Goal: Task Accomplishment & Management: Manage account settings

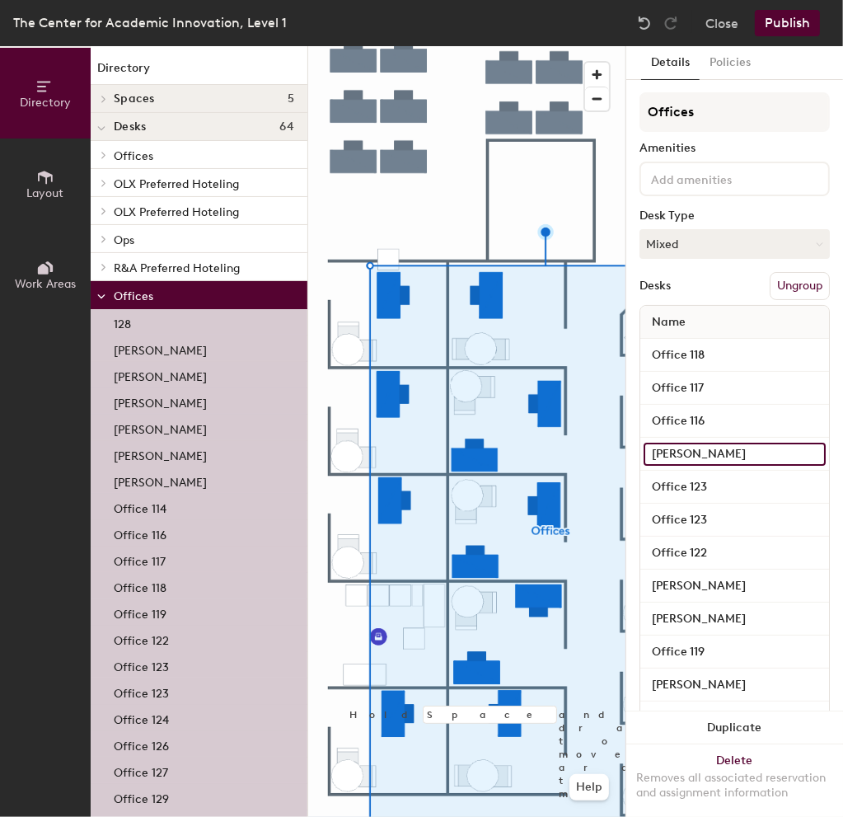
click at [771, 452] on input "Angeline Boyes" at bounding box center [735, 454] width 182 height 23
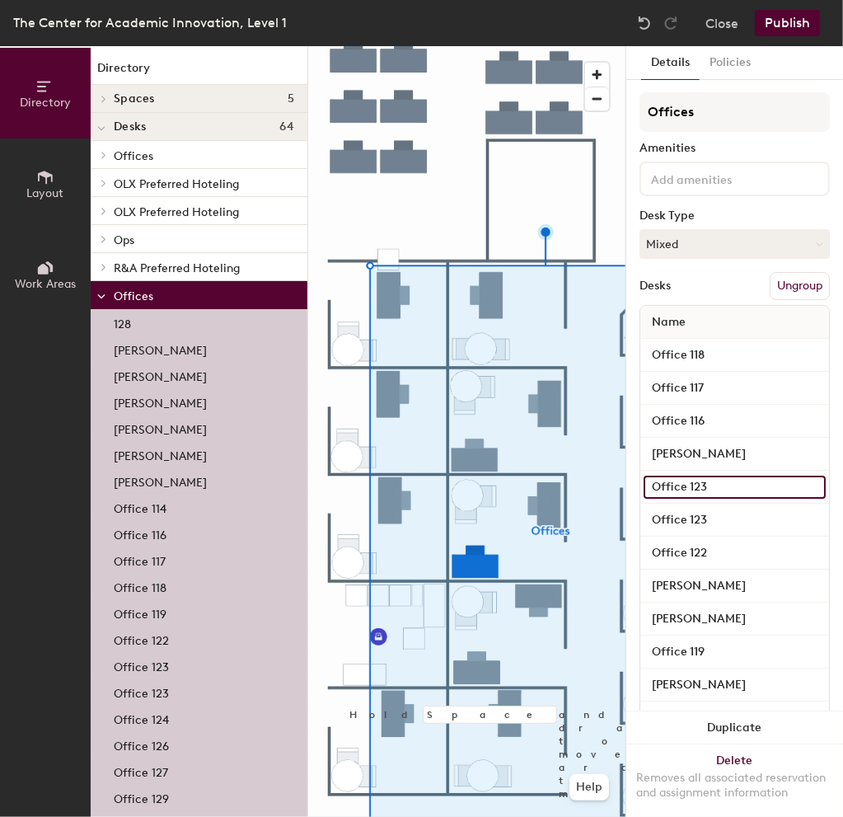
click at [671, 482] on input "Office 123" at bounding box center [735, 486] width 182 height 23
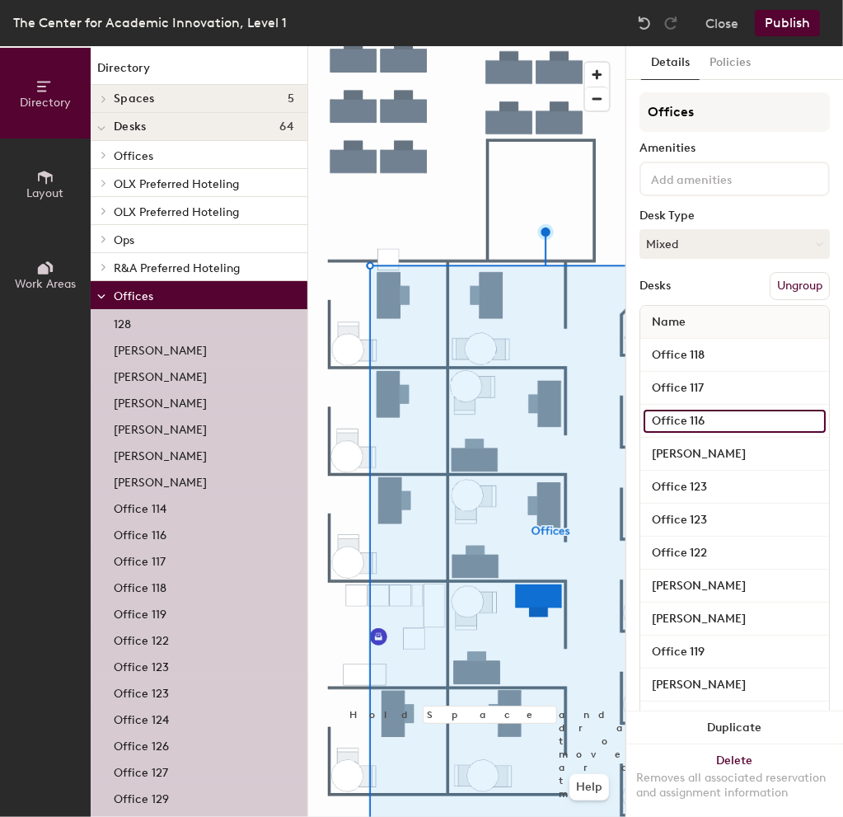
click at [709, 416] on input "Office 116" at bounding box center [735, 421] width 182 height 23
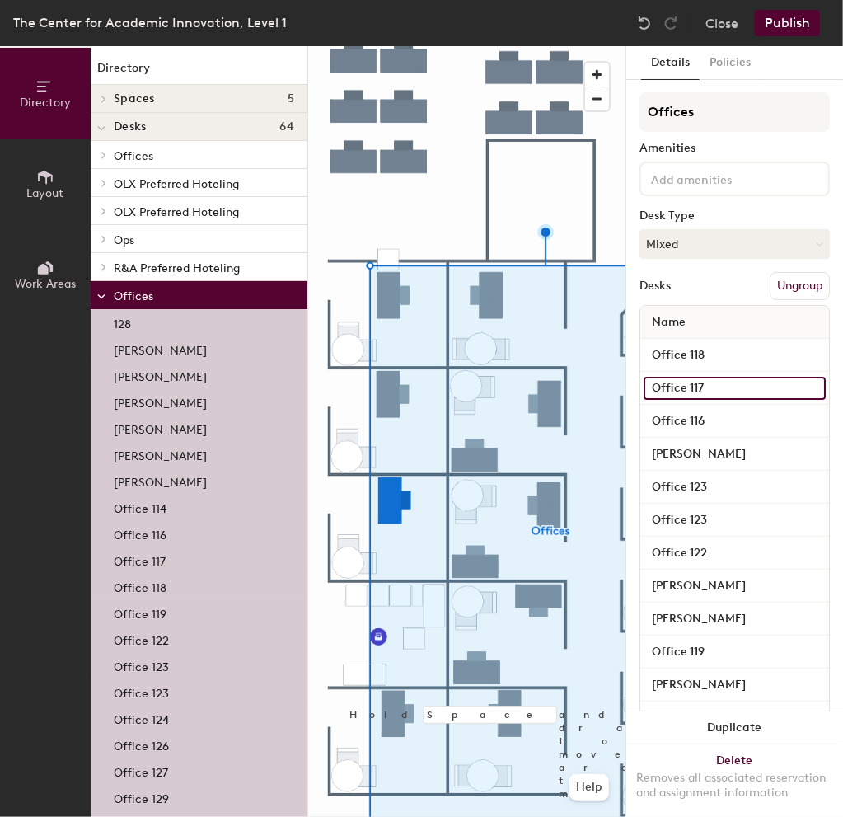
click at [712, 386] on input "Office 117" at bounding box center [735, 388] width 182 height 23
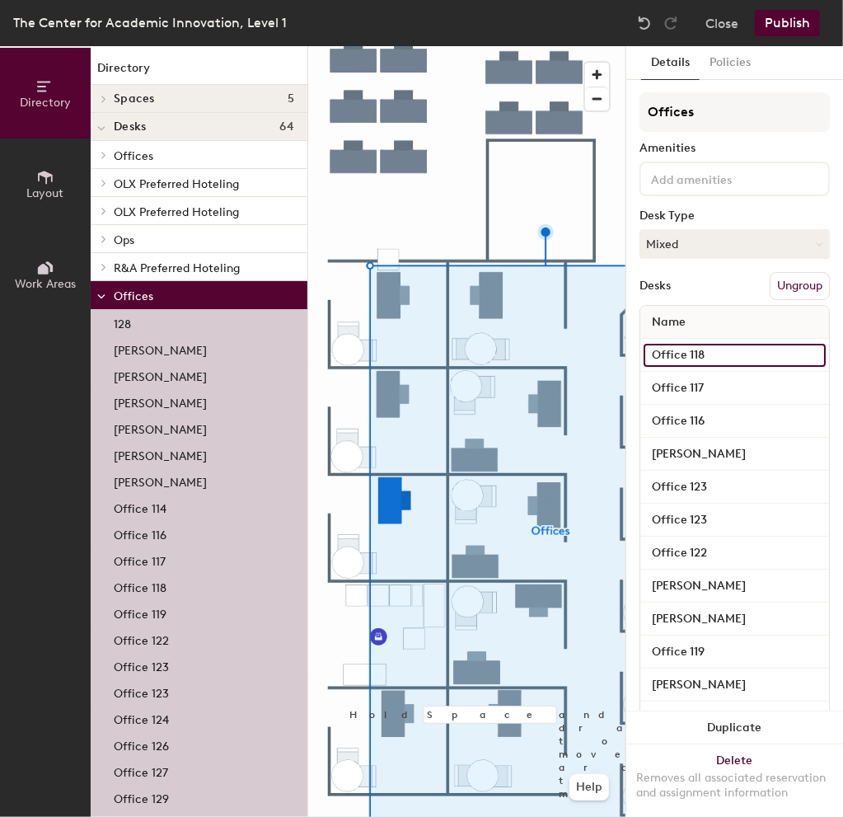
click at [719, 351] on input "Office 118" at bounding box center [735, 355] width 182 height 23
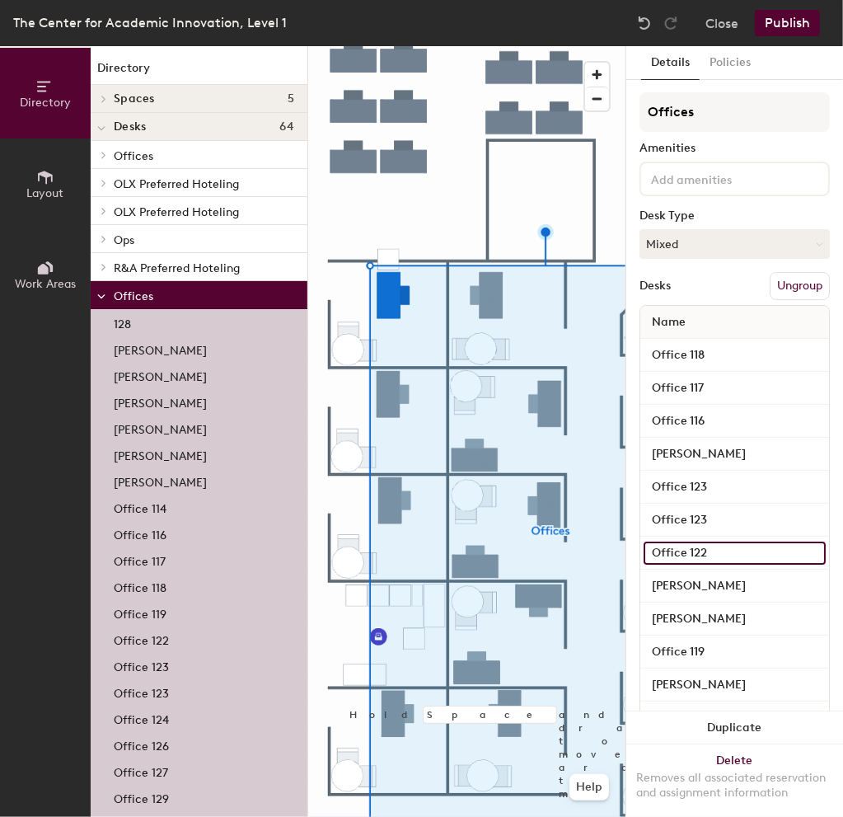
click at [707, 546] on input "Office 122" at bounding box center [735, 552] width 182 height 23
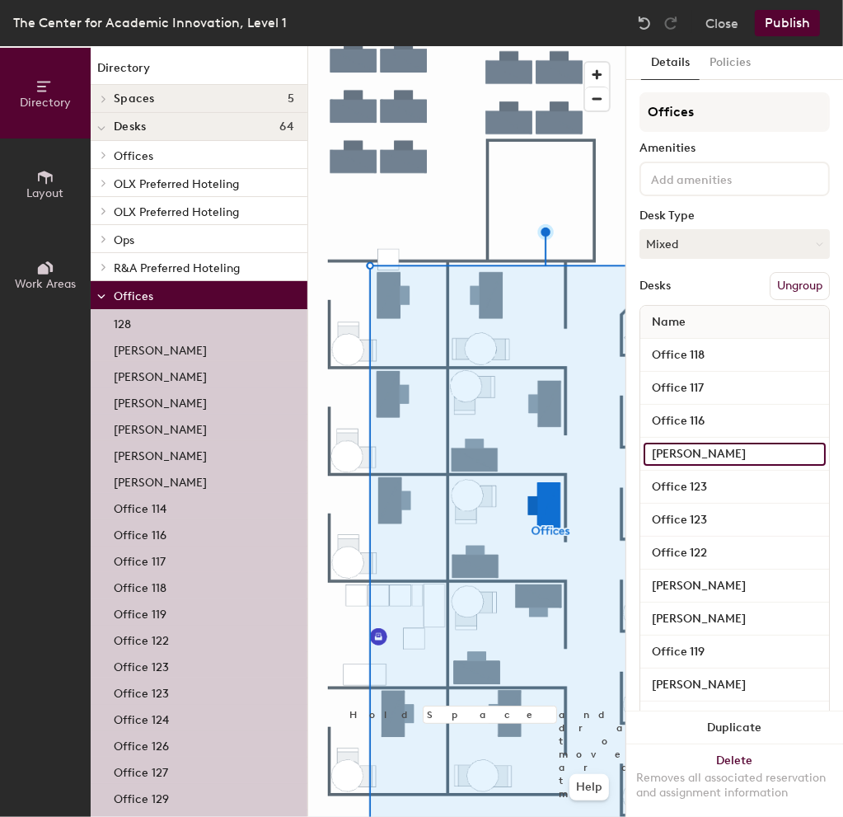
click at [737, 443] on input "Angeline Boyes" at bounding box center [735, 454] width 182 height 23
type input "Office 122"
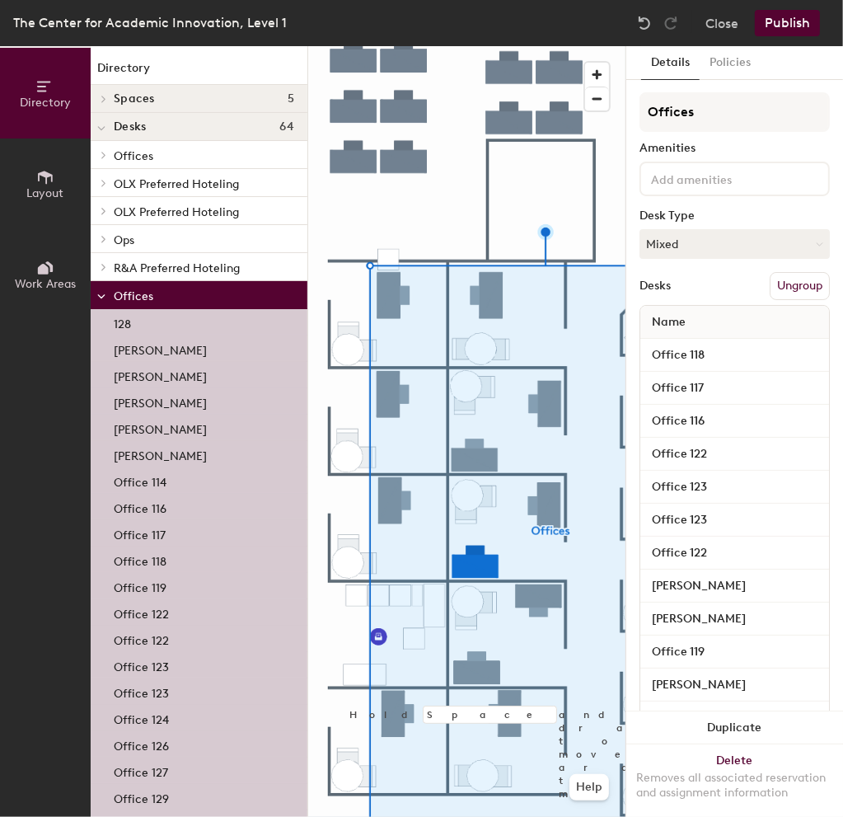
click at [827, 327] on div "Details Policies Offices Amenities Desk Type Mixed Desks Ungroup Name Office 11…" at bounding box center [734, 431] width 217 height 770
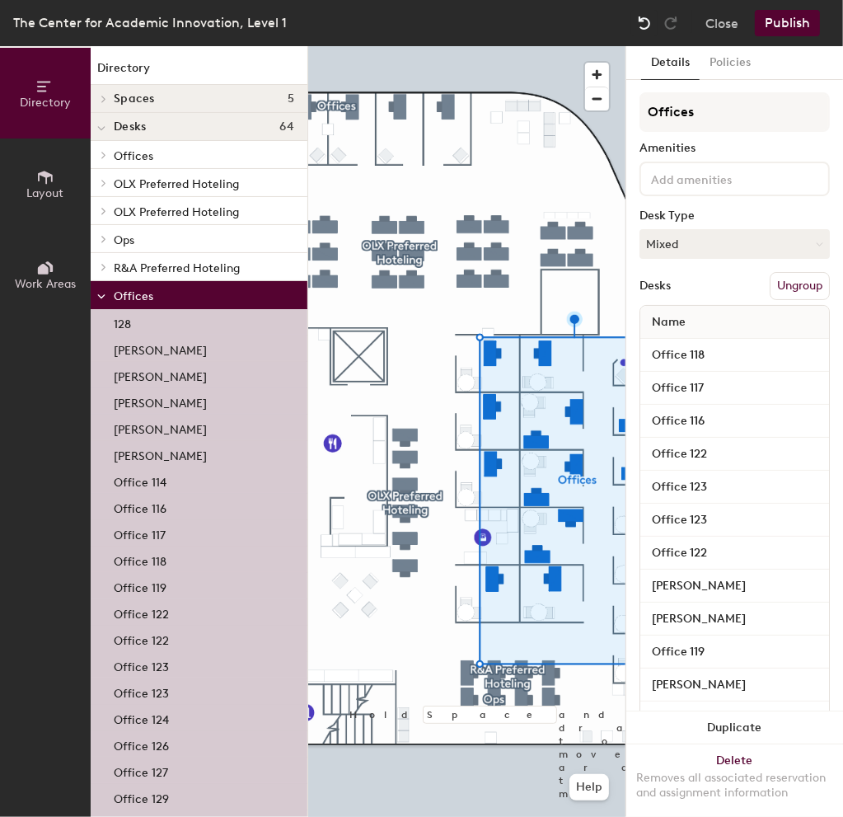
click at [646, 18] on img at bounding box center [644, 23] width 16 height 16
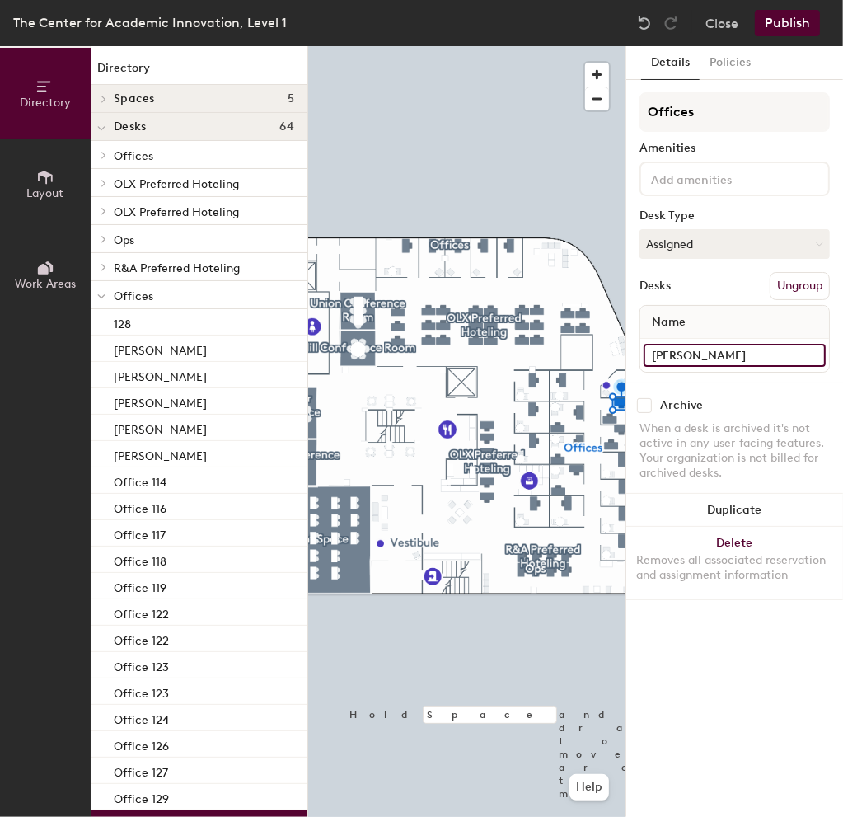
click at [714, 355] on input "Raven Lanier" at bounding box center [735, 355] width 182 height 23
type input "Office 132"
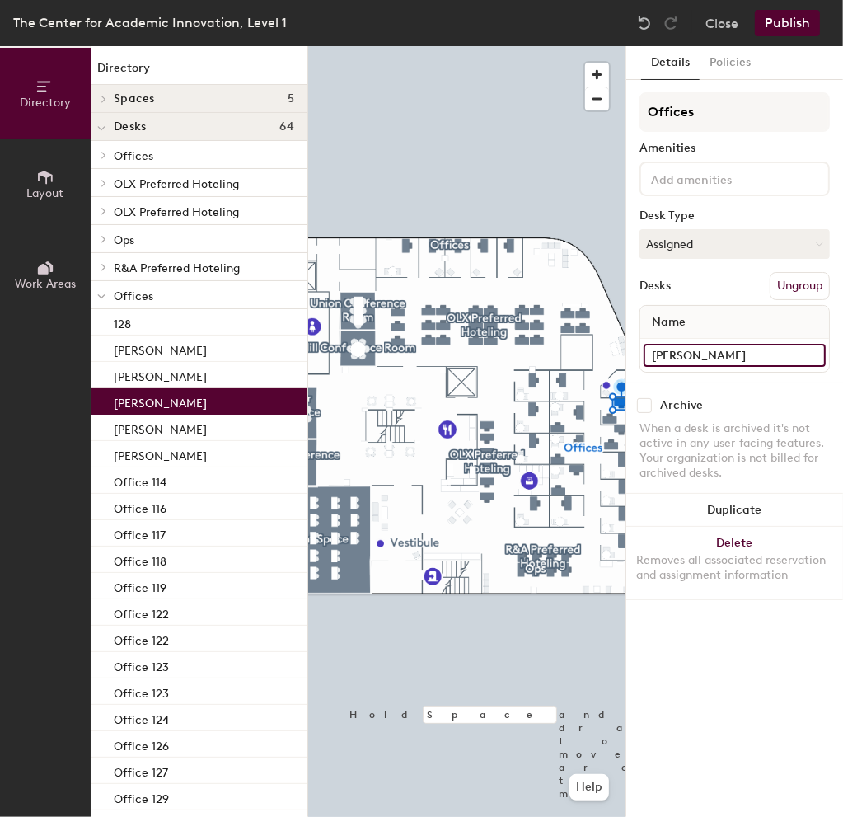
click at [691, 346] on input "Caroline Damren" at bounding box center [735, 355] width 182 height 23
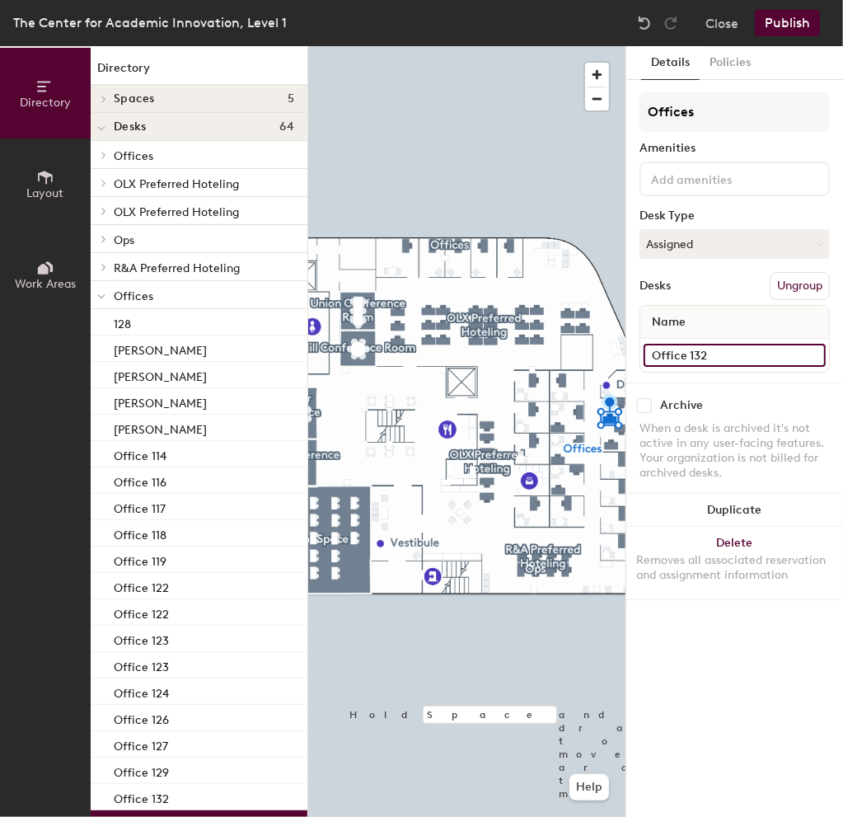
type input "Office 132"
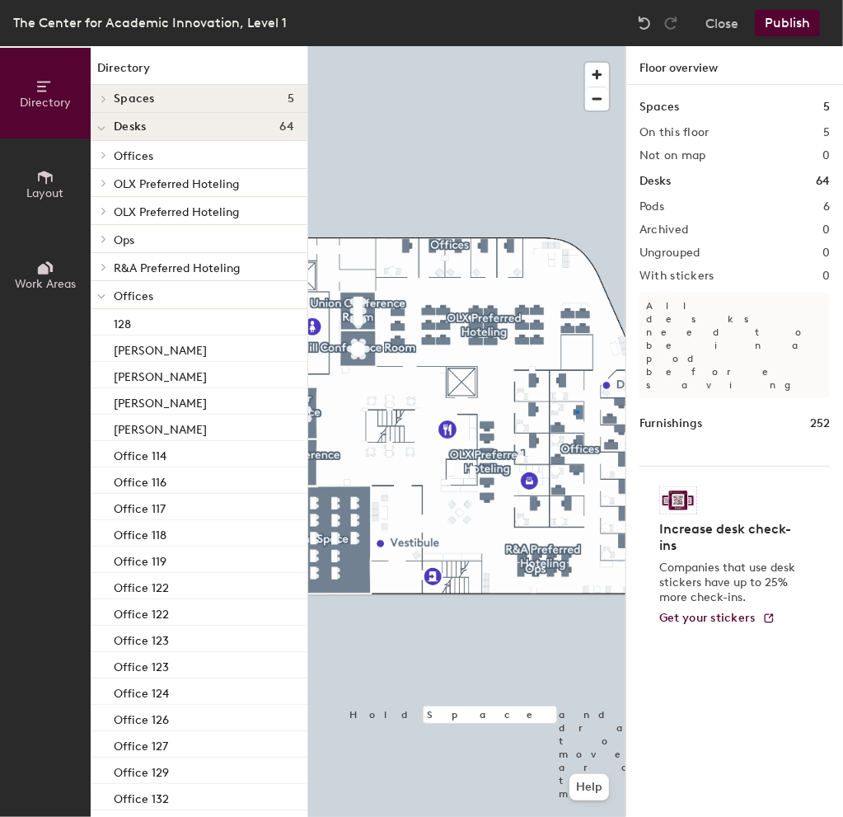
click at [576, 46] on div at bounding box center [466, 46] width 317 height 0
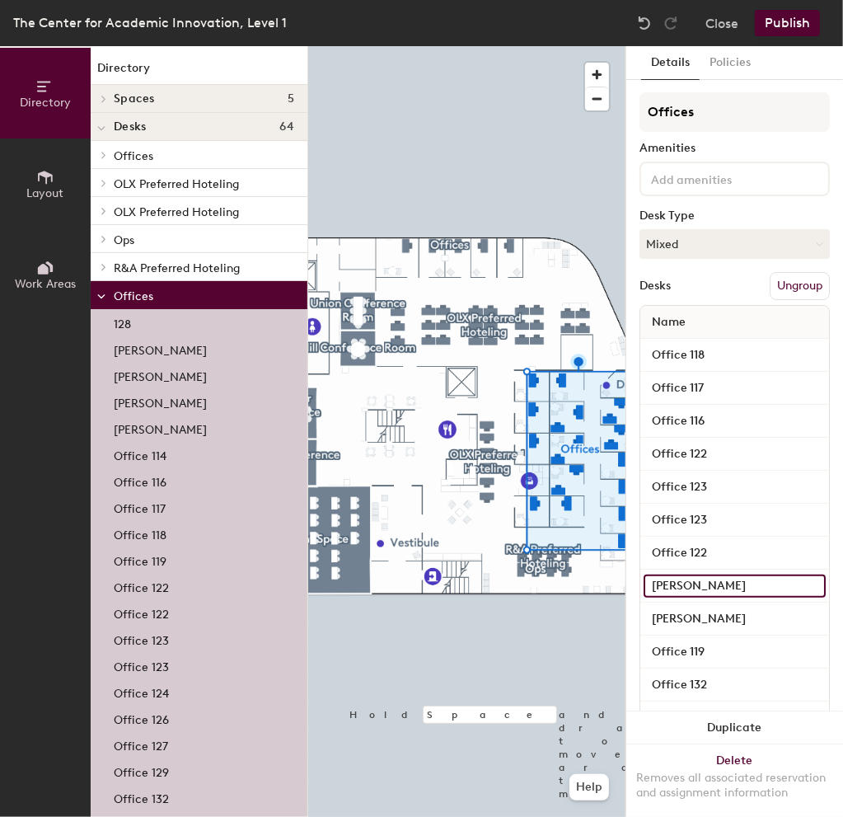
click at [725, 586] on input "David Lawrence-Lupton" at bounding box center [735, 585] width 182 height 23
type input "Office 121"
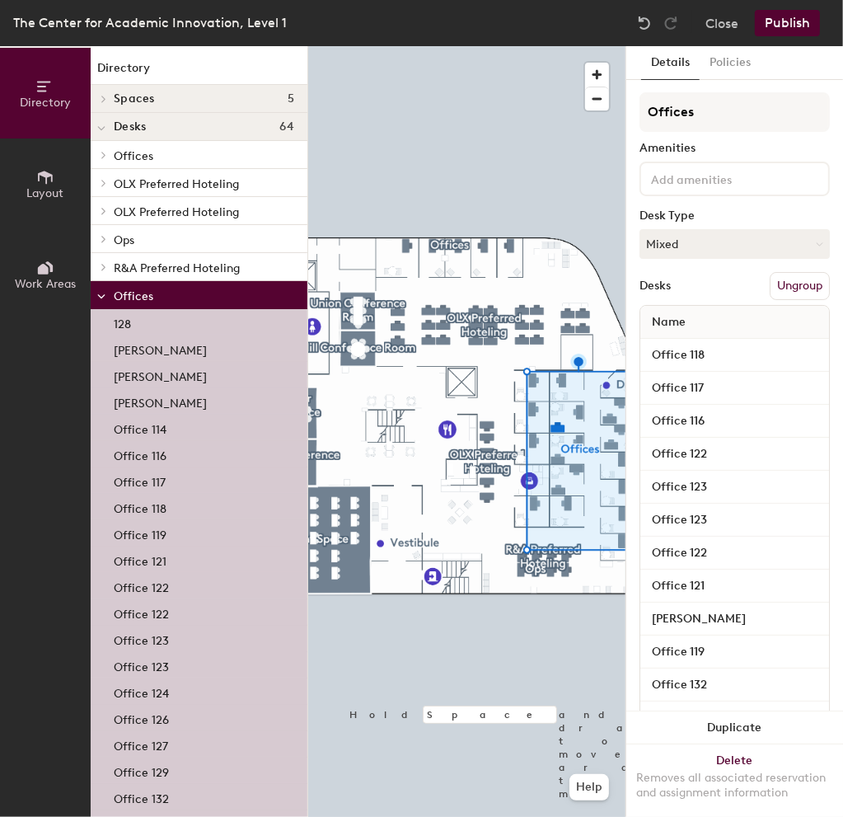
click at [726, 631] on div "Evan Straub" at bounding box center [734, 618] width 189 height 33
click at [724, 619] on input "Evan Straub" at bounding box center [735, 618] width 182 height 23
type input "Office 121"
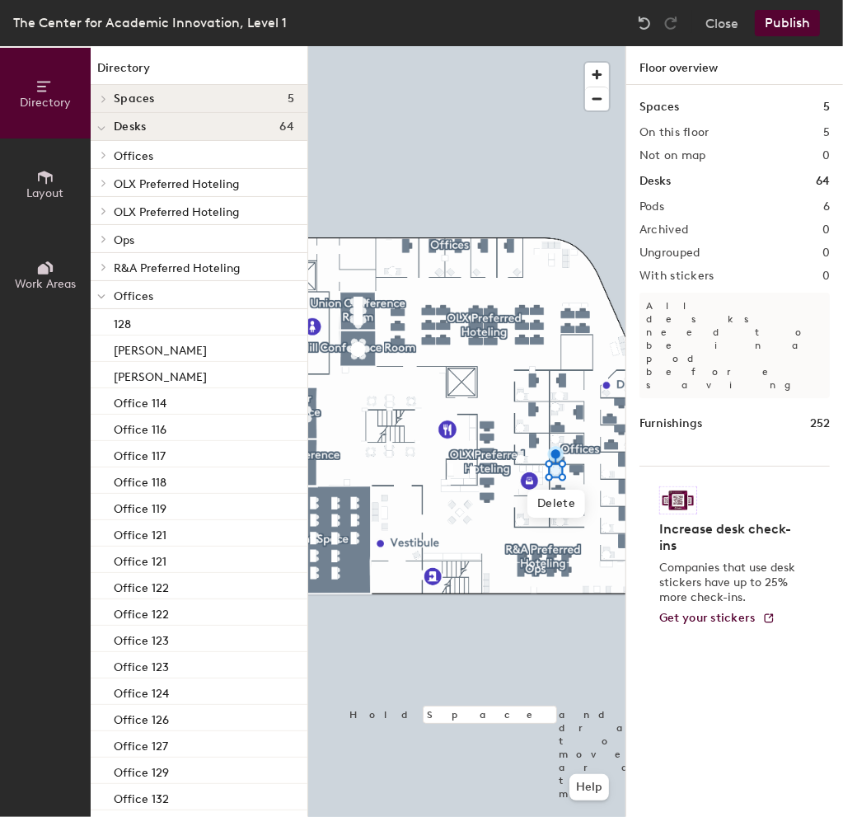
click at [559, 46] on div at bounding box center [466, 46] width 317 height 0
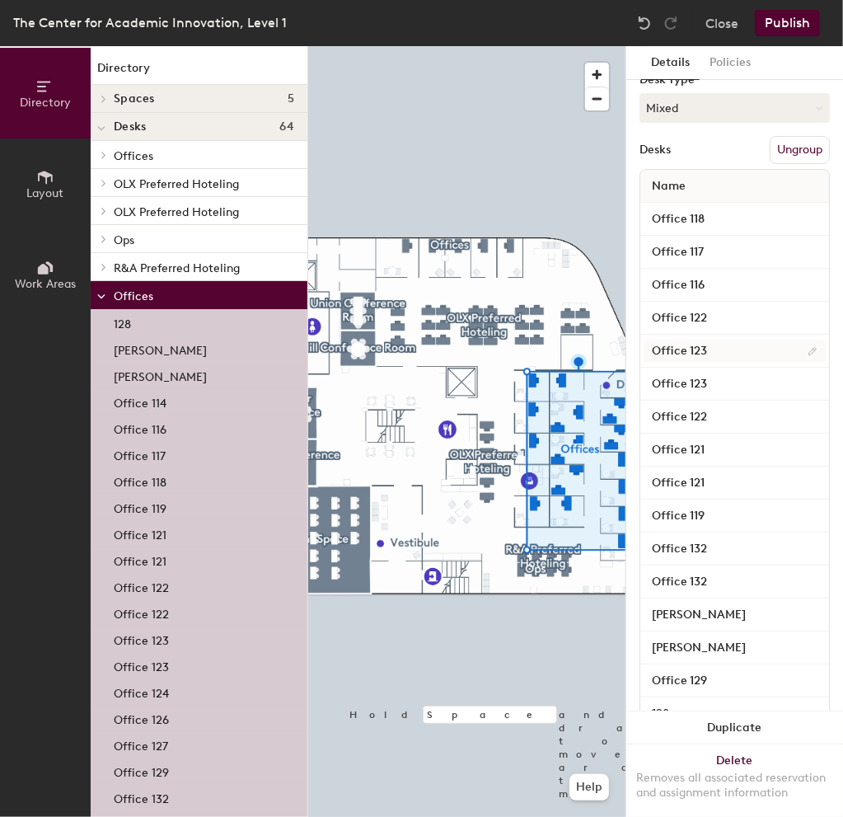
scroll to position [165, 0]
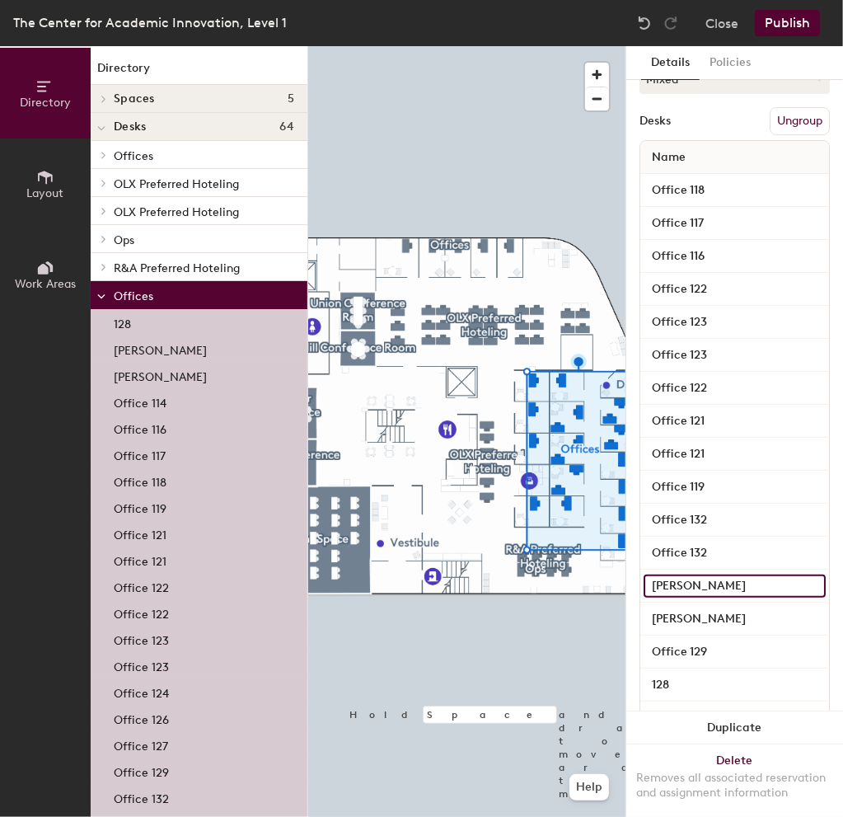
click at [756, 587] on input "Ben Anderson" at bounding box center [735, 585] width 182 height 23
type input "Office 131"
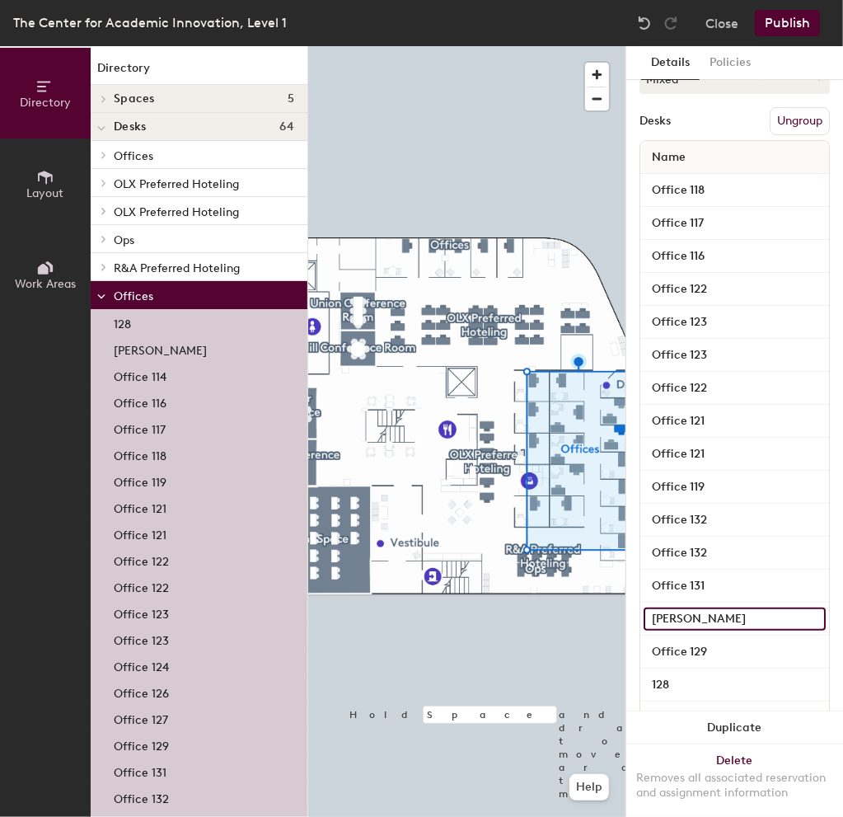
click at [725, 619] on input "Anne Bowlby" at bounding box center [735, 618] width 182 height 23
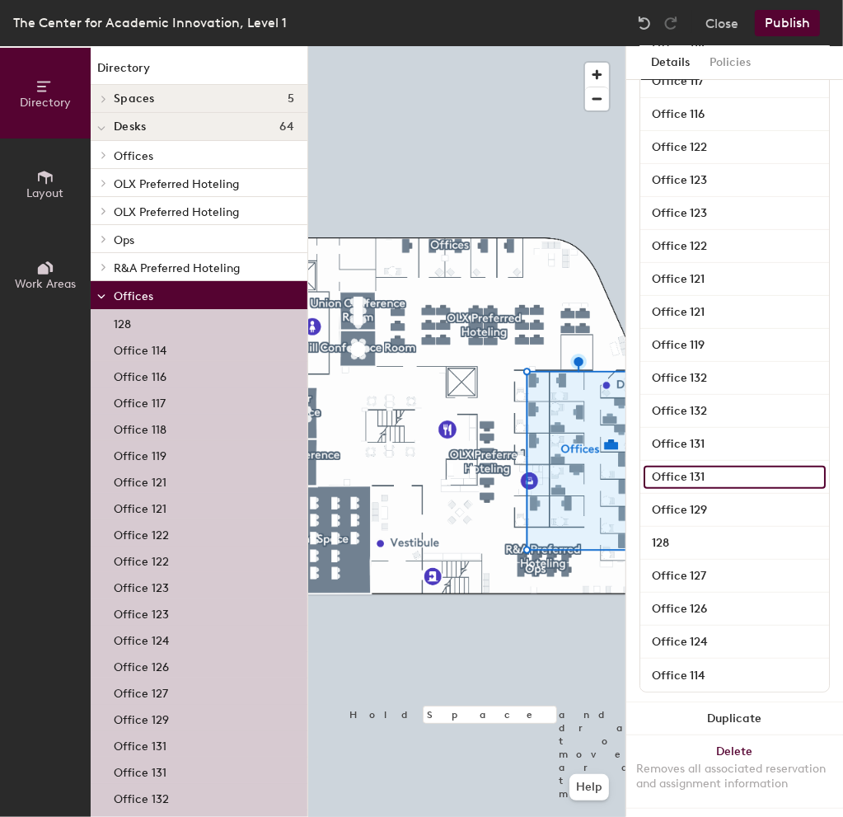
scroll to position [323, 0]
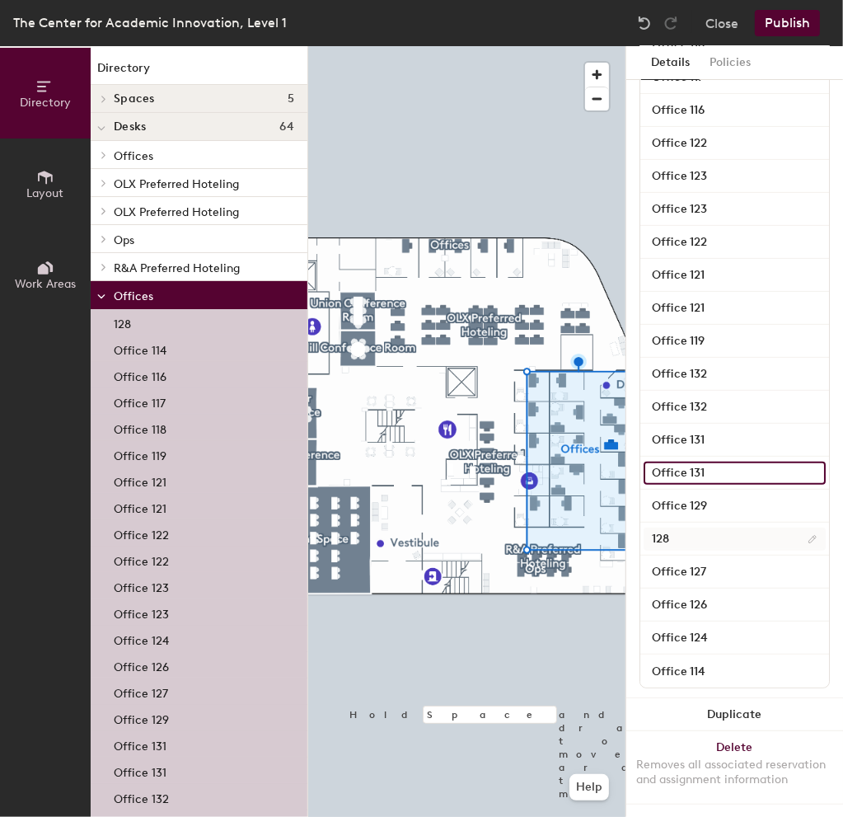
type input "Office 131"
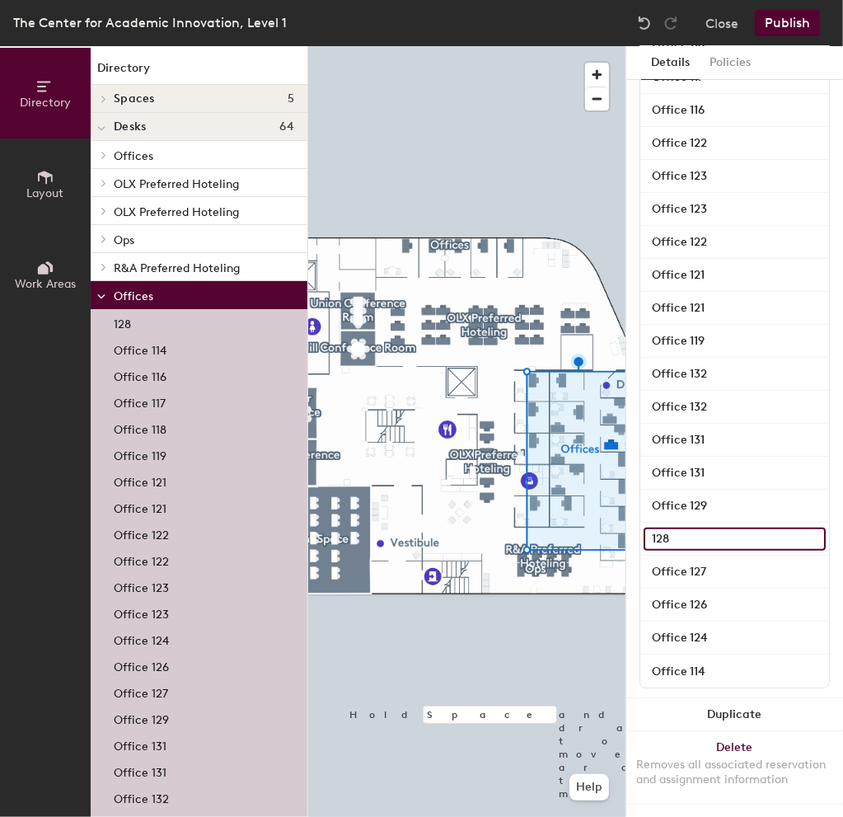
click at [697, 527] on input "128" at bounding box center [735, 538] width 182 height 23
type input "Office 128"
click at [820, 411] on div "Details Policies Offices Amenities Desk Type Mixed Desks Ungroup Name Office 11…" at bounding box center [734, 431] width 217 height 770
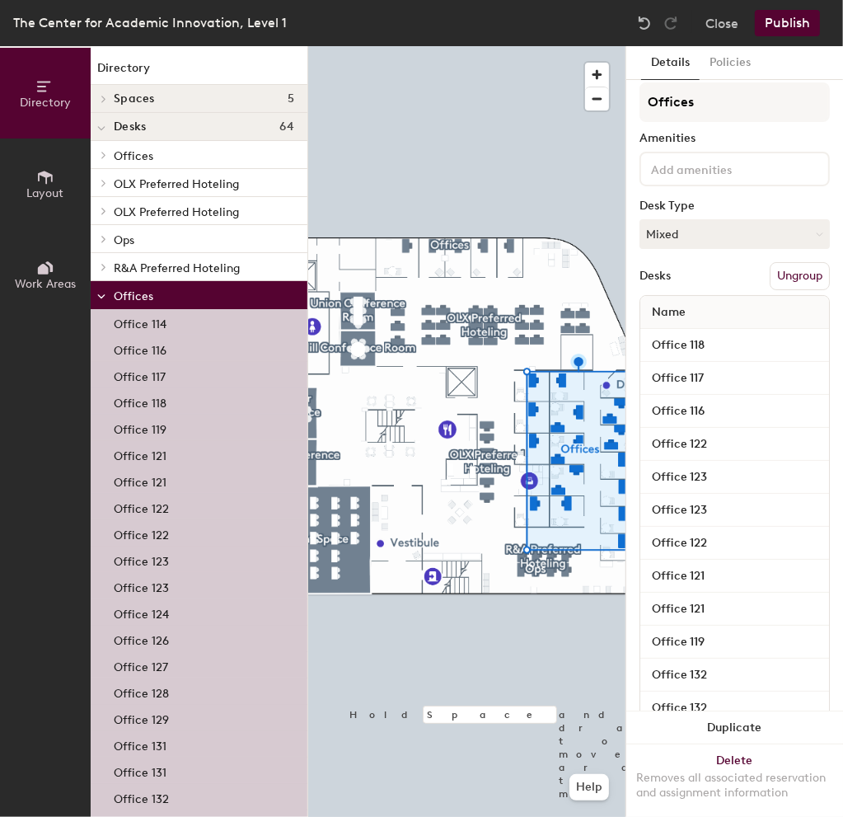
scroll to position [0, 0]
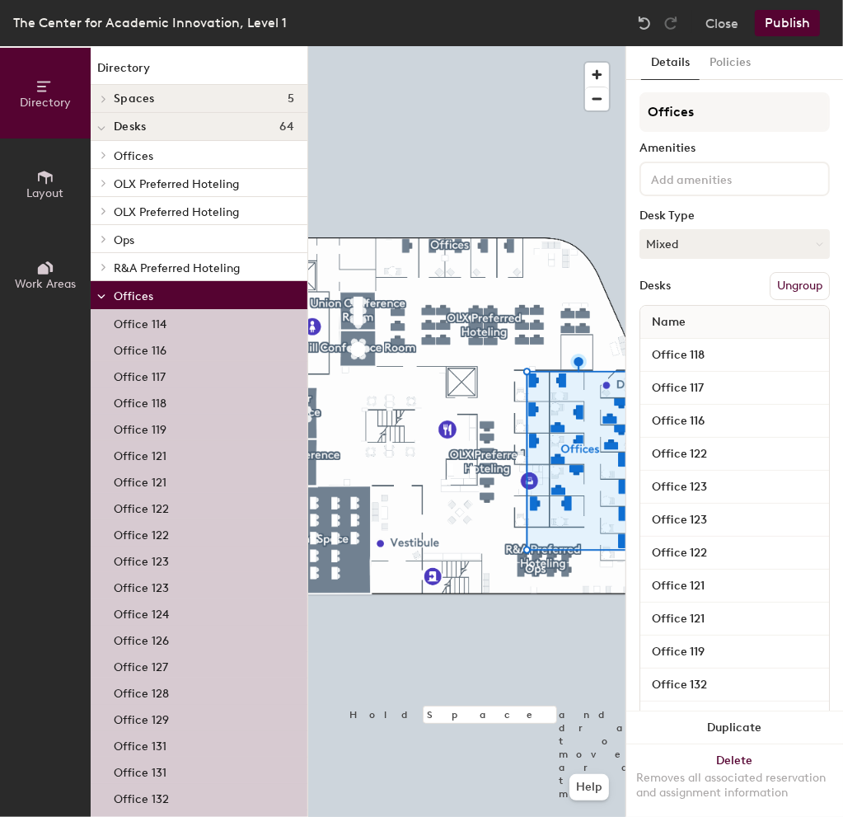
click at [784, 30] on button "Publish" at bounding box center [787, 23] width 65 height 26
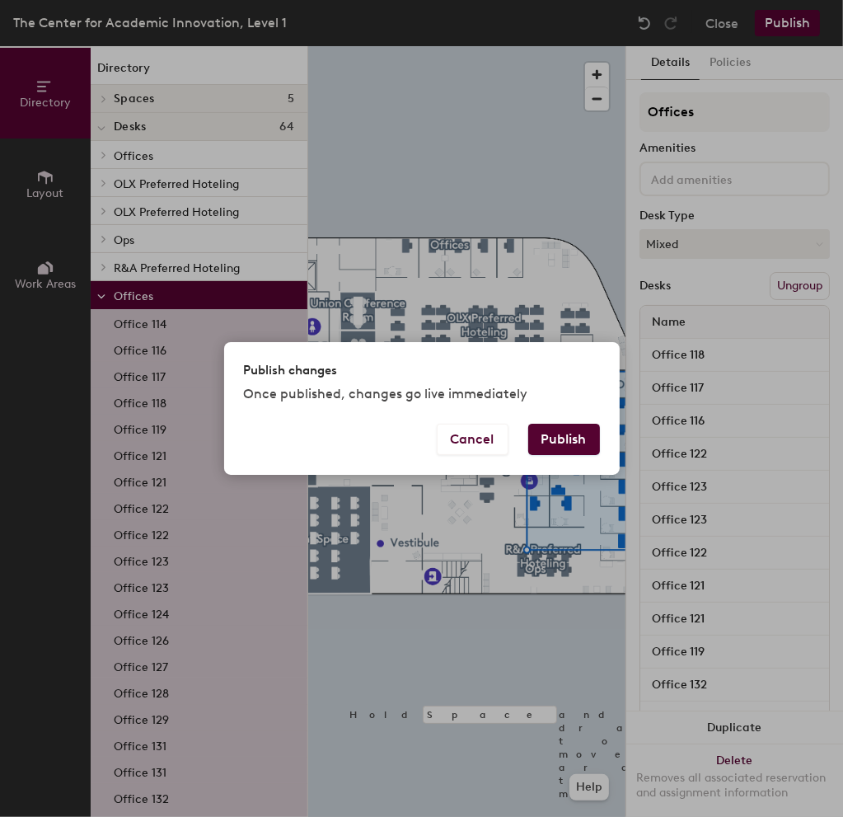
click at [554, 436] on button "Publish" at bounding box center [564, 439] width 72 height 31
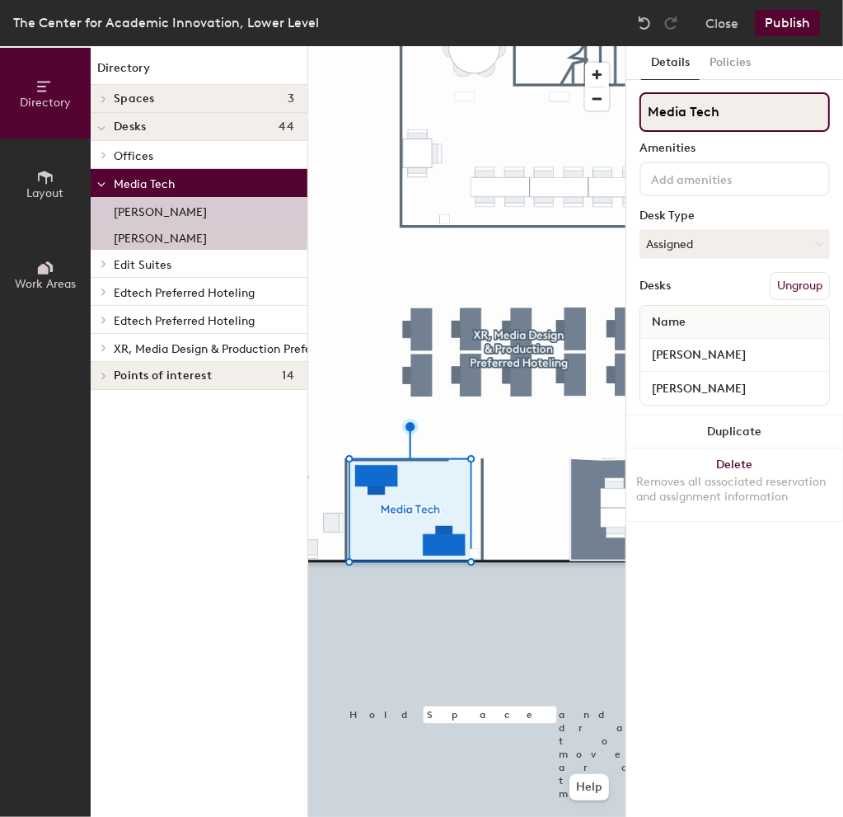
click at [725, 110] on input "Media Tech" at bounding box center [734, 112] width 190 height 40
type input "Office 046"
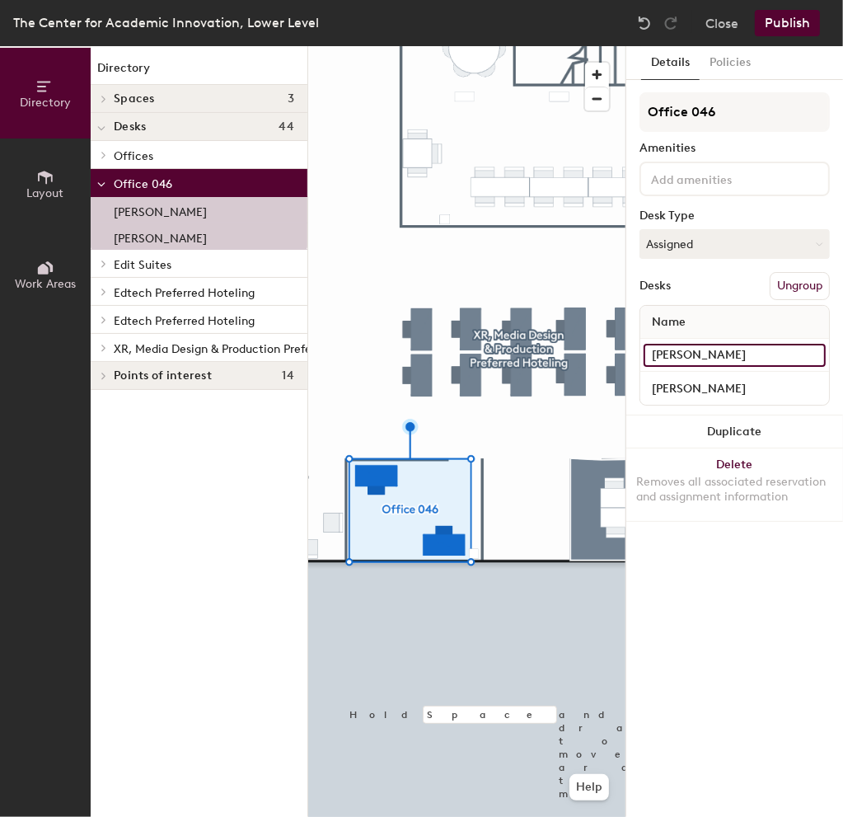
click at [731, 357] on input "Tim O'Brien" at bounding box center [735, 355] width 182 height 23
type input "Office 046"
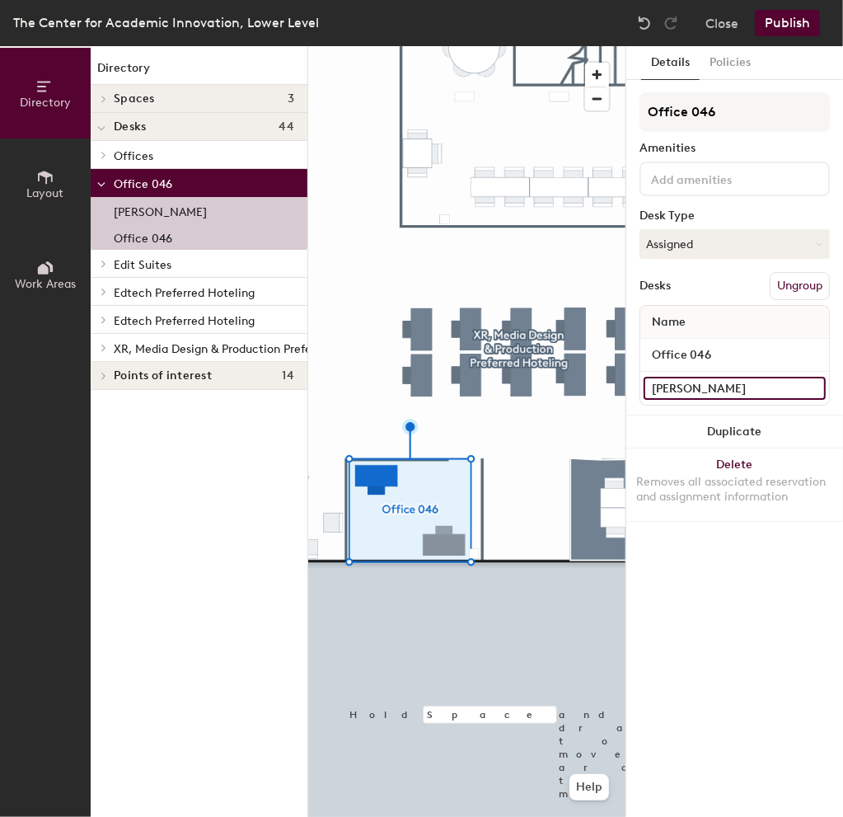
click at [718, 386] on input "Eric Oblander" at bounding box center [735, 388] width 182 height 23
type input "Office 046"
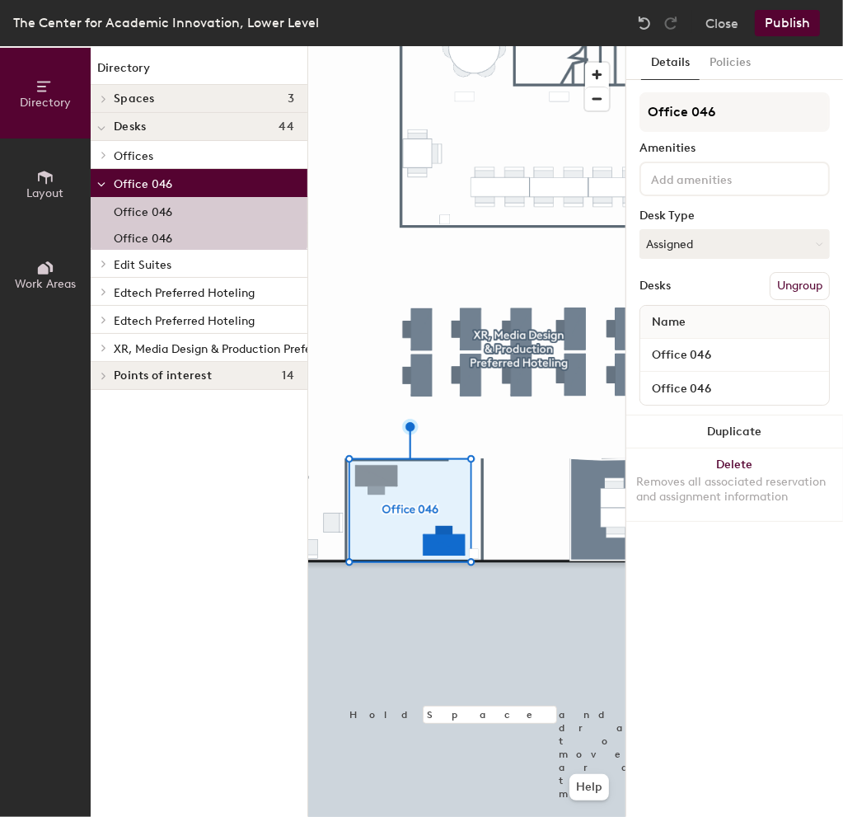
click at [741, 612] on div "Details Policies Office 046 Amenities Desk Type Assigned Desks Ungroup Name Off…" at bounding box center [734, 431] width 217 height 770
click at [798, 16] on button "Publish" at bounding box center [787, 23] width 65 height 26
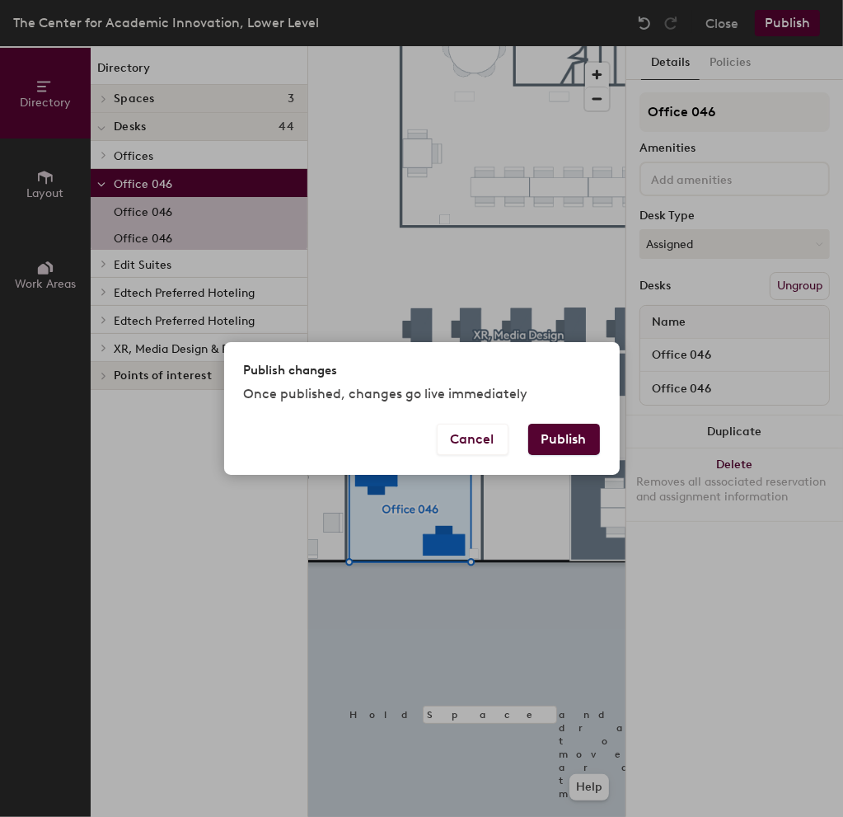
click at [558, 435] on button "Publish" at bounding box center [564, 439] width 72 height 31
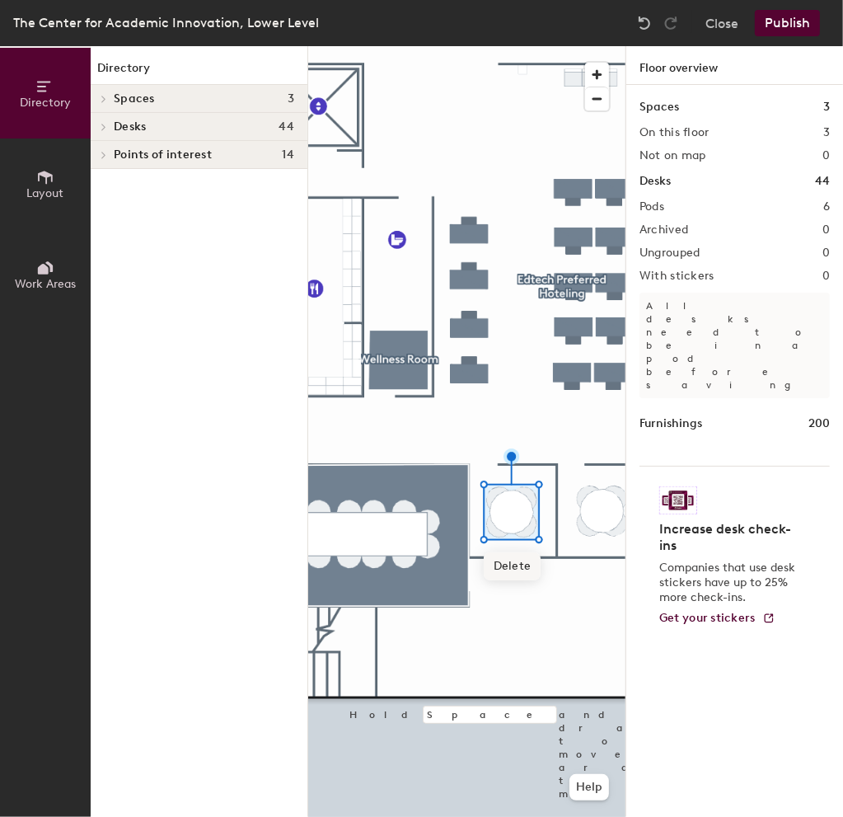
click at [517, 561] on span "Delete" at bounding box center [513, 566] width 58 height 28
click at [521, 541] on span "Delete" at bounding box center [524, 545] width 58 height 28
click at [520, 571] on span "Delete" at bounding box center [524, 569] width 58 height 28
click at [497, 551] on span "Delete" at bounding box center [500, 545] width 58 height 28
click at [508, 565] on span "Delete" at bounding box center [500, 569] width 58 height 28
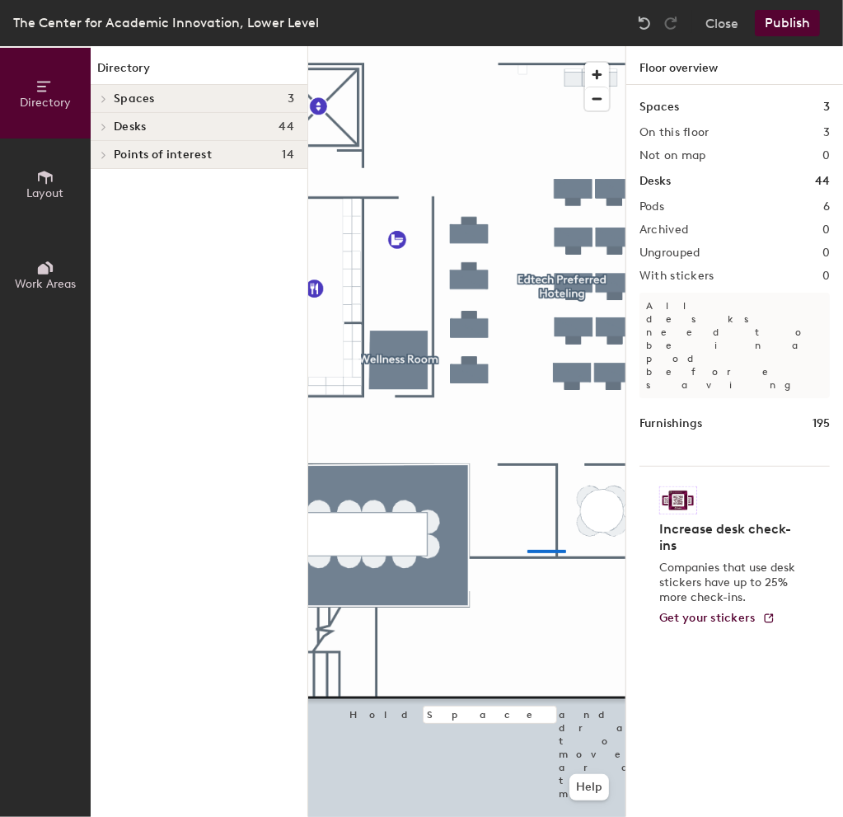
click at [531, 46] on div at bounding box center [466, 46] width 317 height 0
click at [592, 555] on span "Delete" at bounding box center [603, 564] width 58 height 28
click at [595, 545] on span "Delete" at bounding box center [591, 544] width 58 height 28
click at [592, 46] on div at bounding box center [466, 46] width 317 height 0
click at [592, 570] on span "Delete" at bounding box center [591, 569] width 58 height 28
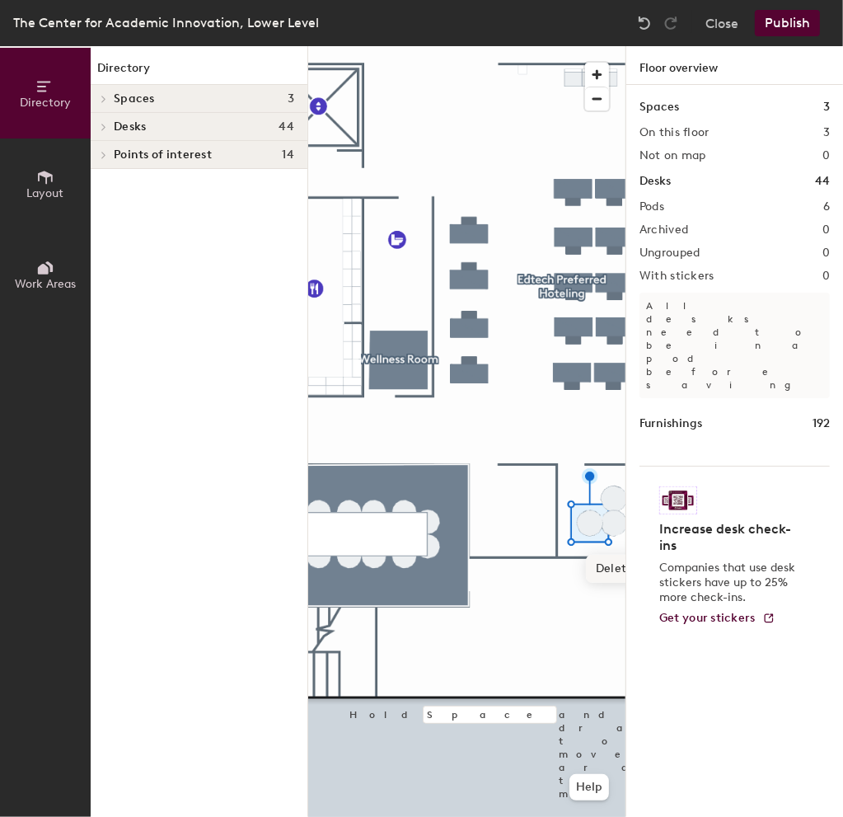
click at [597, 569] on span "Delete" at bounding box center [615, 569] width 58 height 28
click at [601, 546] on span "Delete" at bounding box center [615, 544] width 58 height 28
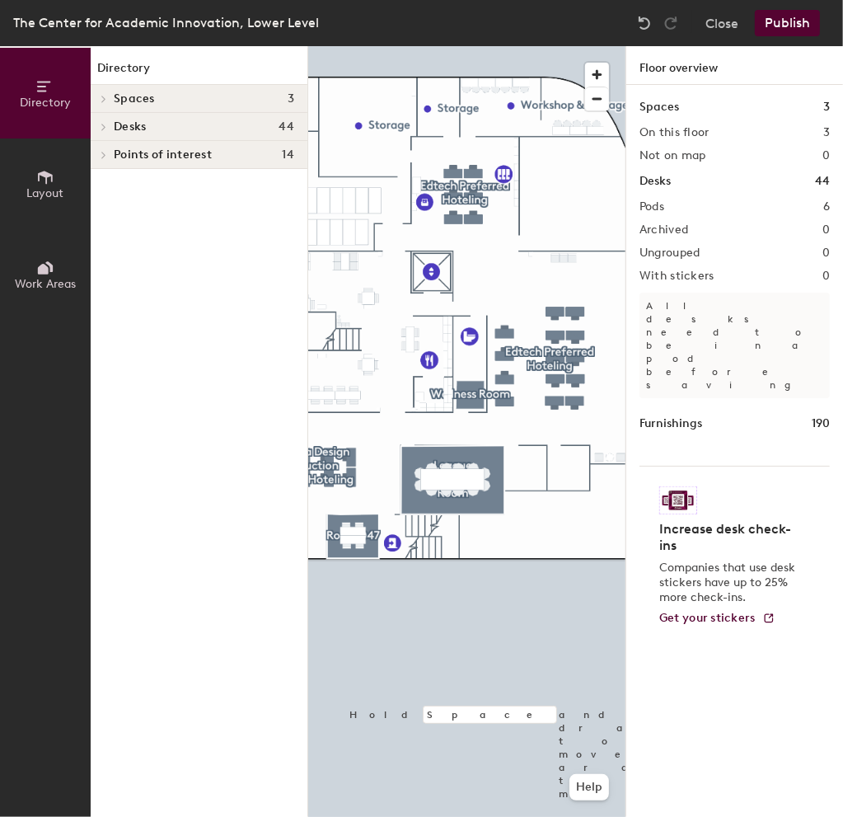
click at [68, 174] on button "Layout" at bounding box center [45, 183] width 91 height 91
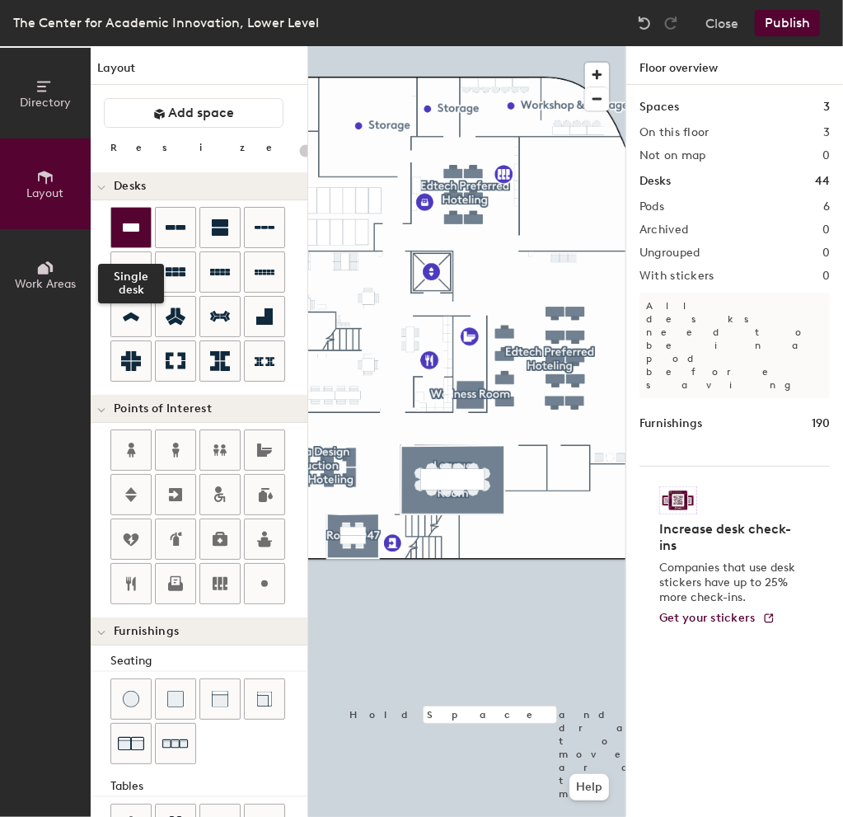
click at [121, 218] on icon at bounding box center [131, 228] width 20 height 20
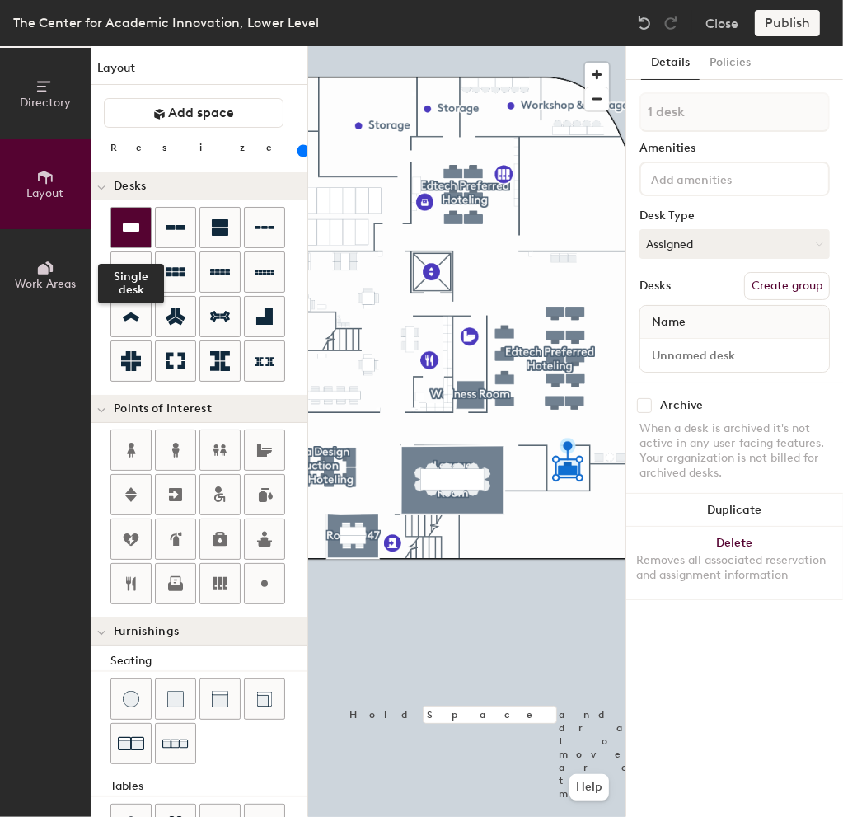
click at [129, 229] on icon at bounding box center [131, 227] width 16 height 8
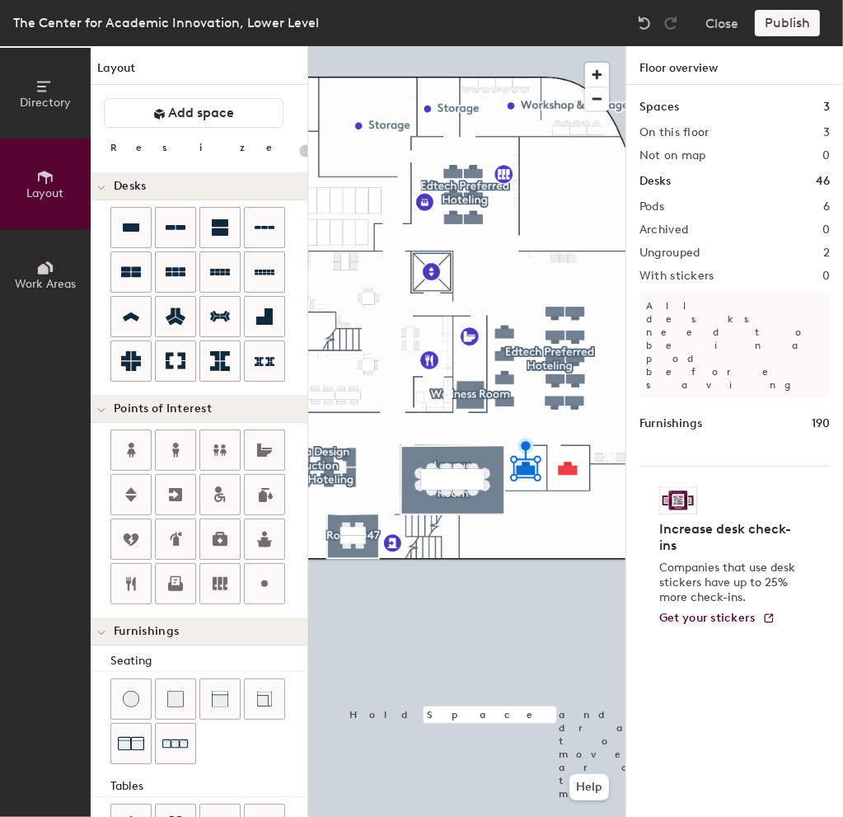
type input "120"
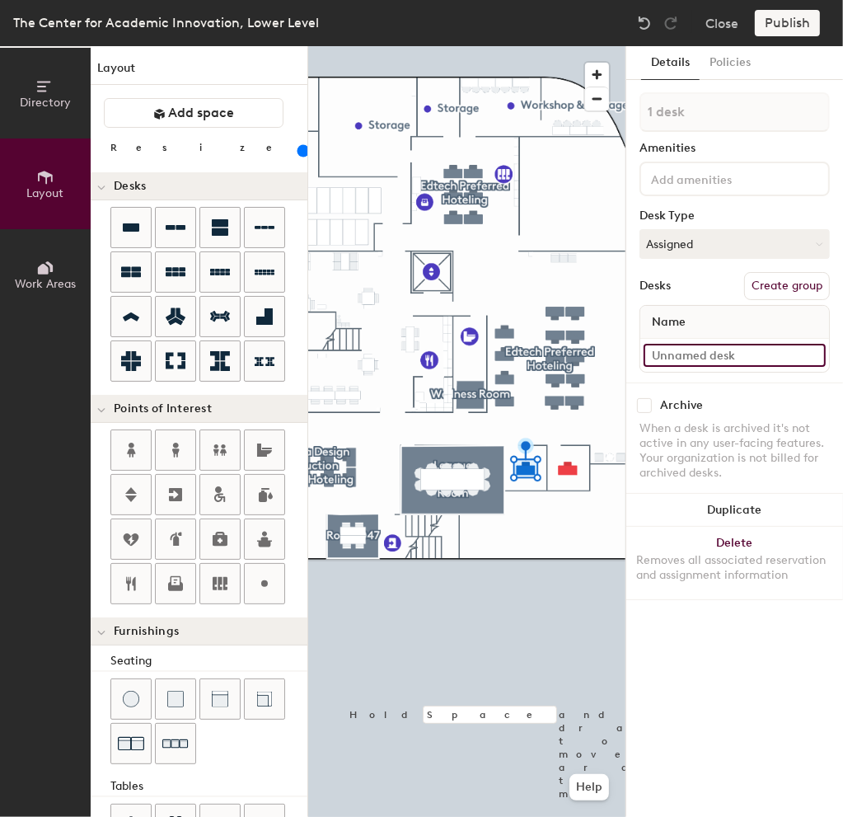
click at [702, 352] on input at bounding box center [735, 355] width 182 height 23
type input "0"
type input "Office 014"
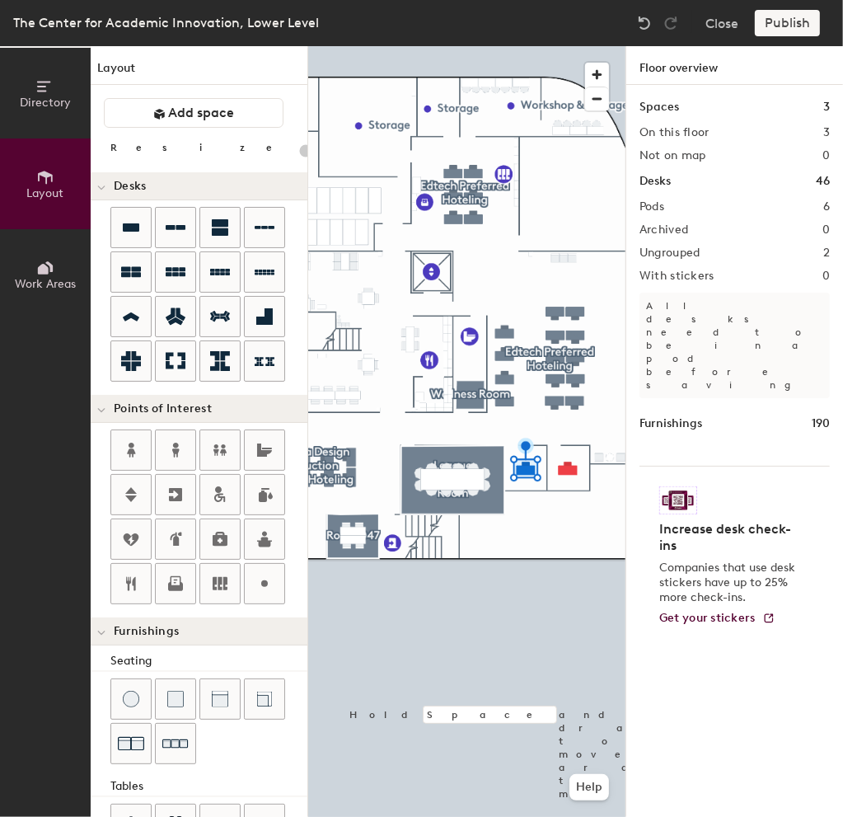
type input "120"
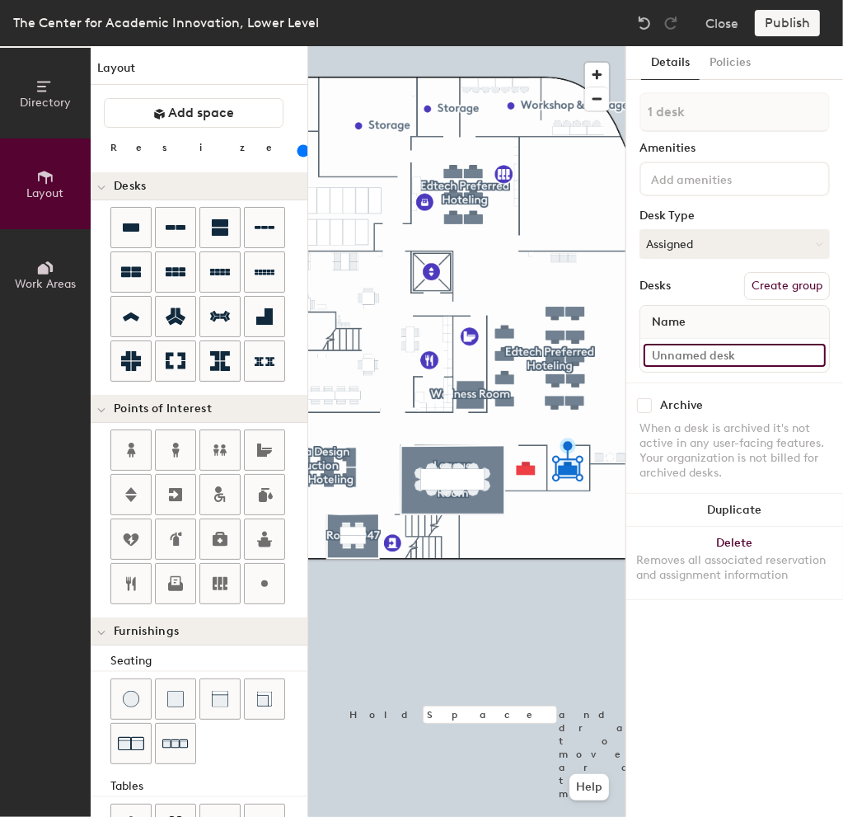
click at [687, 351] on input at bounding box center [735, 355] width 182 height 23
type input "Office 015"
click at [747, 236] on button "Assigned" at bounding box center [734, 244] width 190 height 30
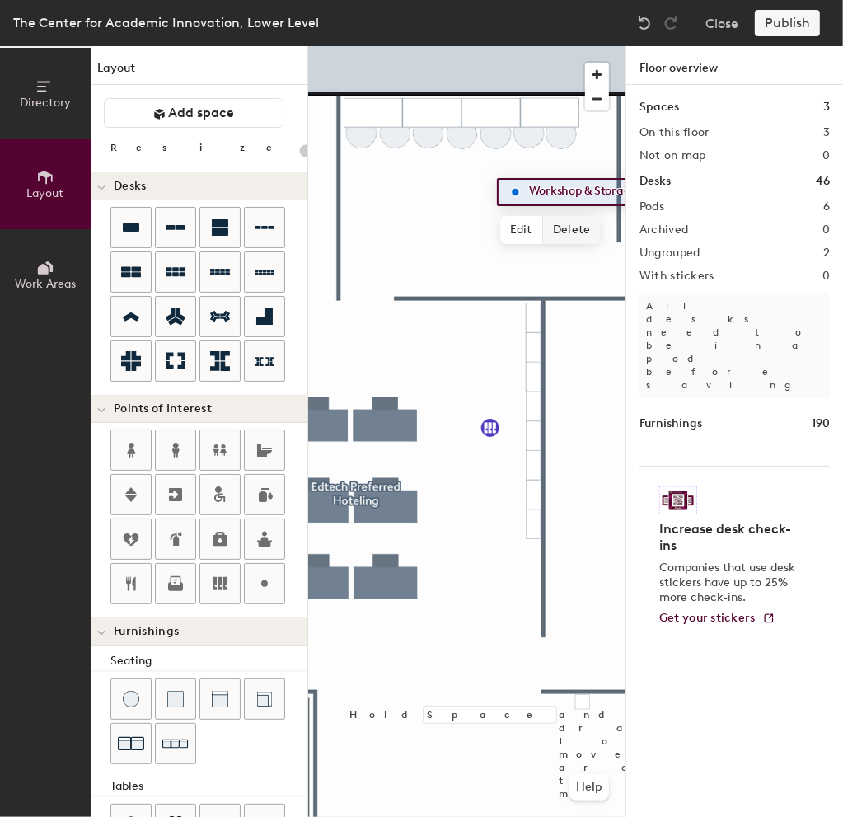
click at [569, 223] on span "Delete" at bounding box center [572, 230] width 58 height 28
click at [386, 187] on div "Directory Layout Work Areas Layout Add space Resize Desks Points of Interest Fu…" at bounding box center [421, 431] width 843 height 770
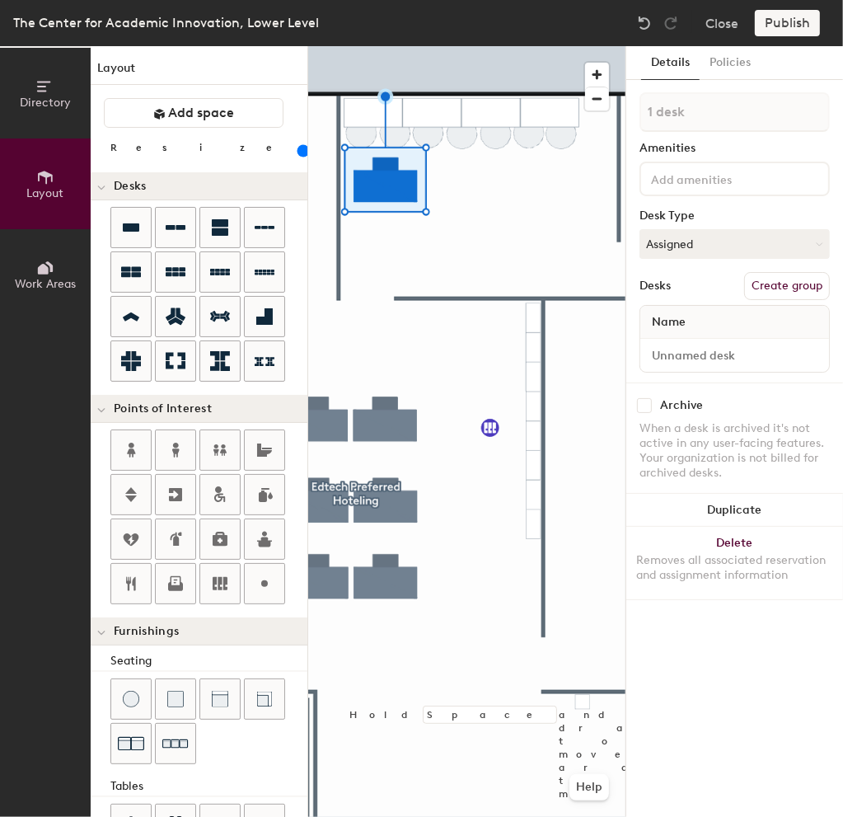
click at [465, 188] on div "Directory Layout Work Areas Layout Add space Resize Desks Points of Interest Fu…" at bounding box center [421, 431] width 843 height 770
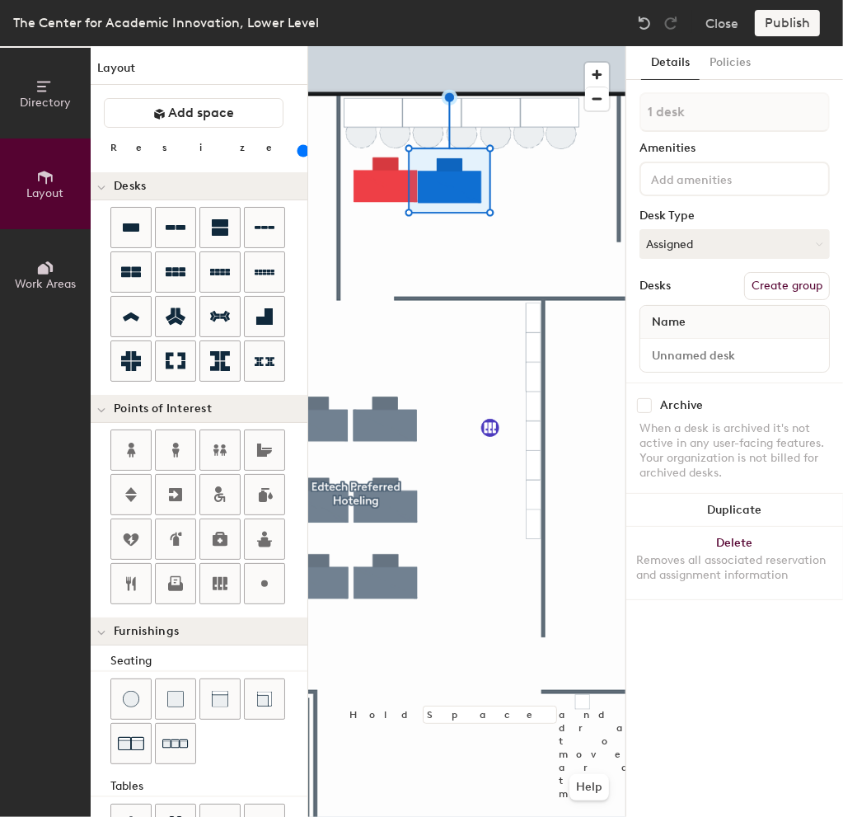
click at [578, 180] on div "Directory Layout Work Areas Layout Add space Resize Desks Points of Interest Fu…" at bounding box center [421, 431] width 843 height 770
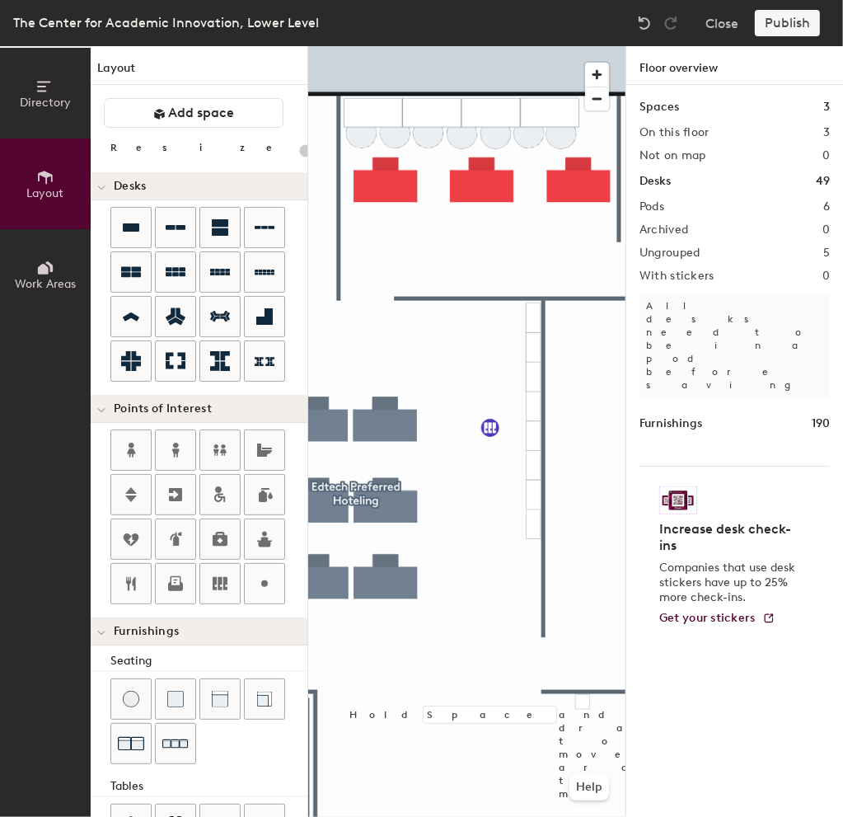
type input "120"
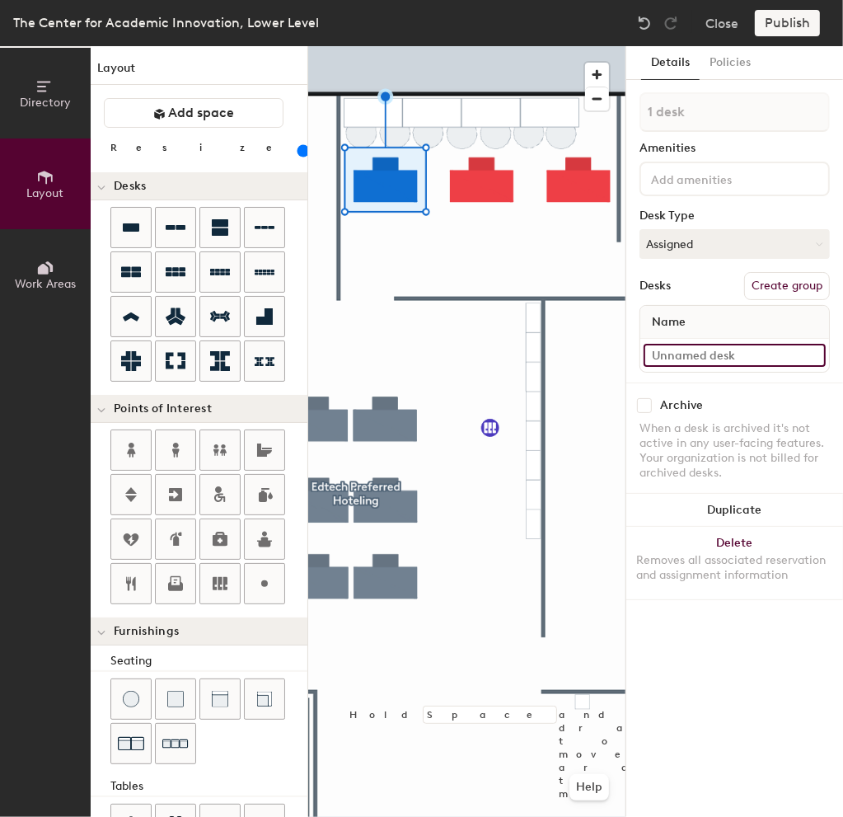
click at [698, 352] on input at bounding box center [735, 355] width 182 height 23
type input "O"
type input "026"
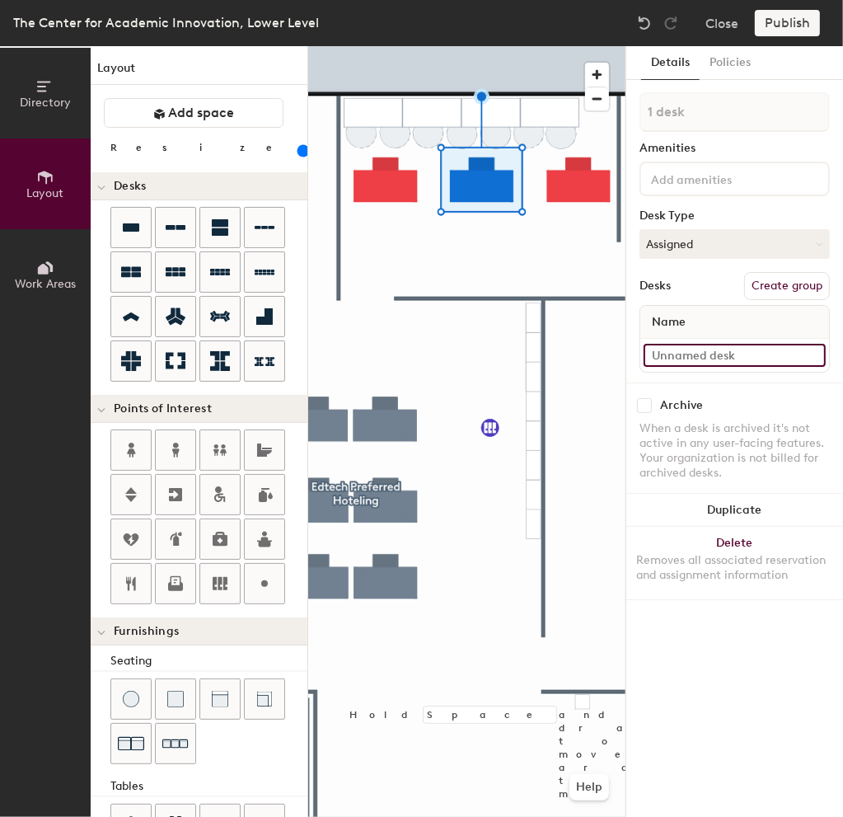
click at [686, 352] on input at bounding box center [735, 355] width 182 height 23
type input "027"
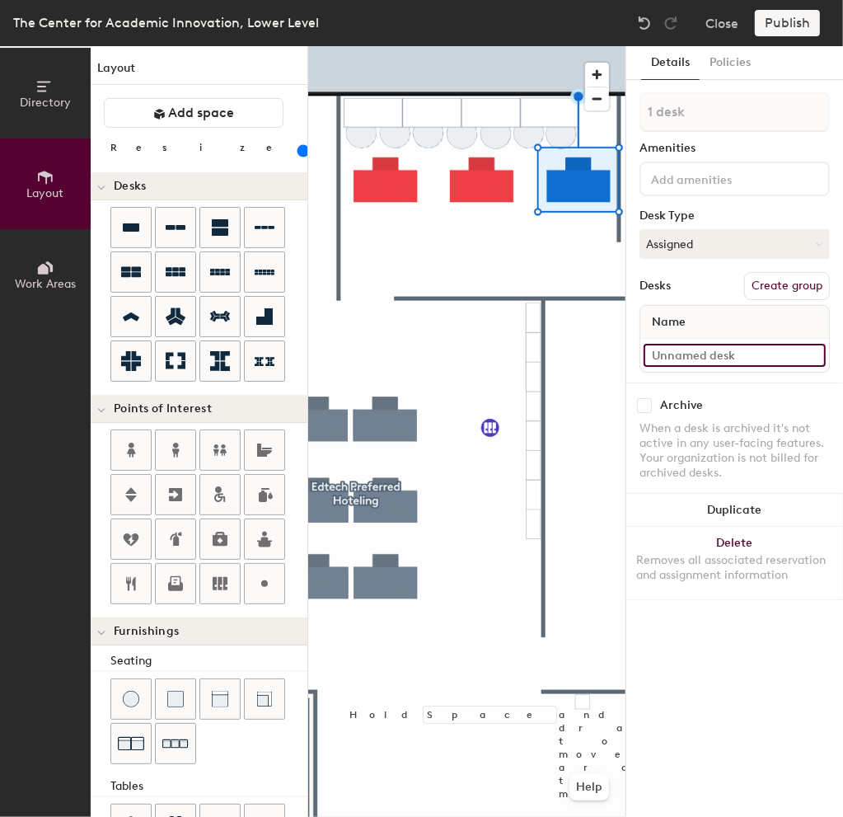
click at [727, 363] on input at bounding box center [735, 355] width 182 height 23
type input "028"
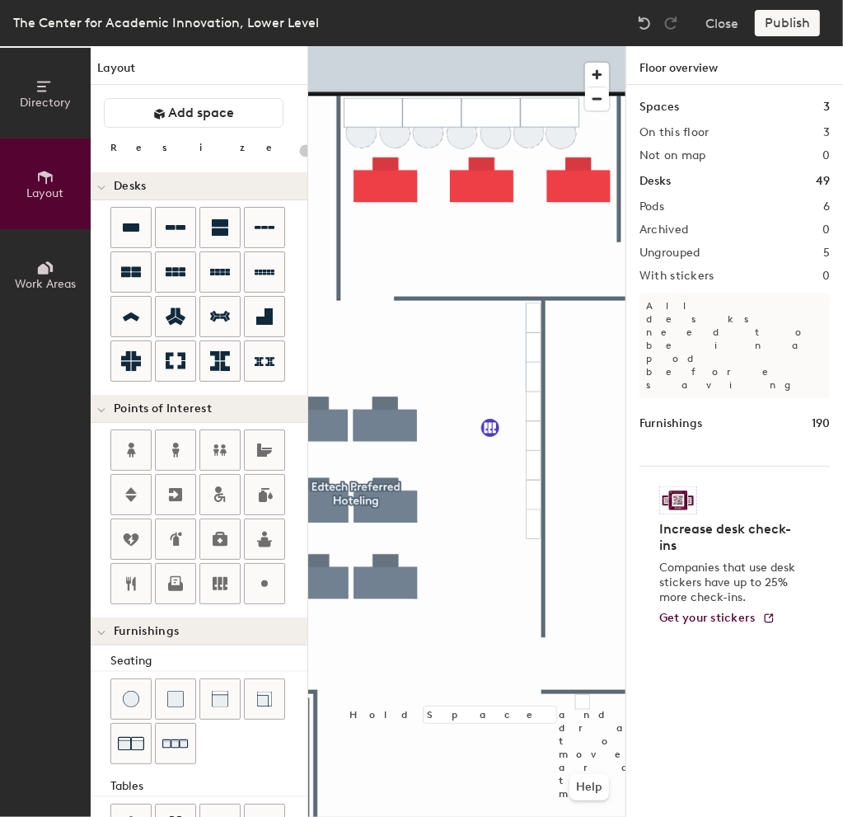
type input "120"
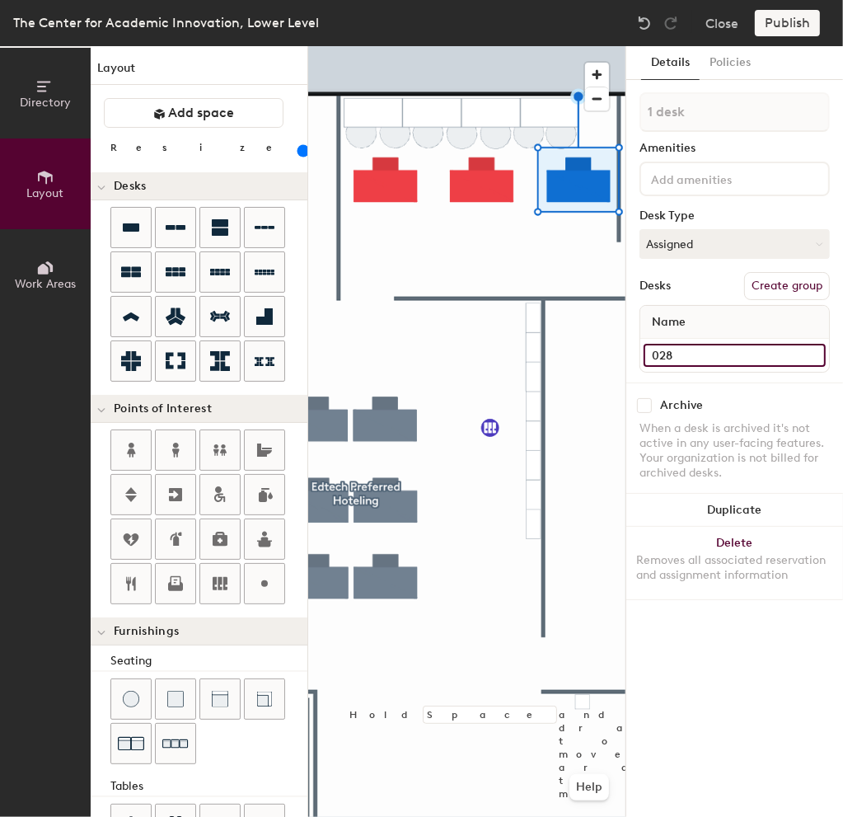
click at [682, 354] on input "028" at bounding box center [735, 355] width 182 height 23
type input "029"
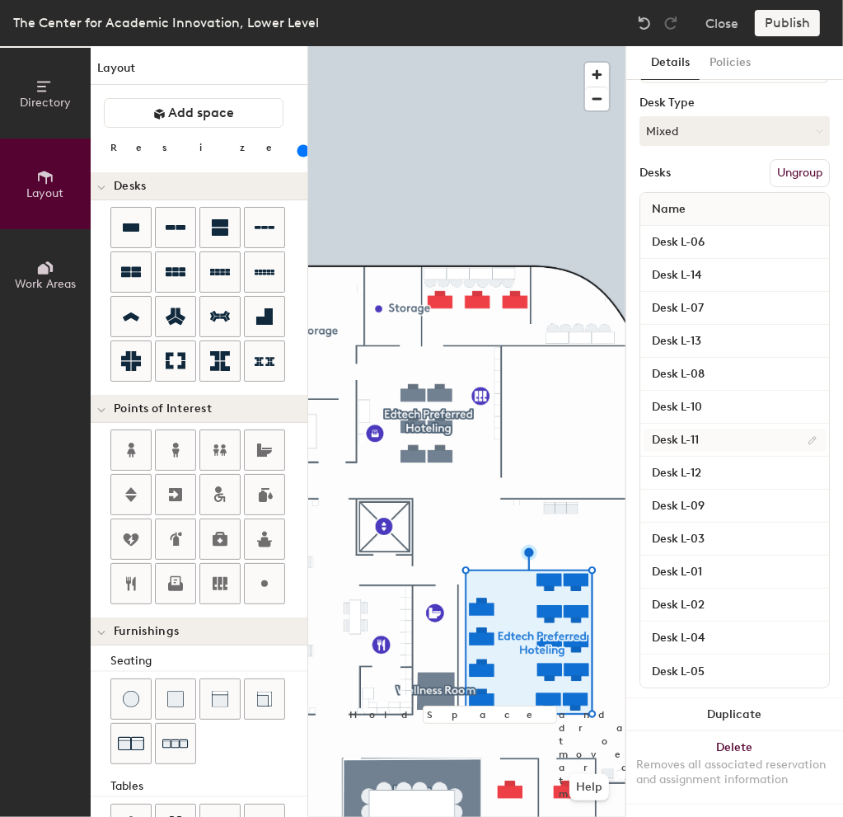
scroll to position [125, 0]
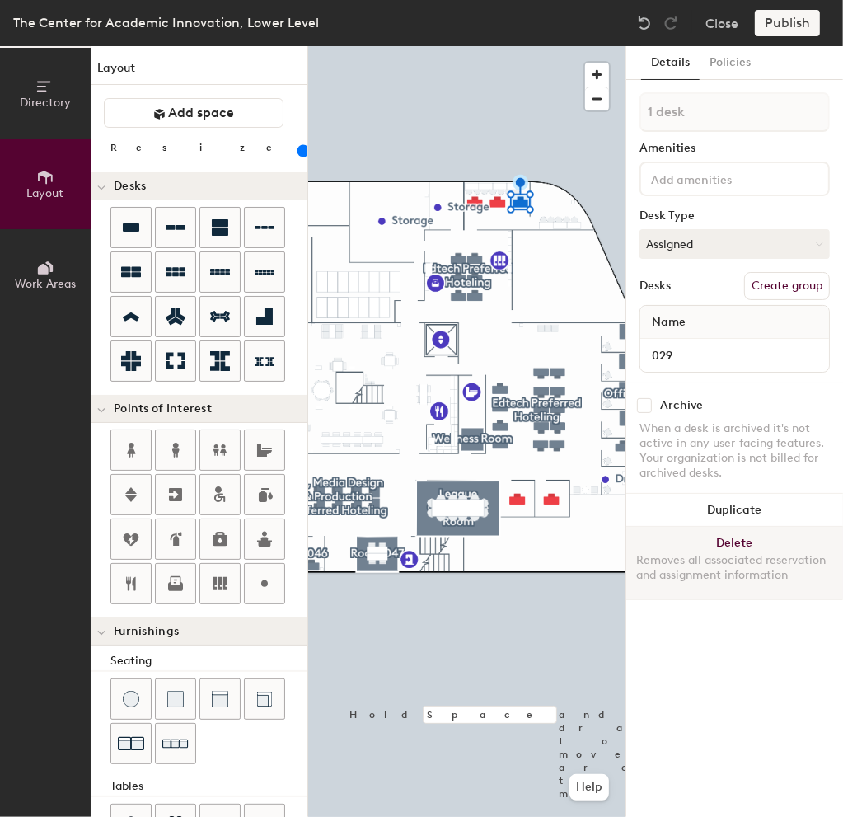
click at [722, 543] on button "Delete Removes all associated reservation and assignment information" at bounding box center [734, 563] width 217 height 73
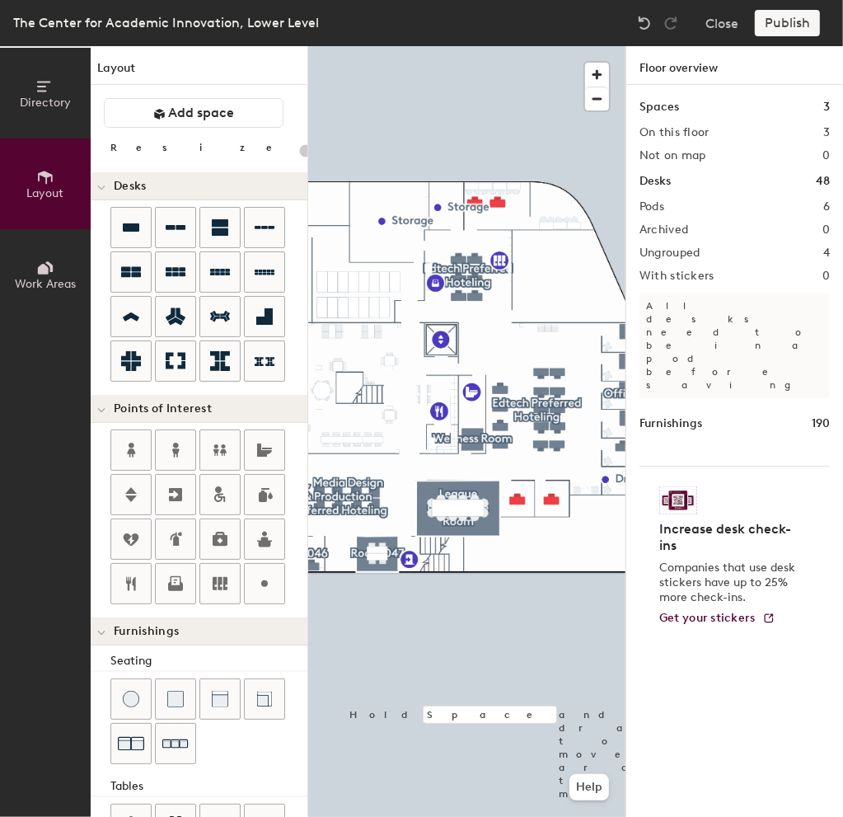
scroll to position [218, 0]
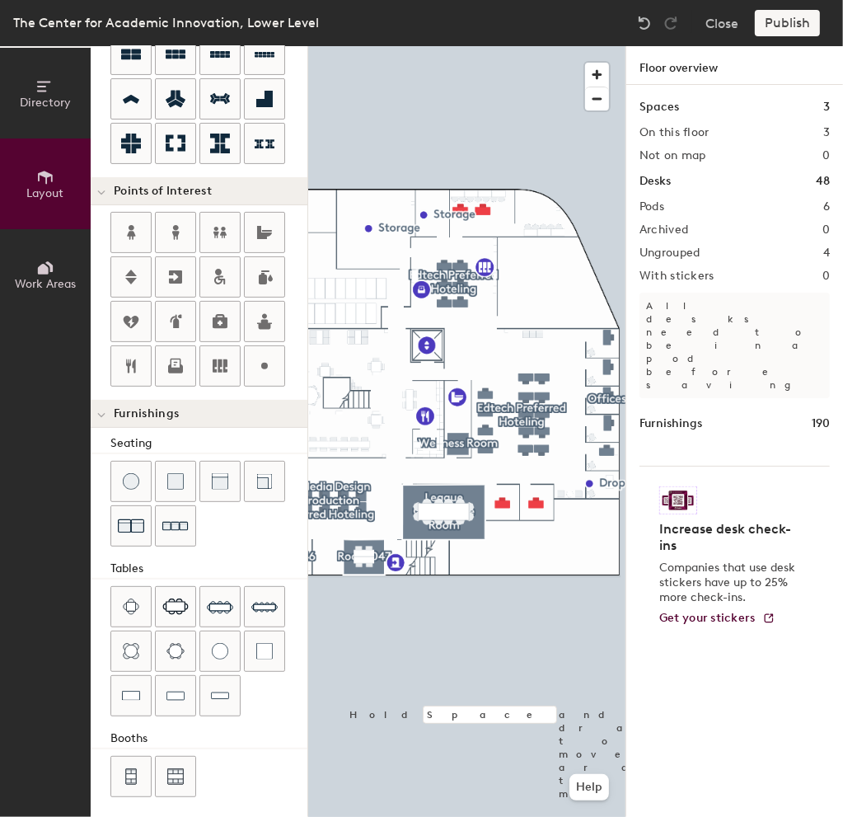
click at [353, 46] on div at bounding box center [466, 46] width 317 height 0
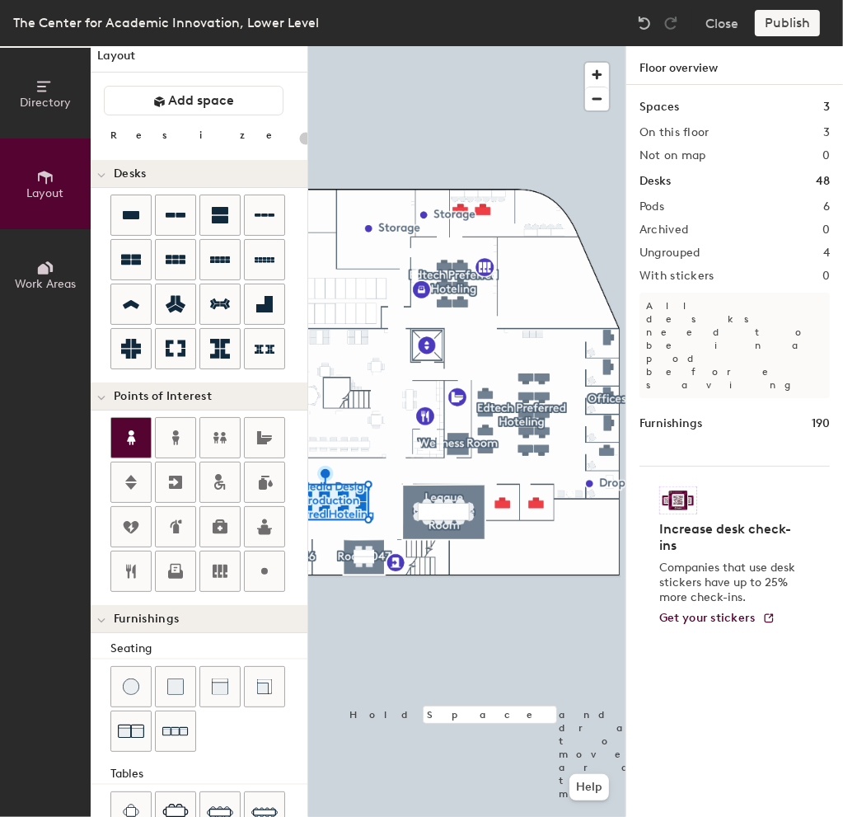
scroll to position [0, 0]
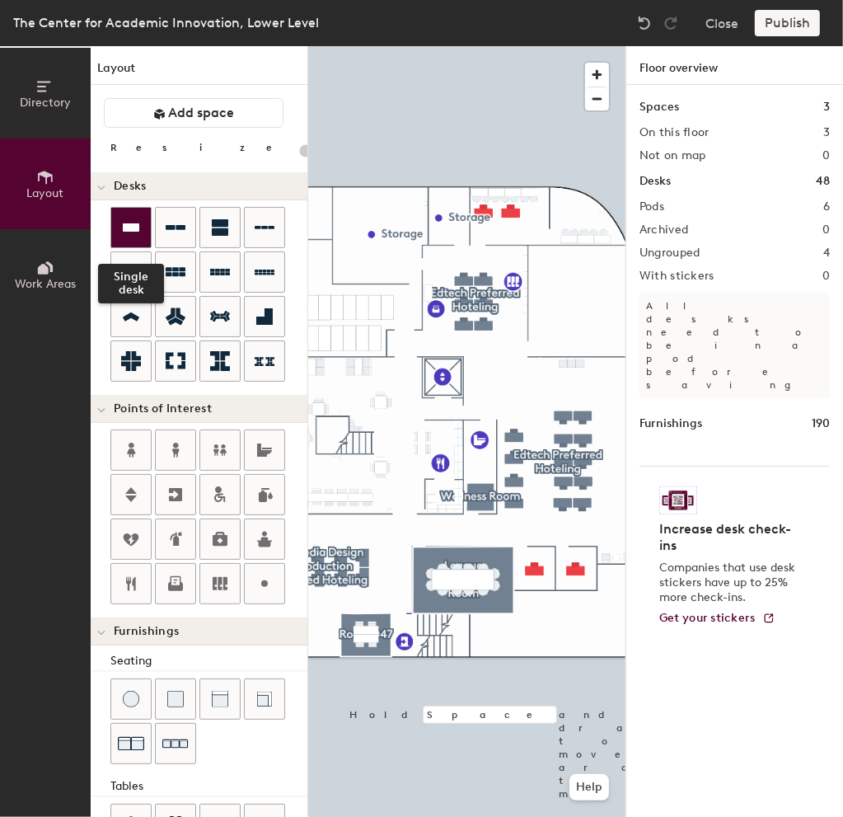
click at [132, 213] on div at bounding box center [131, 228] width 40 height 40
click at [505, 46] on div at bounding box center [466, 46] width 317 height 0
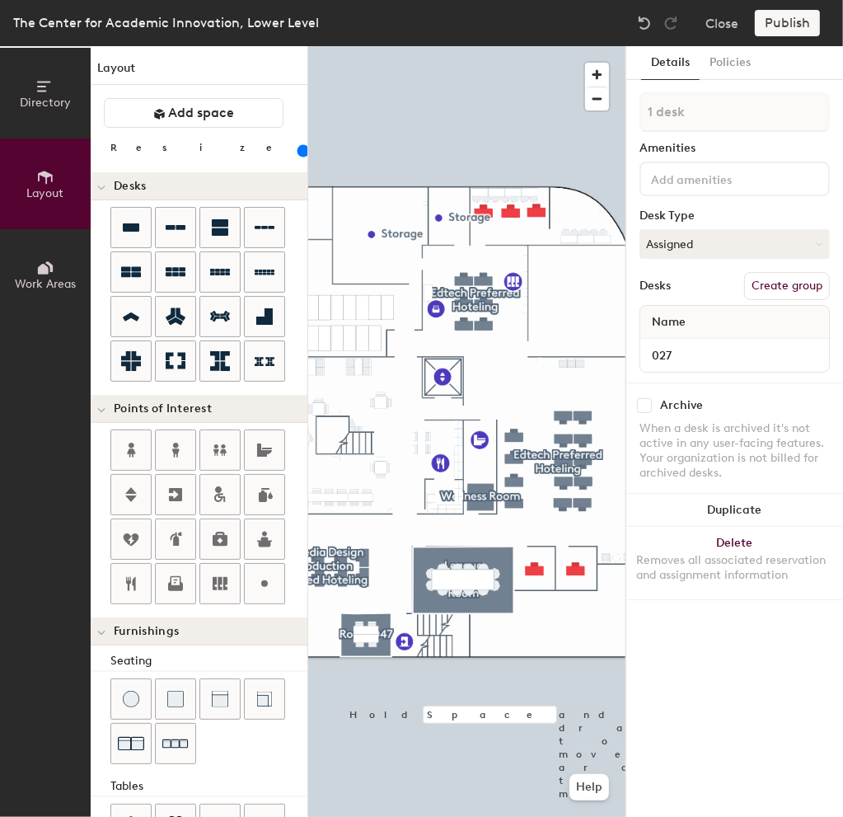
click at [537, 46] on div at bounding box center [466, 46] width 317 height 0
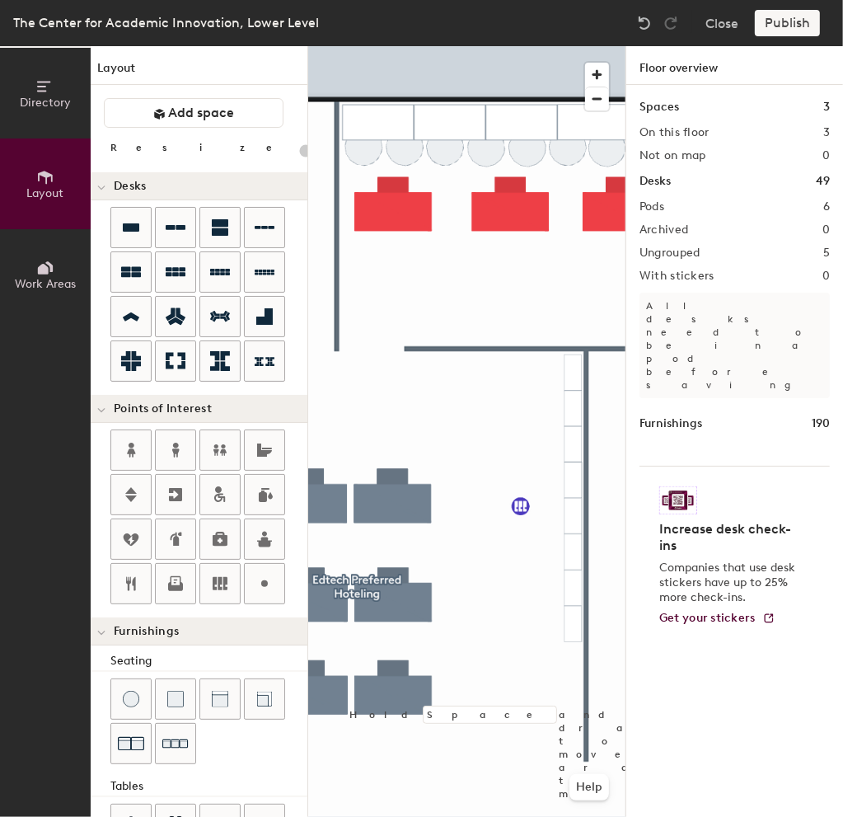
click at [780, 31] on div "Publish" at bounding box center [792, 23] width 75 height 26
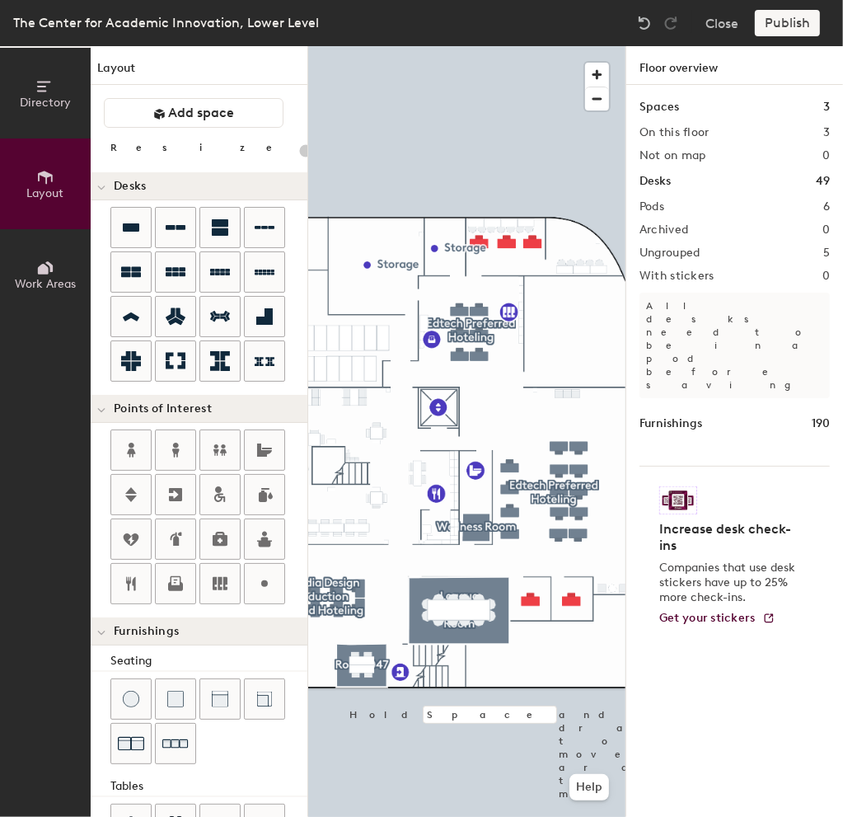
type input "120"
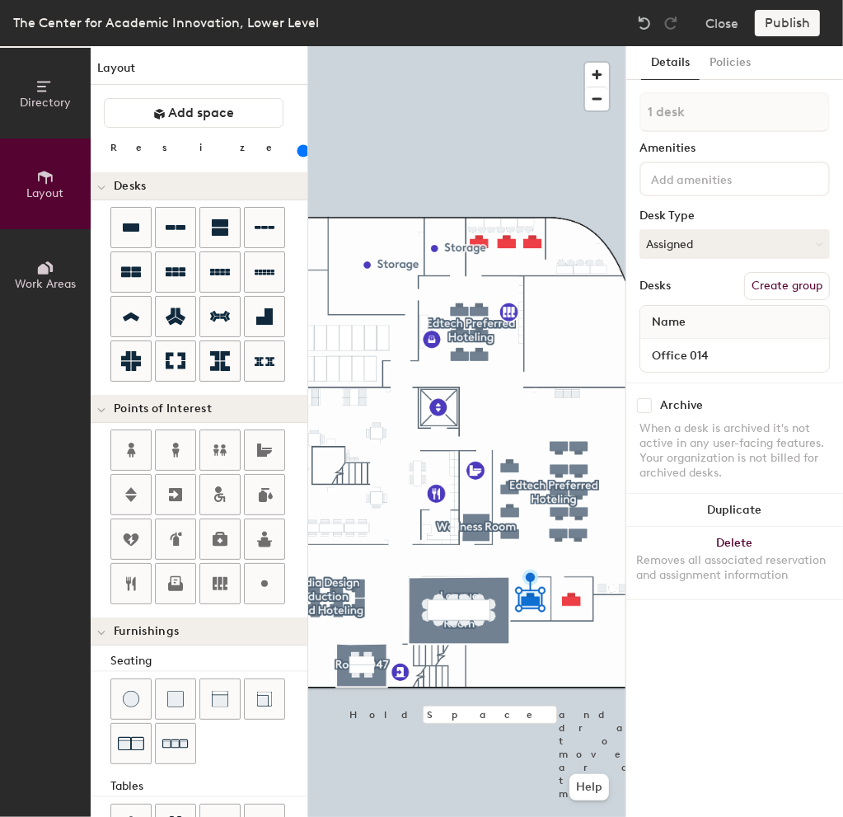
click at [780, 289] on button "Create group" at bounding box center [787, 286] width 86 height 28
click at [715, 111] on input "Pod 7" at bounding box center [734, 112] width 190 height 40
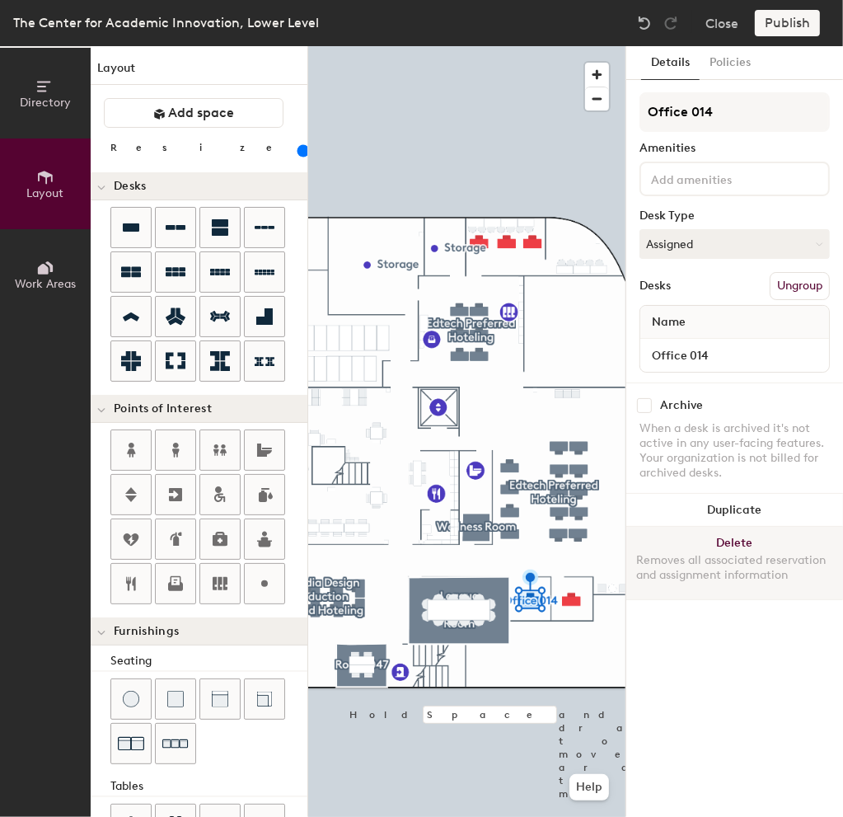
type input "Office 014"
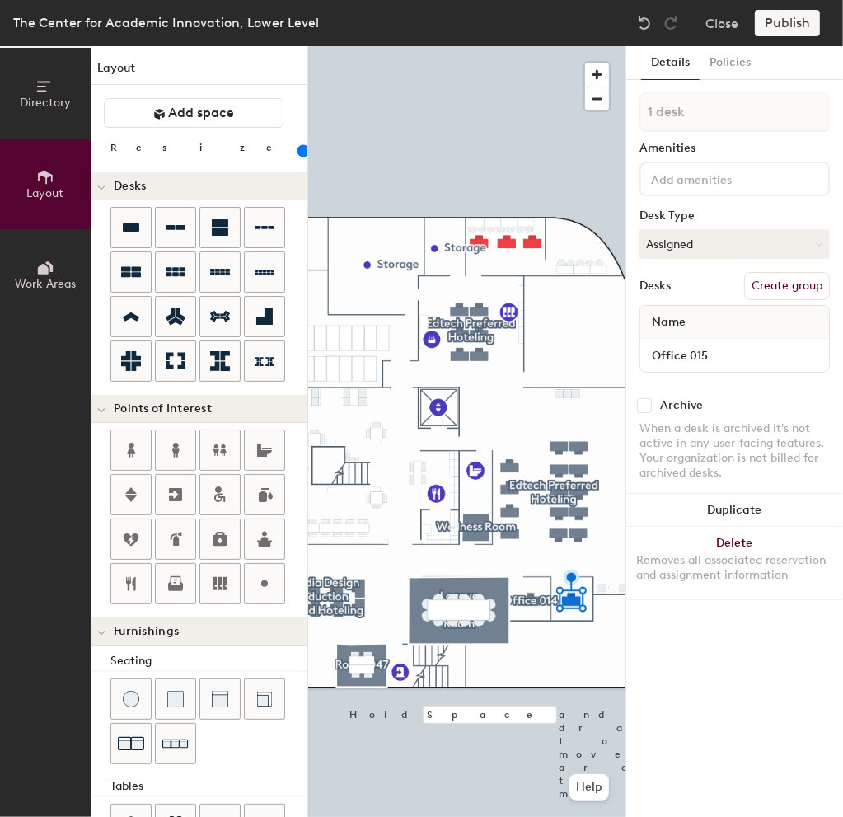
click at [778, 283] on button "Create group" at bounding box center [787, 286] width 86 height 28
type input "P"
type input "Office 015"
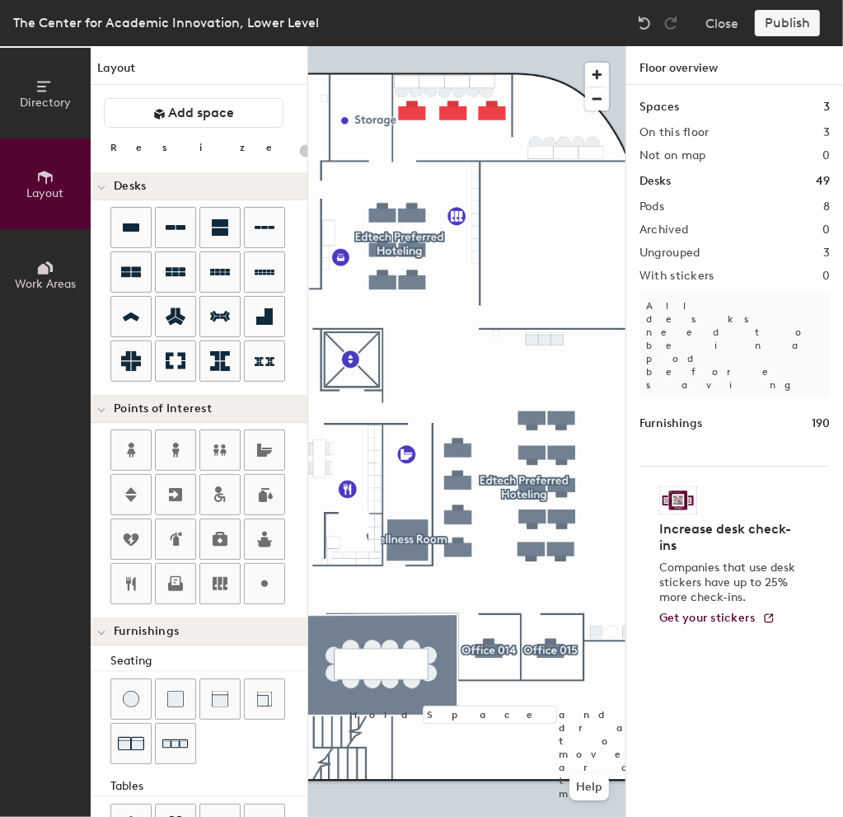
type input "120"
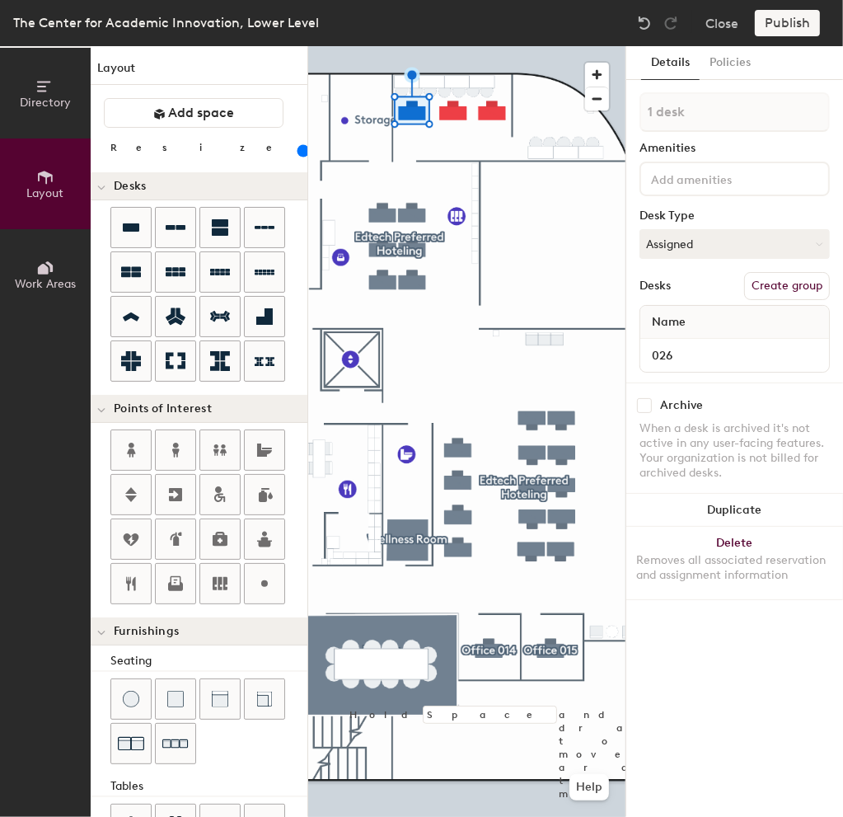
click at [798, 285] on button "Create group" at bounding box center [787, 286] width 86 height 28
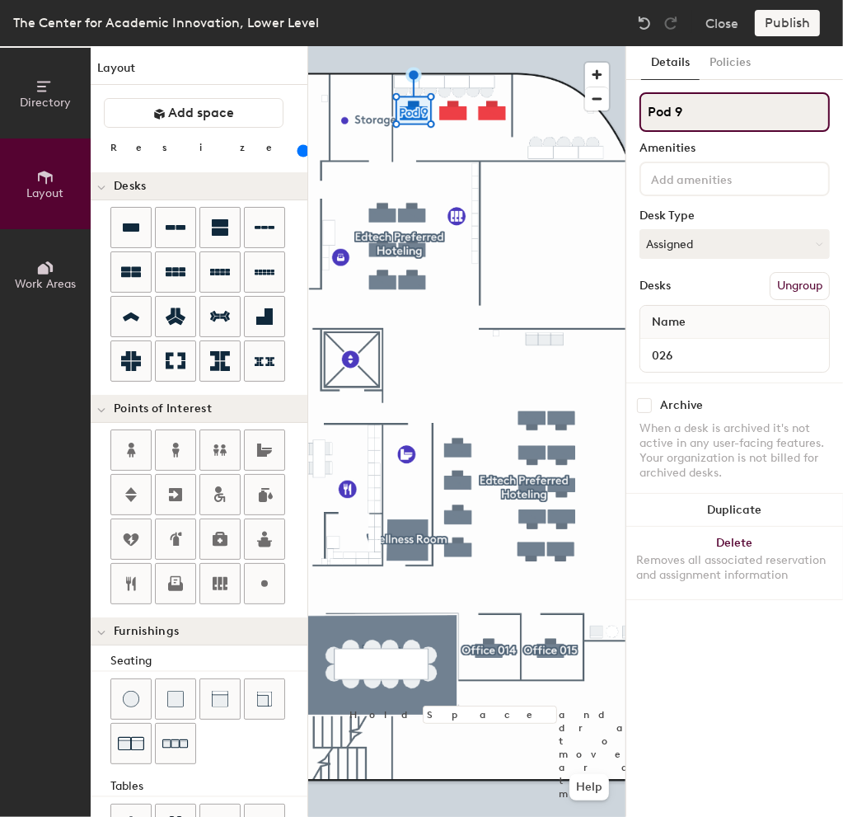
click at [719, 105] on input "Pod 9" at bounding box center [734, 112] width 190 height 40
type input "Workshop"
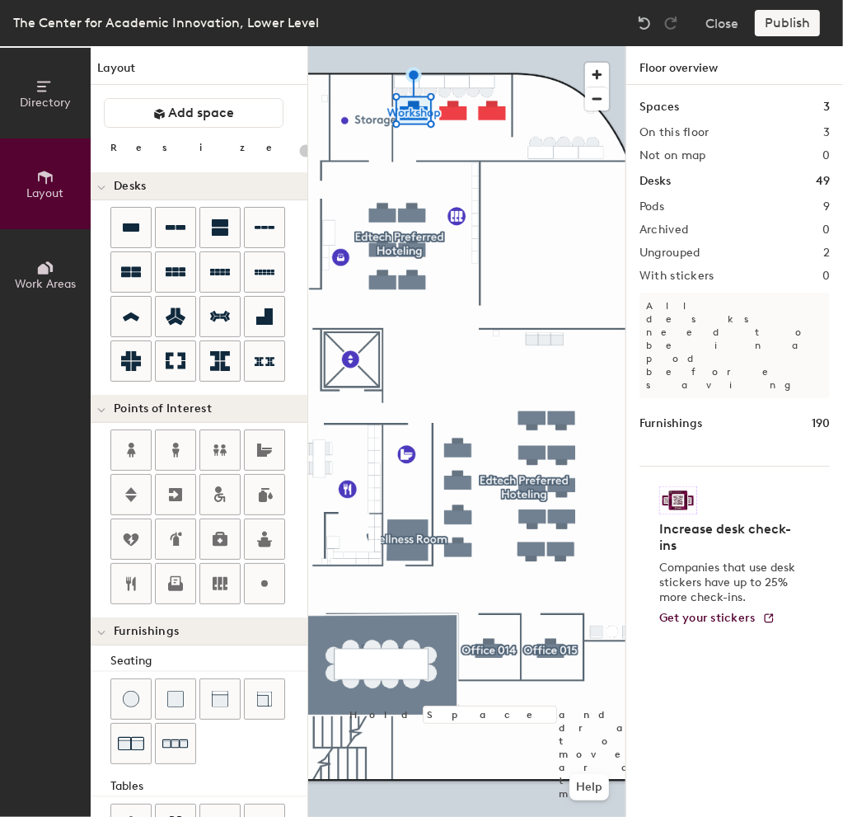
click at [412, 46] on div at bounding box center [466, 46] width 317 height 0
type input "120"
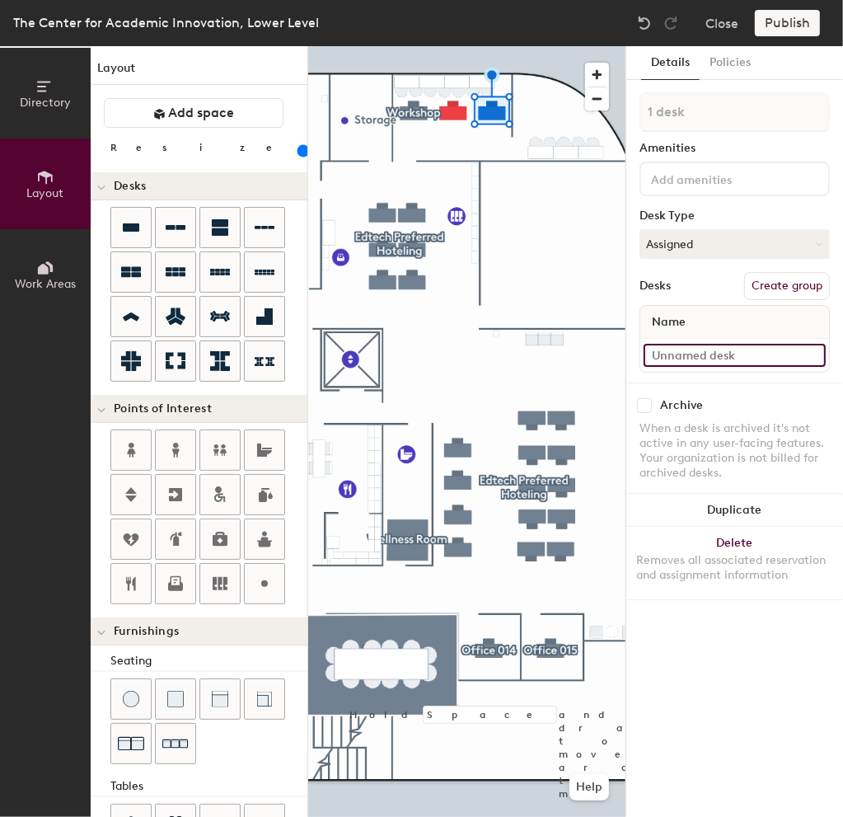
click at [677, 349] on input at bounding box center [735, 355] width 182 height 23
type input "029"
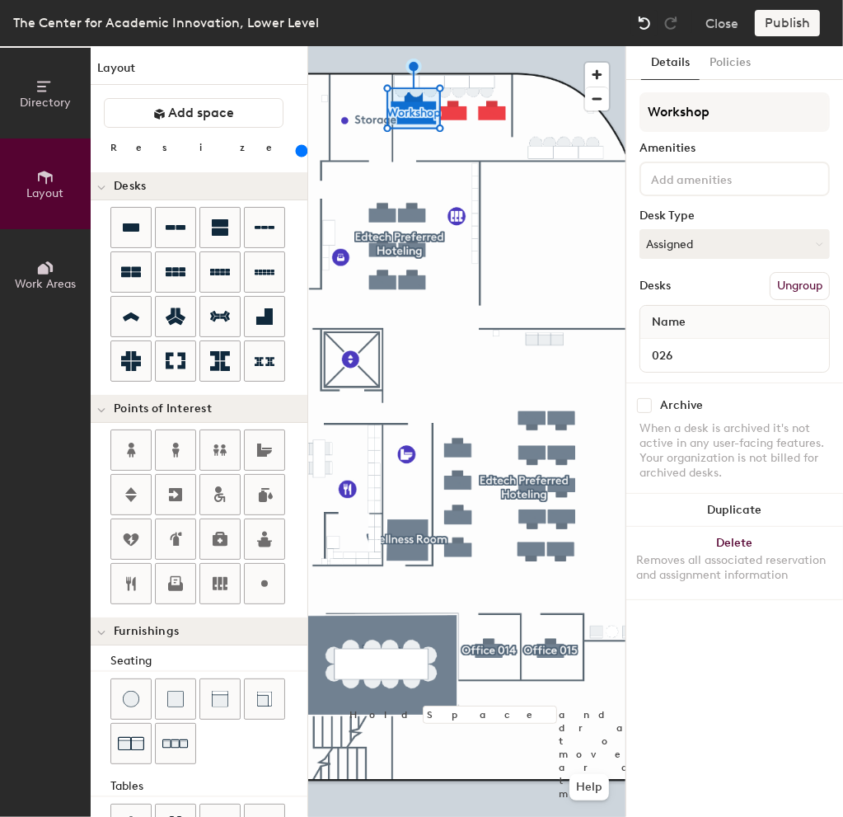
click at [644, 19] on img at bounding box center [644, 23] width 16 height 16
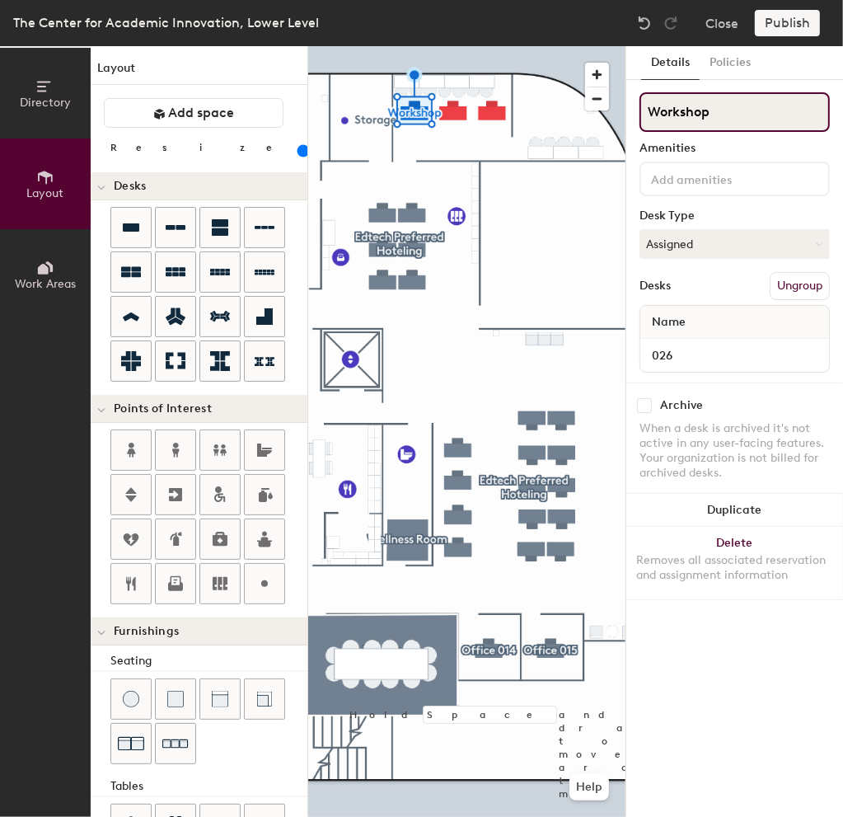
click at [701, 115] on input "Workshop" at bounding box center [734, 112] width 190 height 40
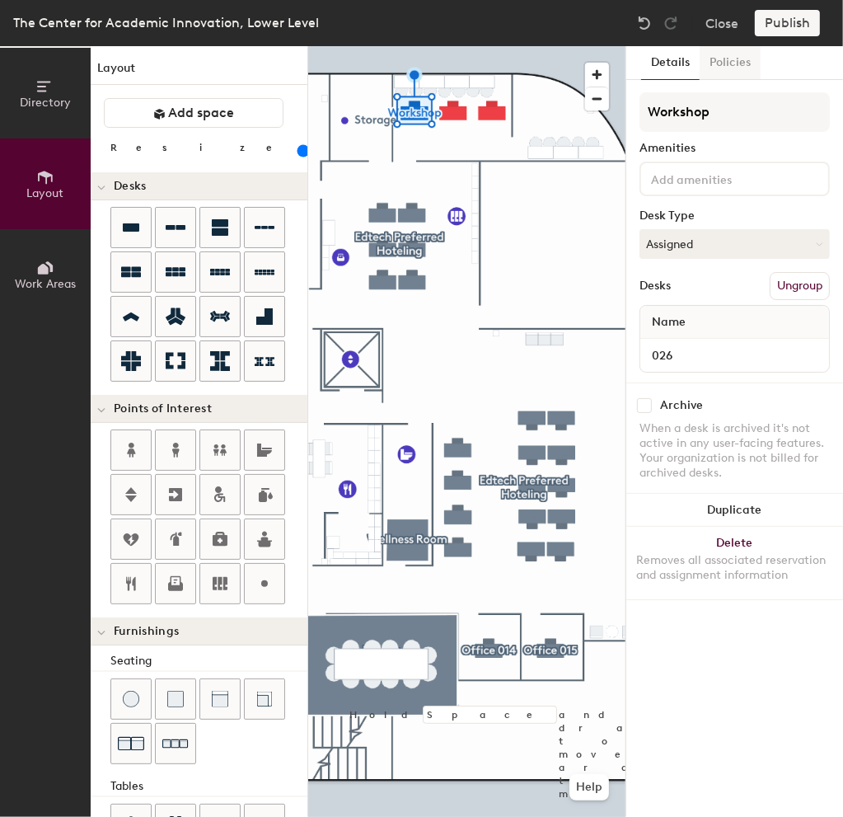
click at [719, 59] on button "Policies" at bounding box center [730, 63] width 61 height 34
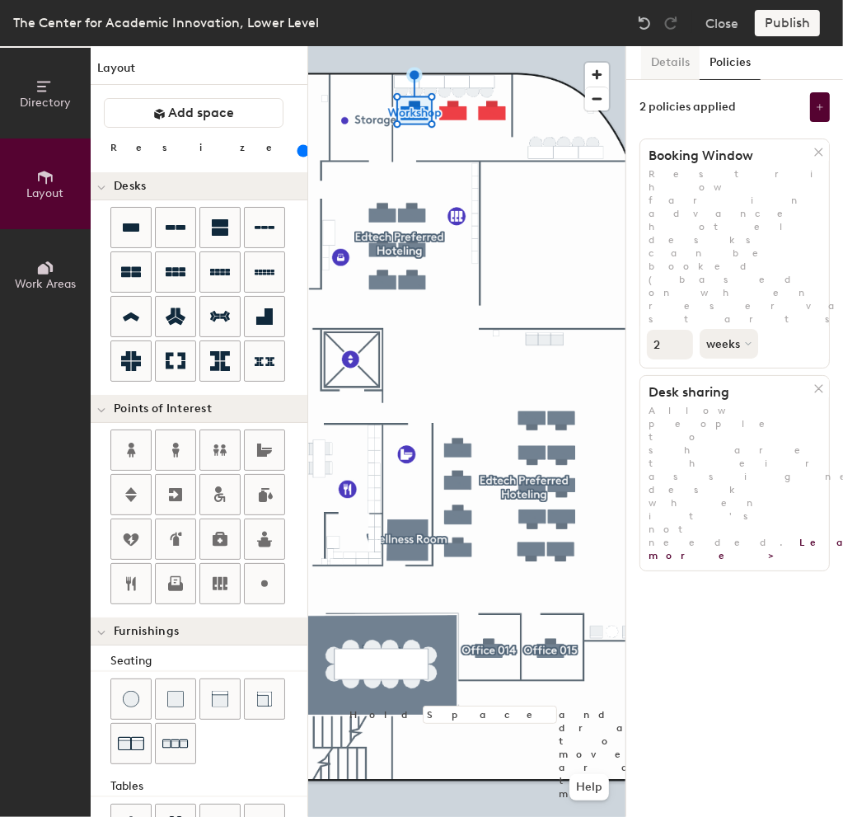
click at [669, 60] on button "Details" at bounding box center [670, 63] width 59 height 34
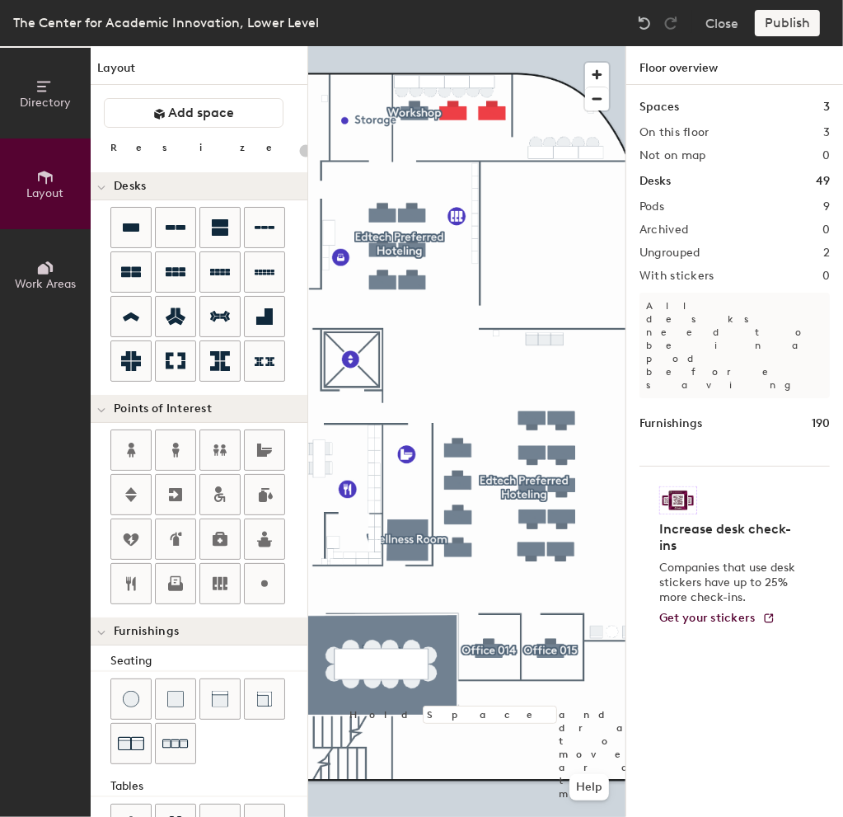
type input "120"
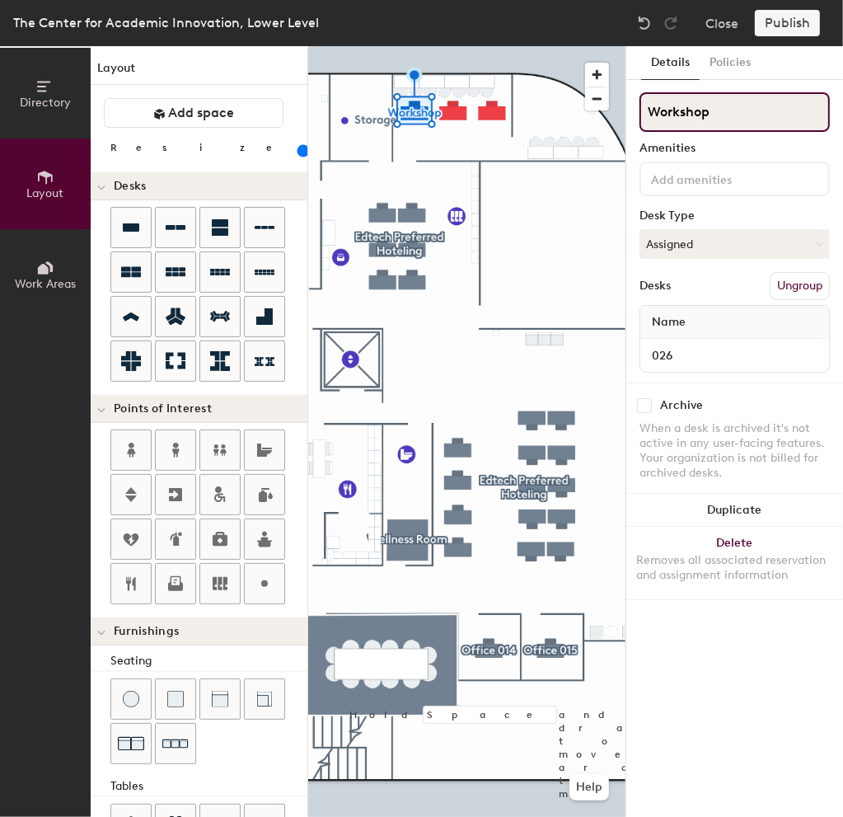
click at [735, 128] on input "Workshop" at bounding box center [734, 112] width 190 height 40
type input "026"
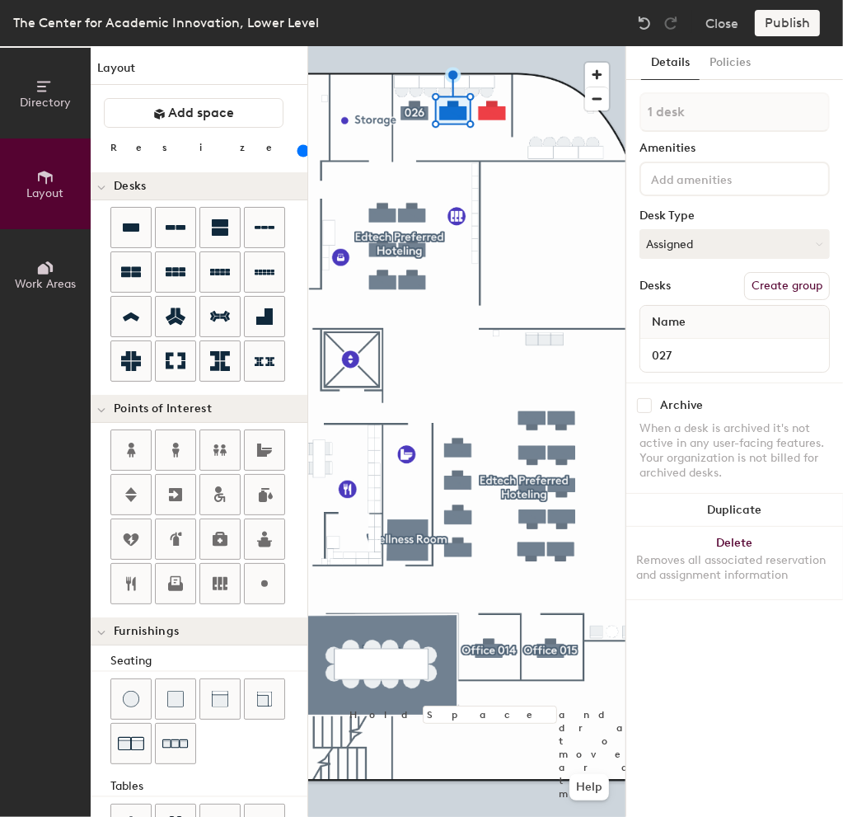
click at [779, 286] on button "Create group" at bounding box center [787, 286] width 86 height 28
click at [719, 124] on input "Pod 10" at bounding box center [734, 112] width 190 height 40
click at [718, 119] on input "Pod 10" at bounding box center [734, 112] width 190 height 40
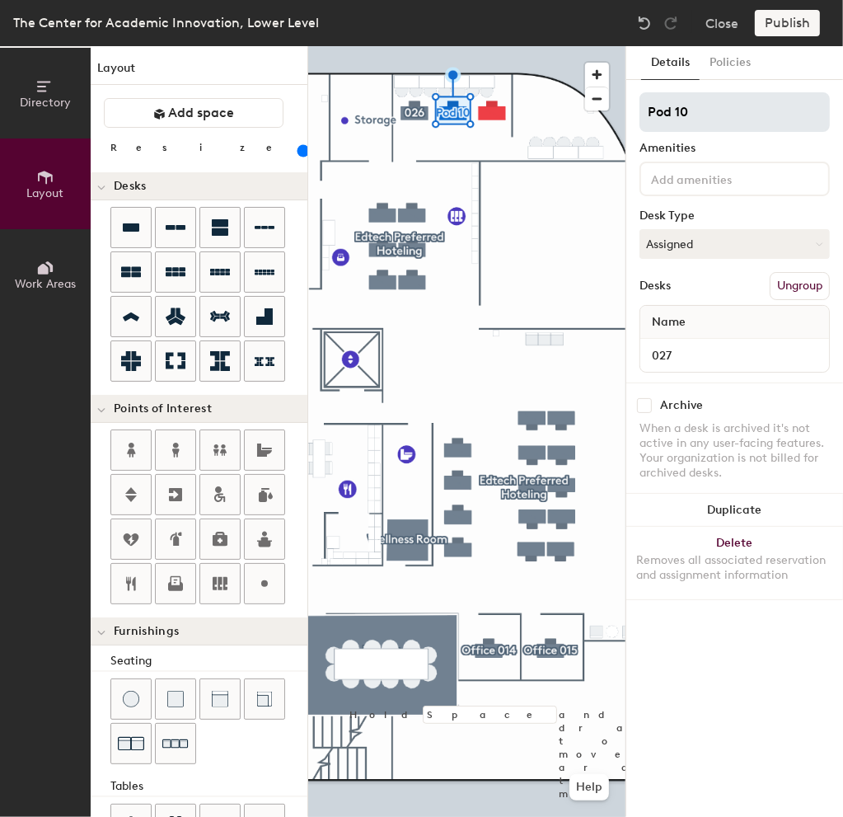
click at [709, 116] on input "Pod 10" at bounding box center [734, 112] width 190 height 40
type input "P"
type input "027"
click at [496, 46] on div at bounding box center [466, 46] width 317 height 0
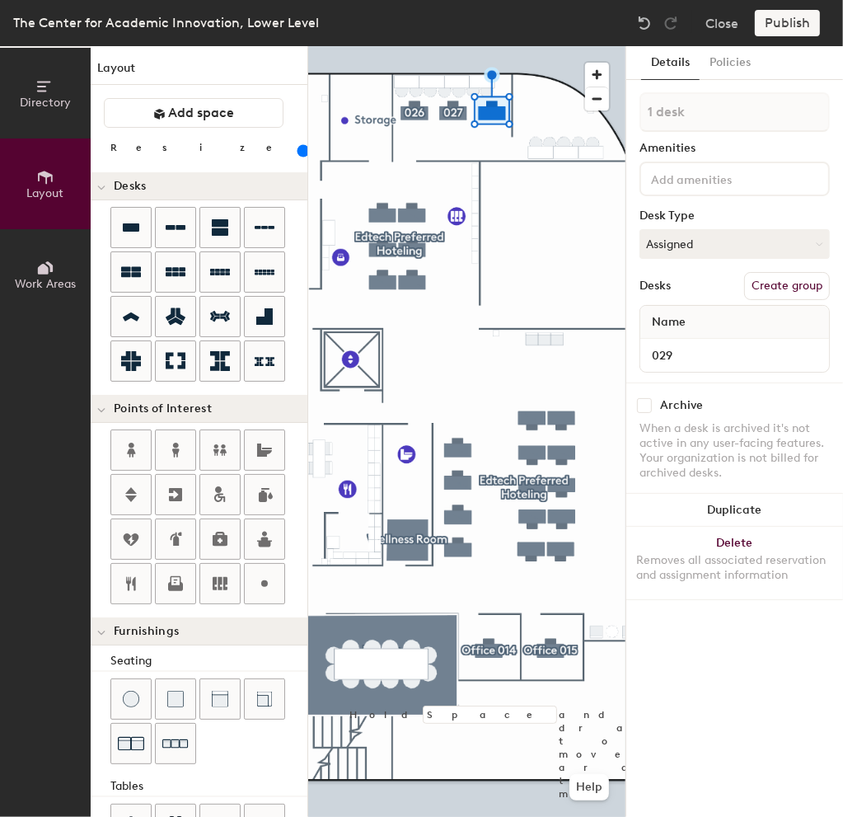
click at [776, 279] on button "Create group" at bounding box center [787, 286] width 86 height 28
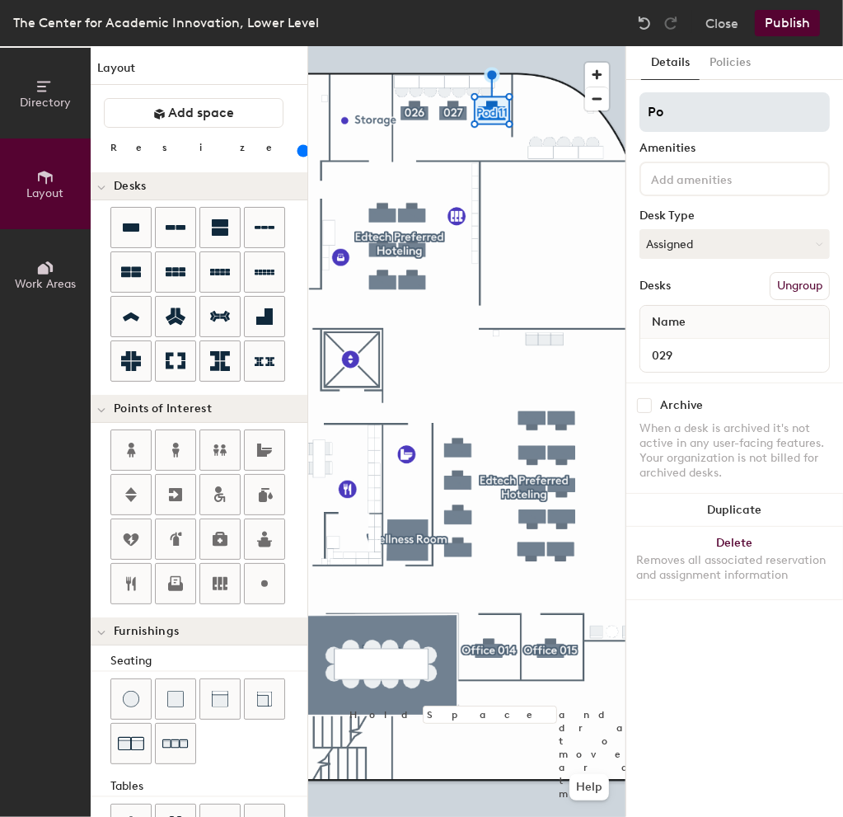
type input "P"
type input "029"
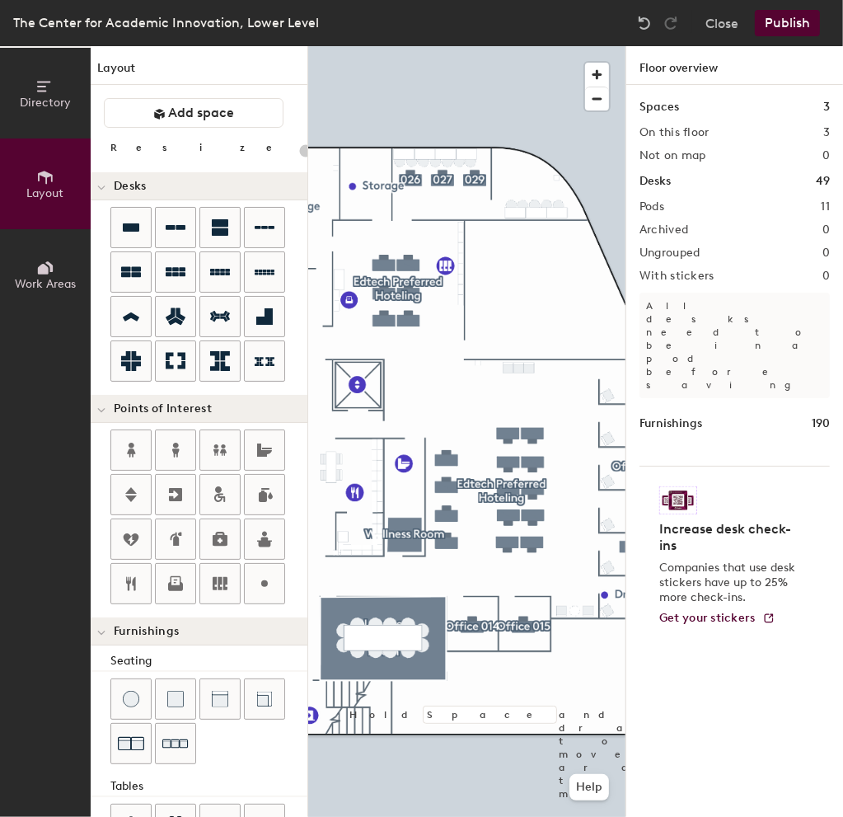
click at [784, 26] on button "Publish" at bounding box center [787, 23] width 65 height 26
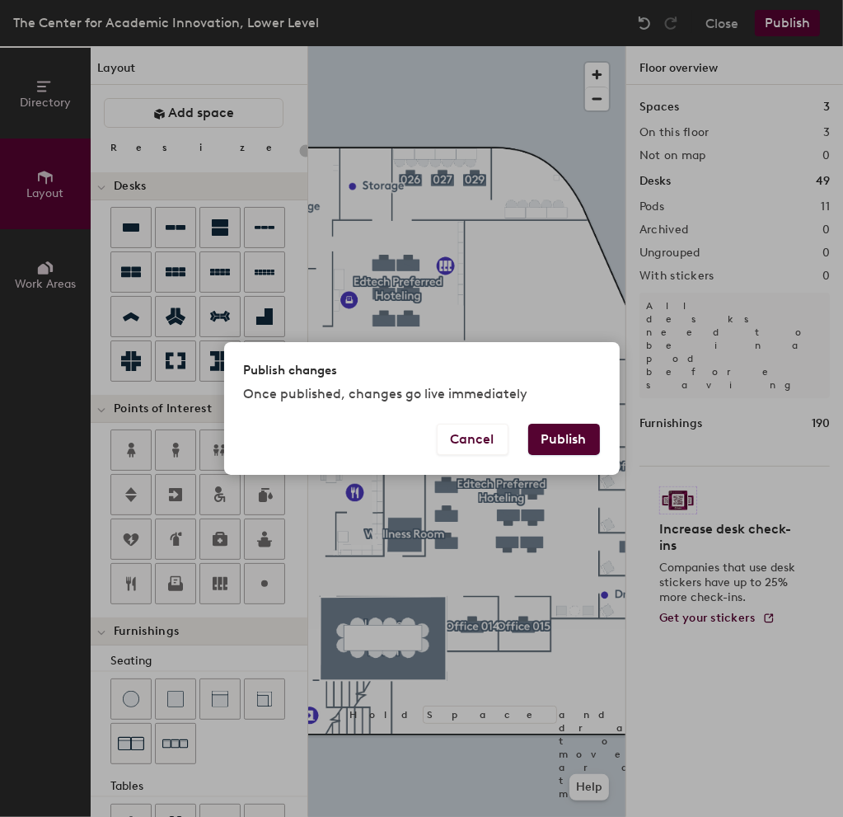
click at [566, 436] on button "Publish" at bounding box center [564, 439] width 72 height 31
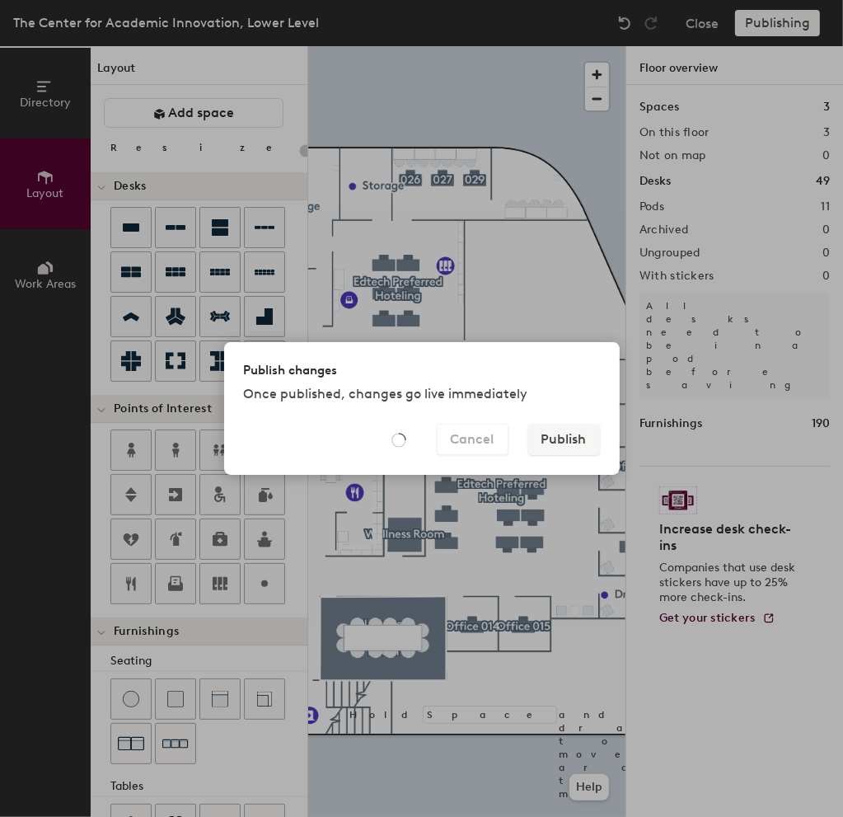
type input "20"
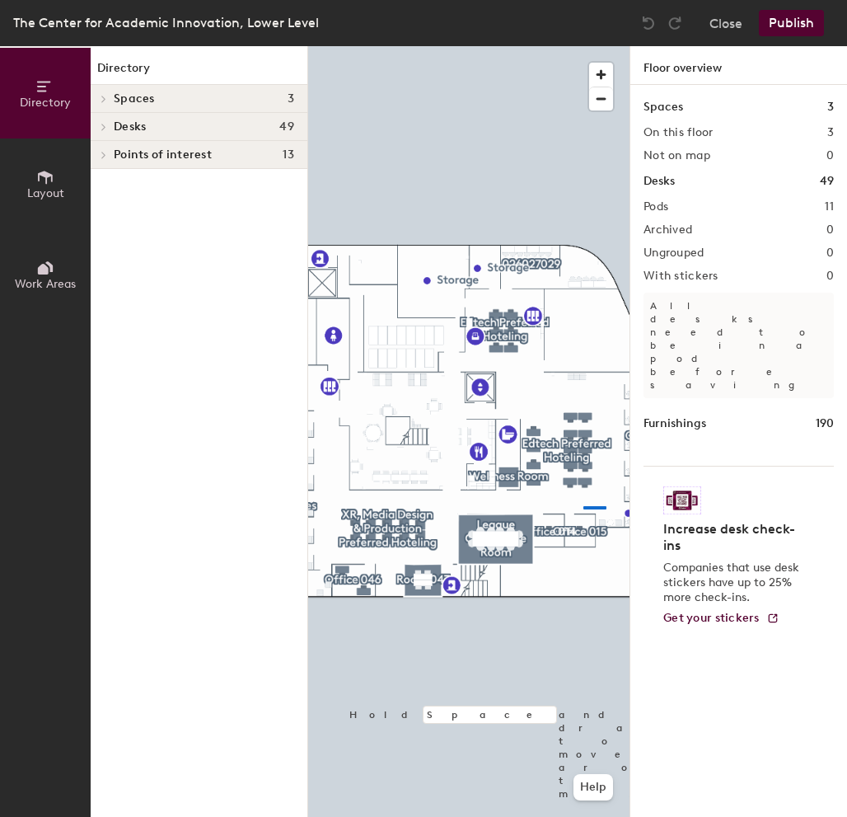
click at [583, 46] on div at bounding box center [468, 46] width 321 height 0
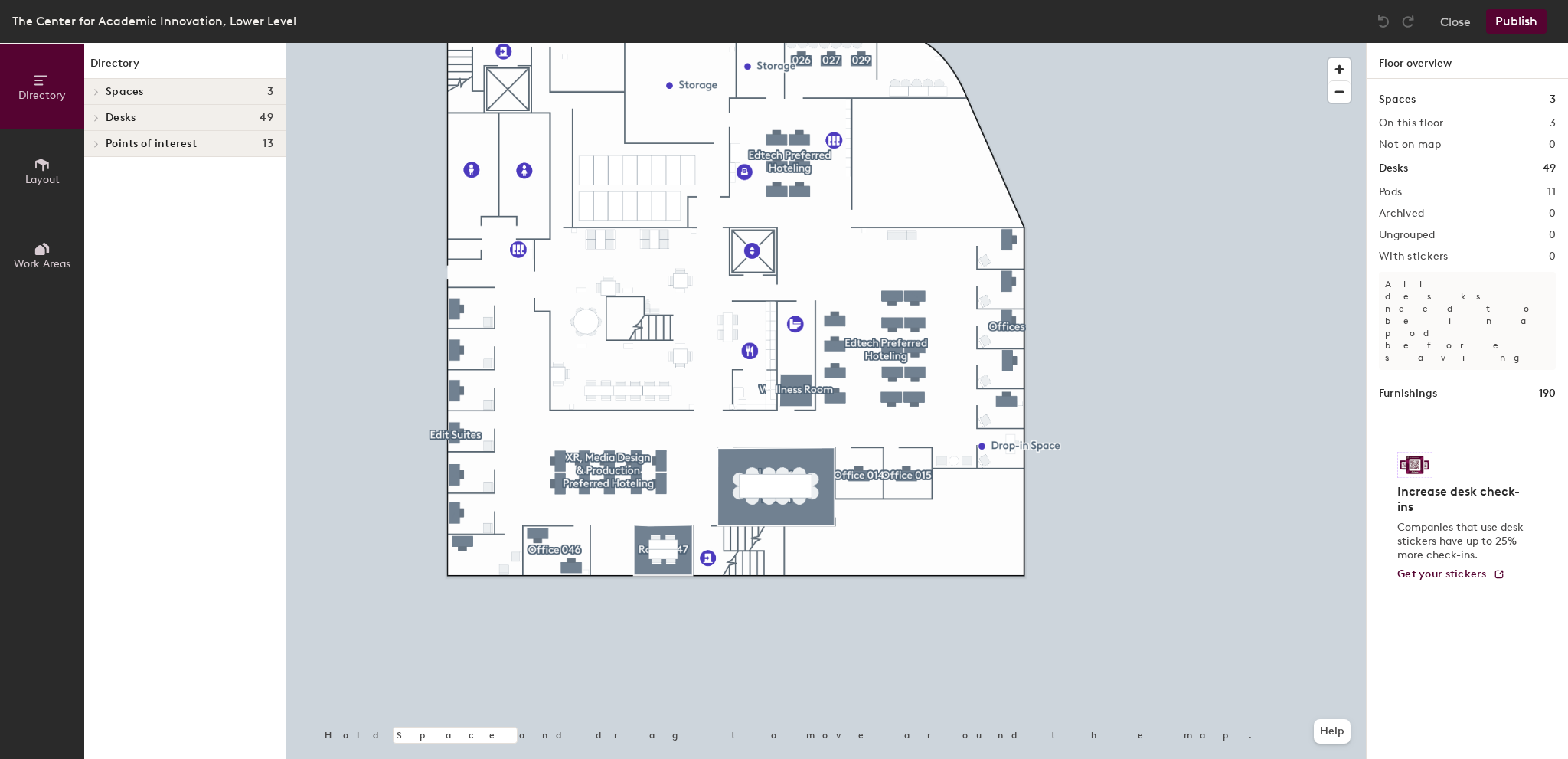
click at [786, 43] on div at bounding box center [826, 43] width 1079 height 0
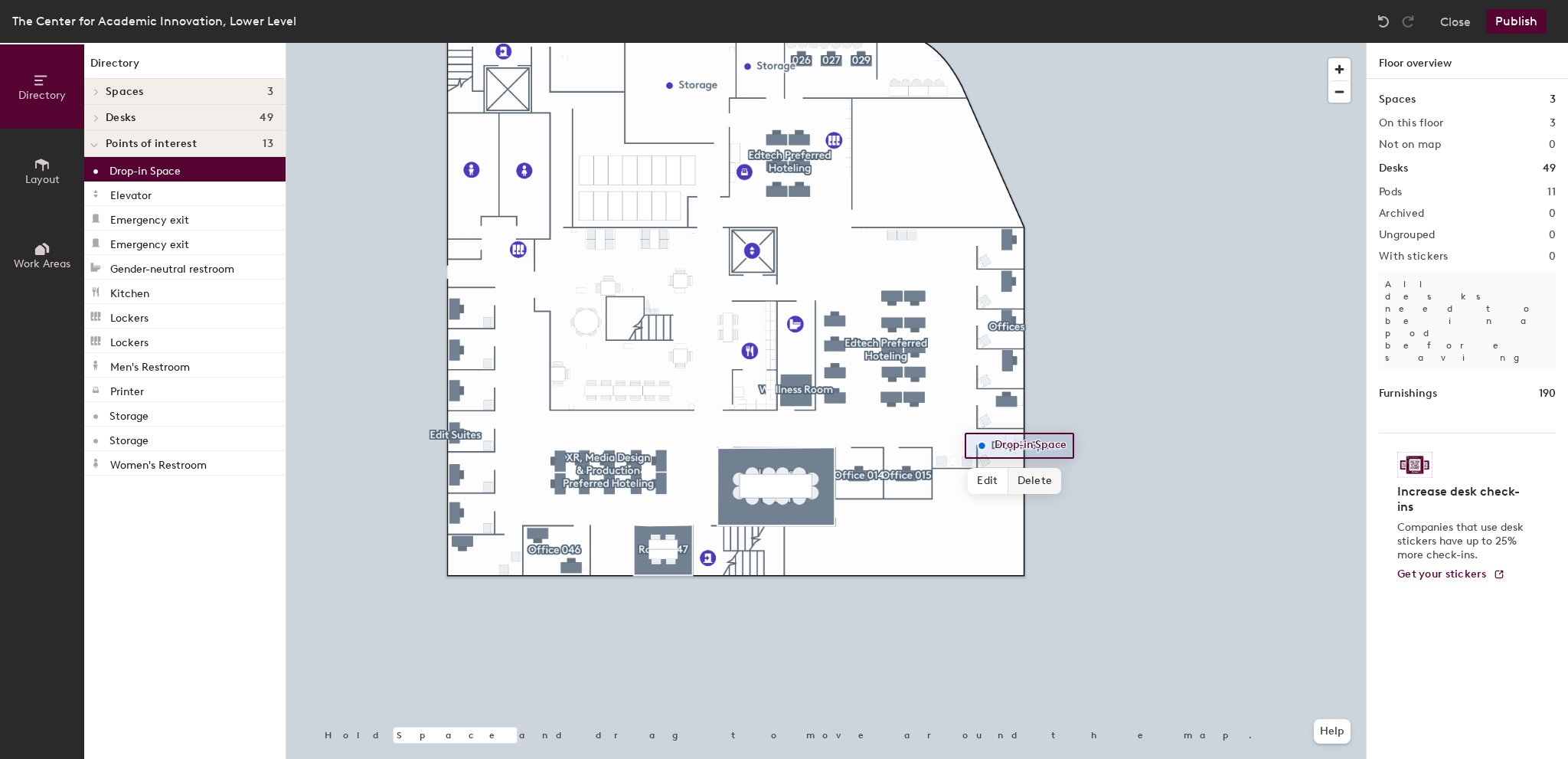
click at [786, 478] on span "Delete" at bounding box center [1035, 480] width 54 height 26
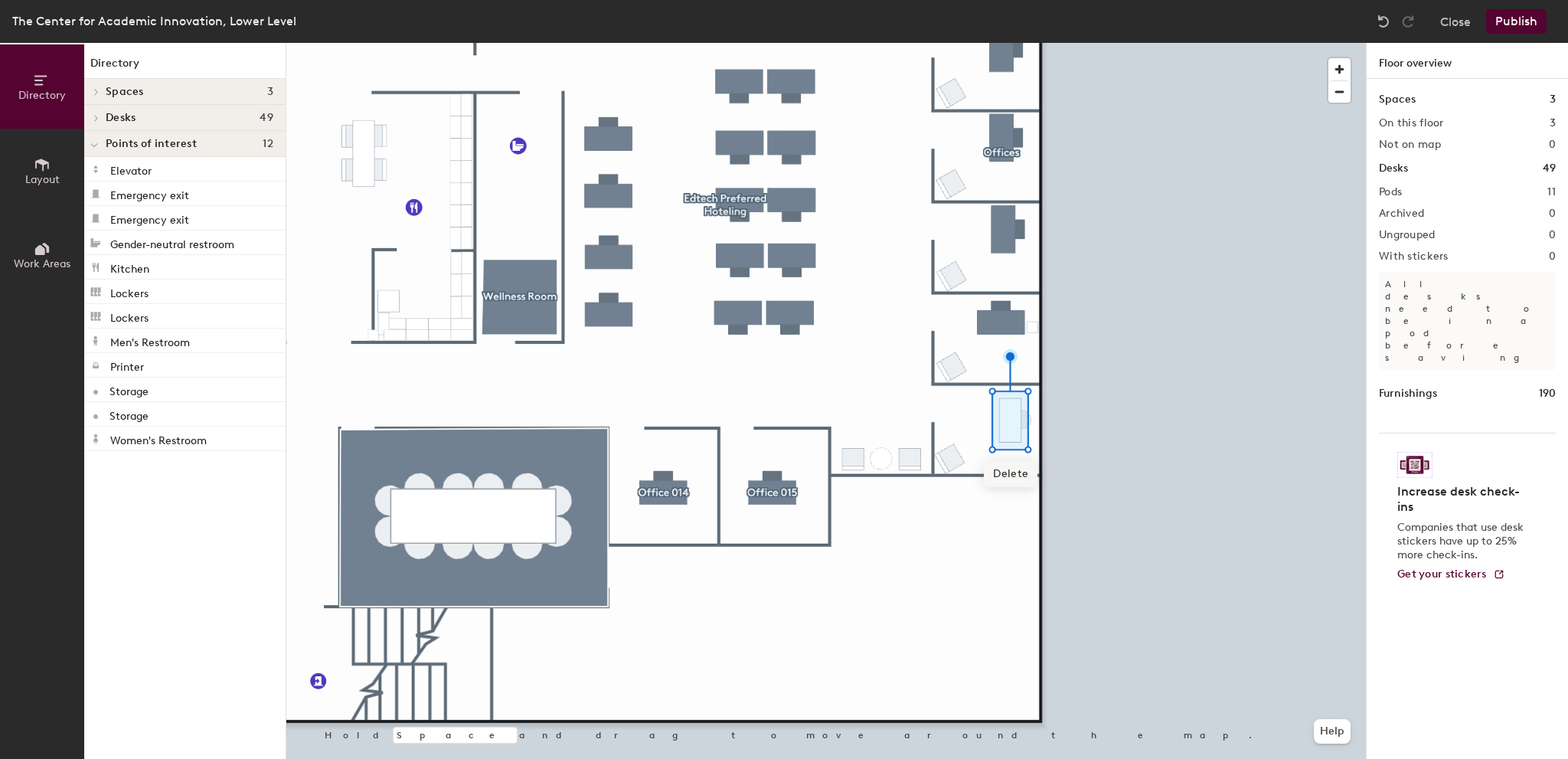
click at [786, 467] on span "Delete" at bounding box center [1011, 474] width 54 height 26
click at [786, 458] on span "Delete" at bounding box center [1024, 460] width 54 height 26
click at [30, 159] on button "Layout" at bounding box center [42, 170] width 85 height 85
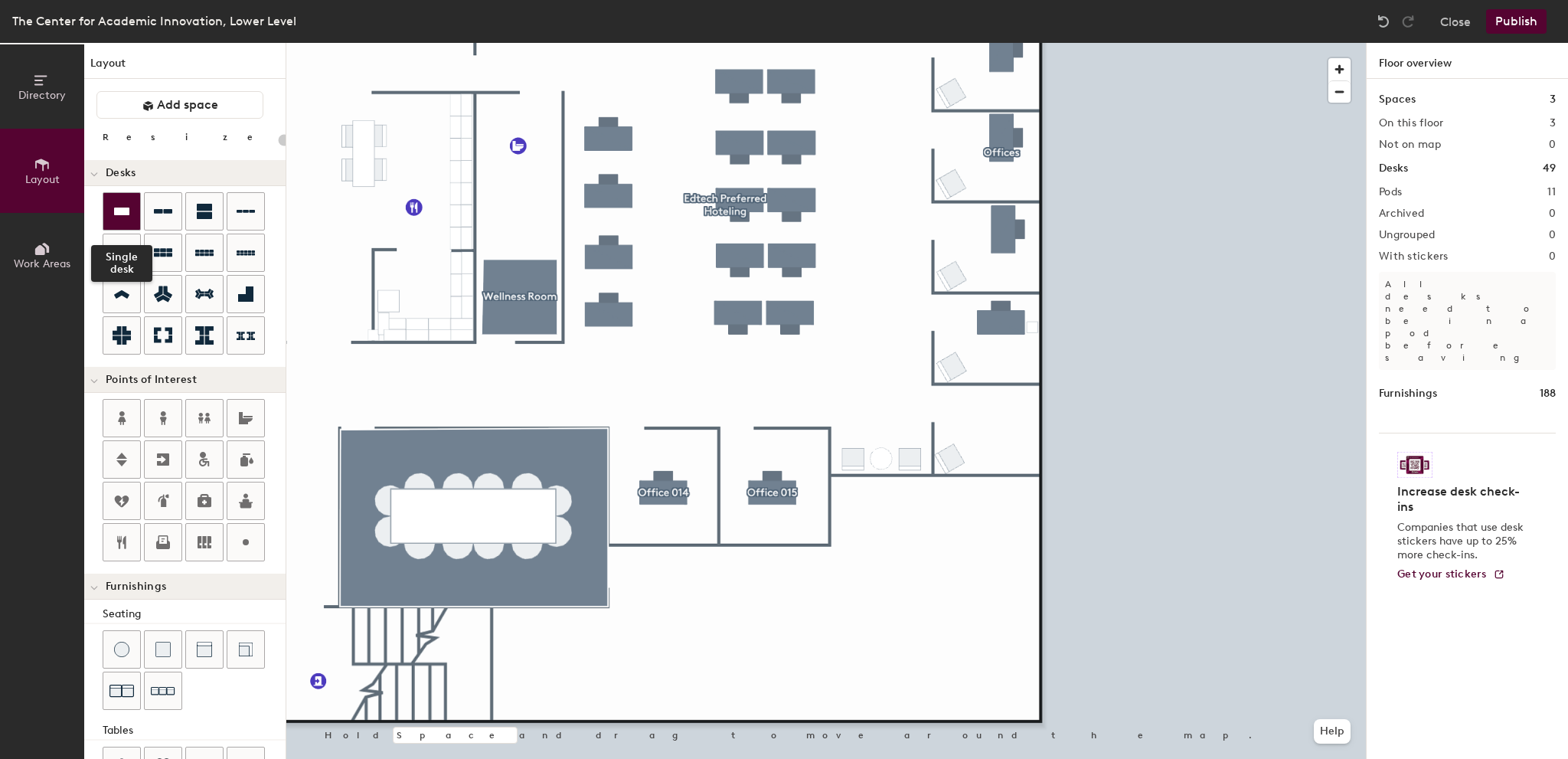
click at [113, 201] on div at bounding box center [122, 212] width 37 height 37
type input "120"
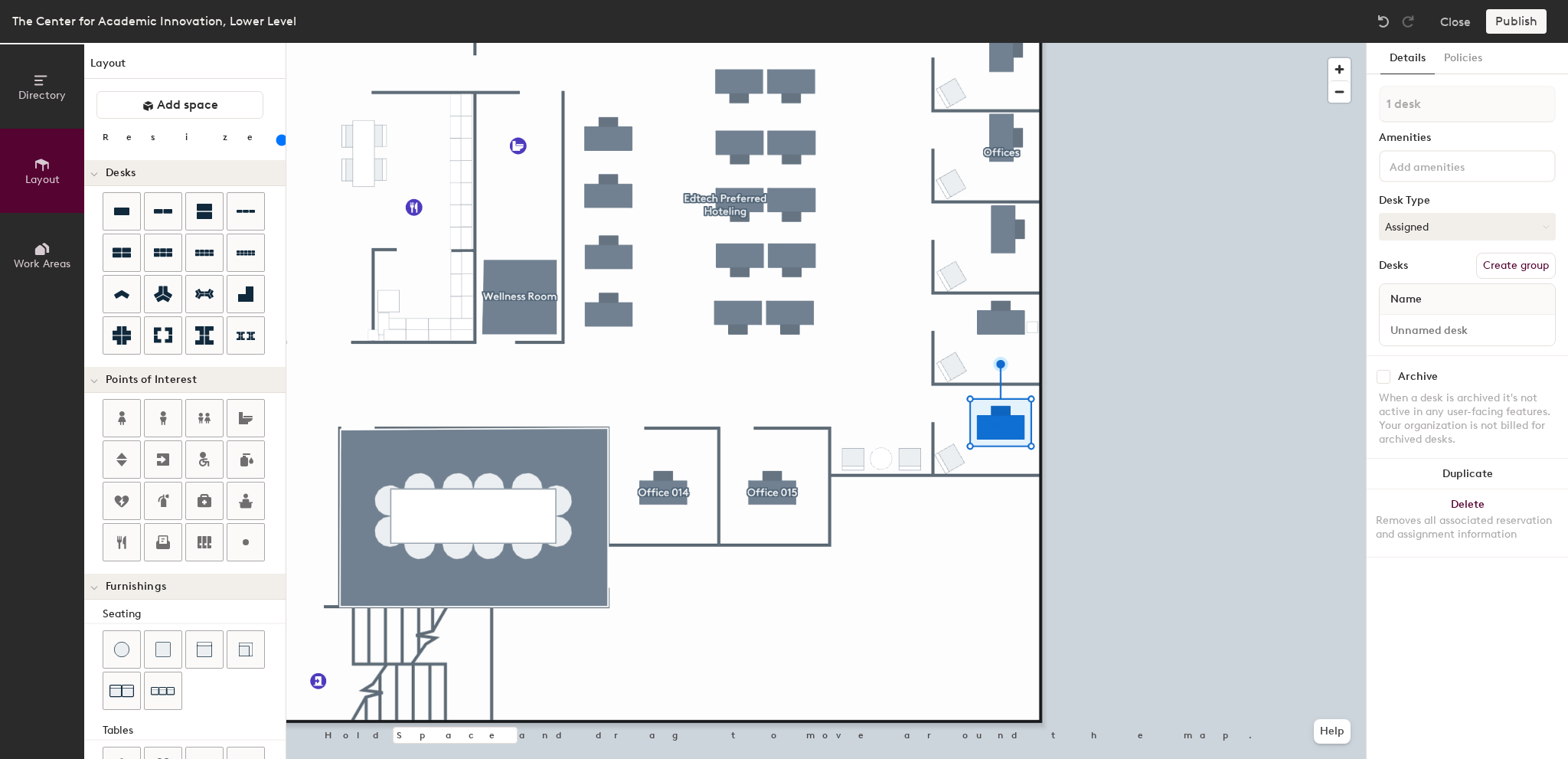
click at [786, 269] on button "Create group" at bounding box center [1516, 266] width 80 height 26
type input "P"
type input "017"
click at [786, 334] on input "Desk 1" at bounding box center [1467, 330] width 169 height 21
type input "017"
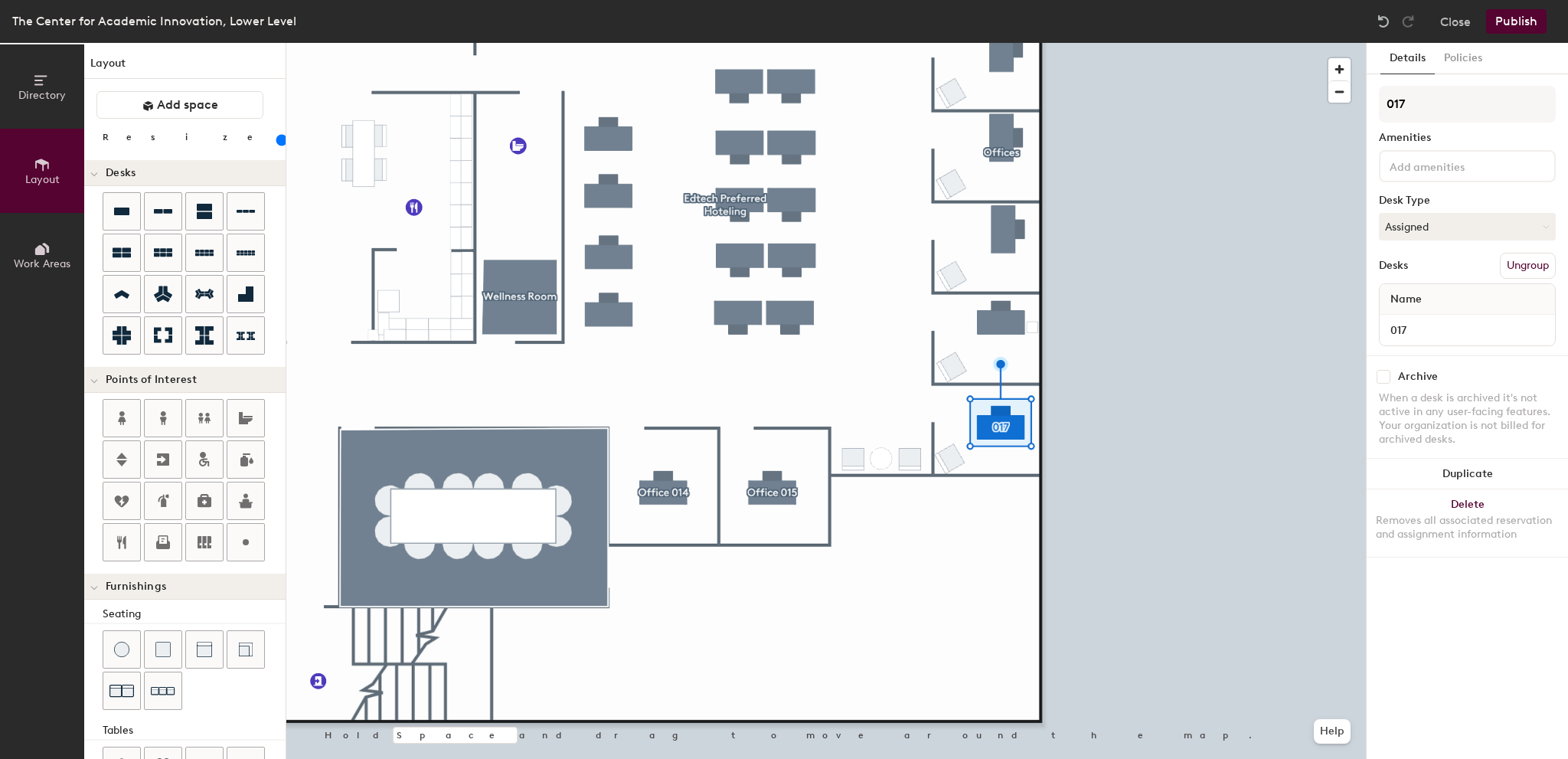
click at [786, 15] on button "Publish" at bounding box center [1515, 21] width 60 height 24
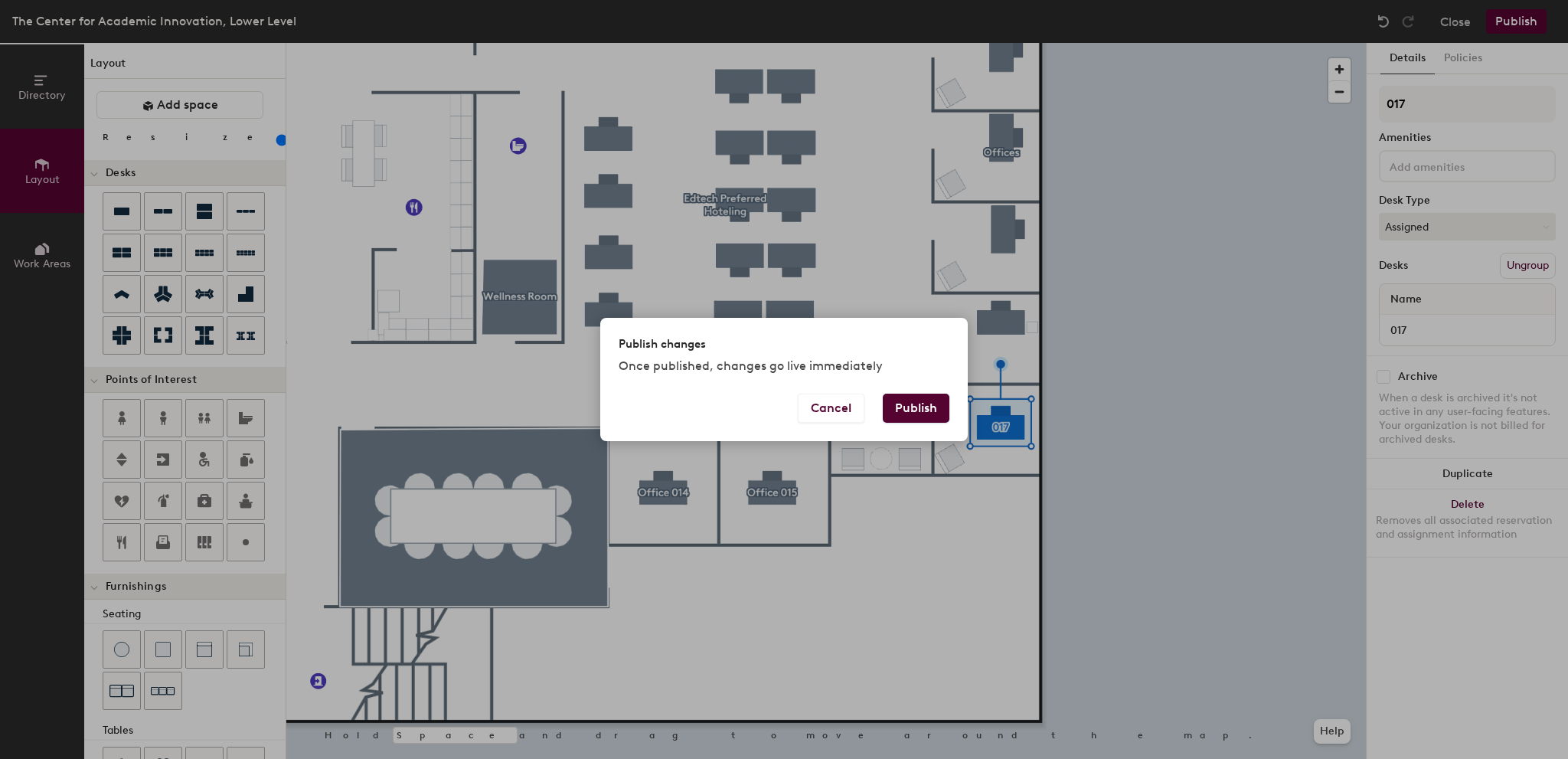
click at [786, 402] on button "Publish" at bounding box center [916, 408] width 67 height 29
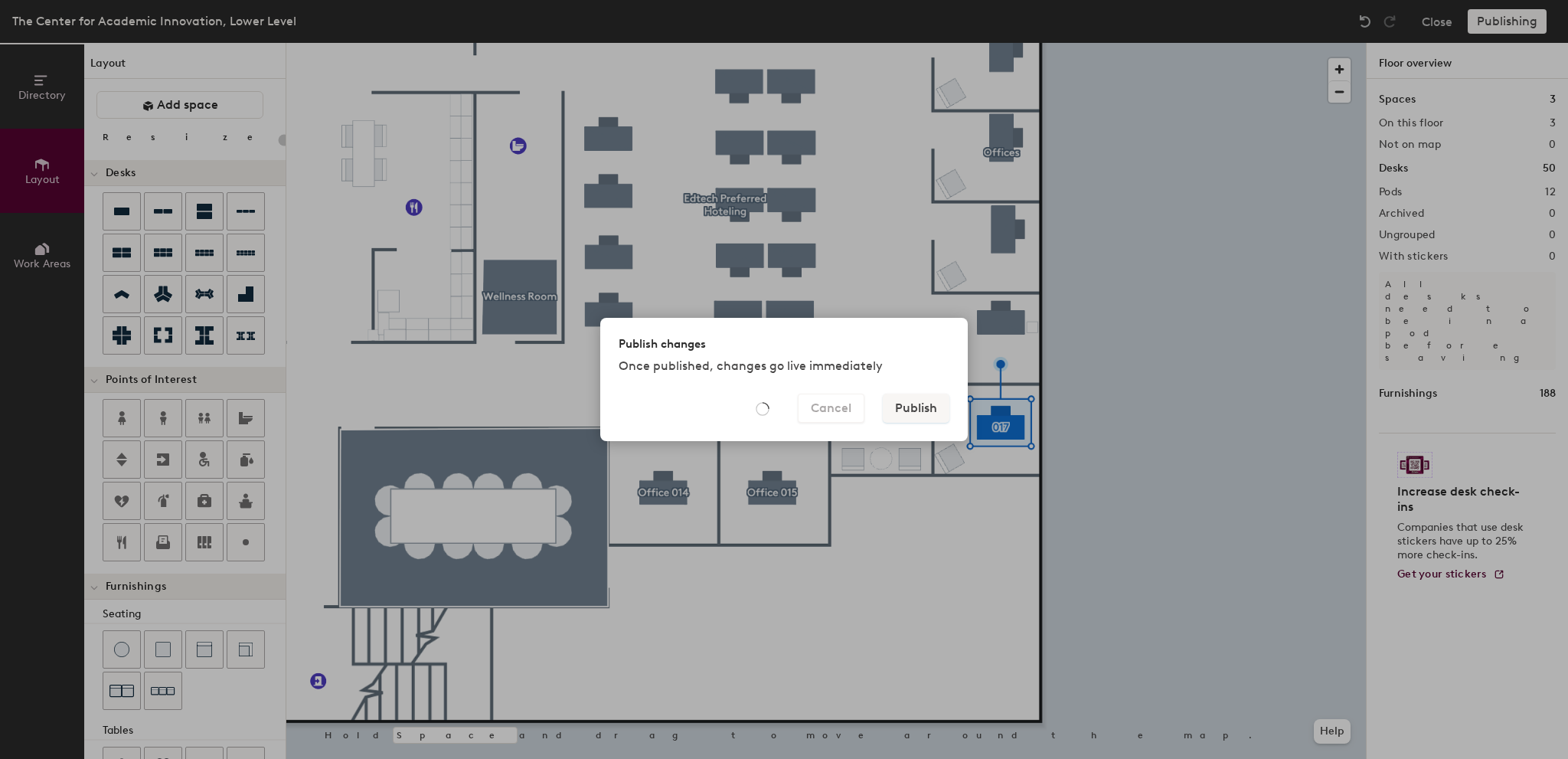
type input "20"
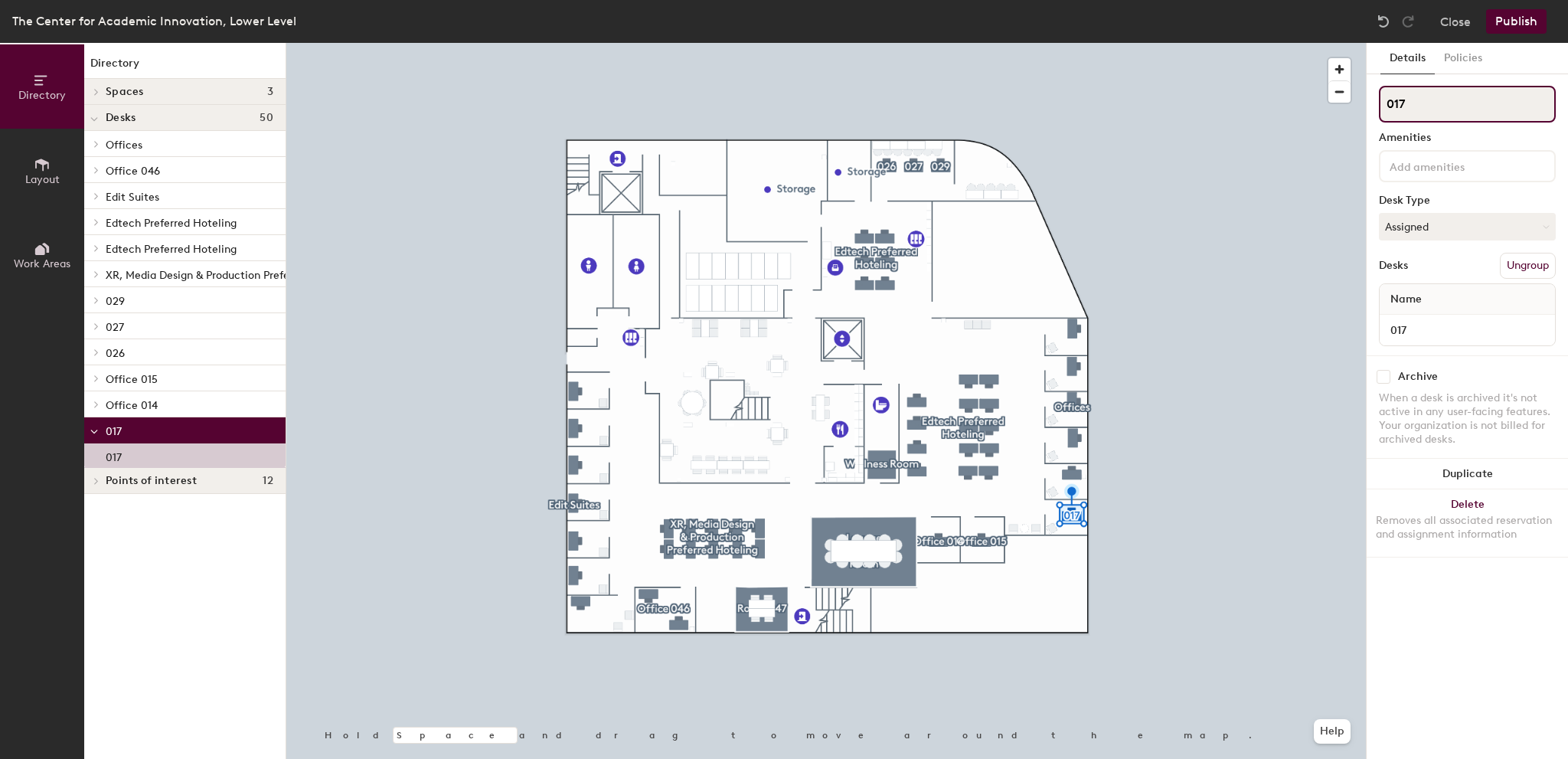
click at [1390, 98] on input "017" at bounding box center [1467, 104] width 176 height 37
type input "Office 017"
click at [1529, 19] on button "Publish" at bounding box center [1515, 21] width 60 height 24
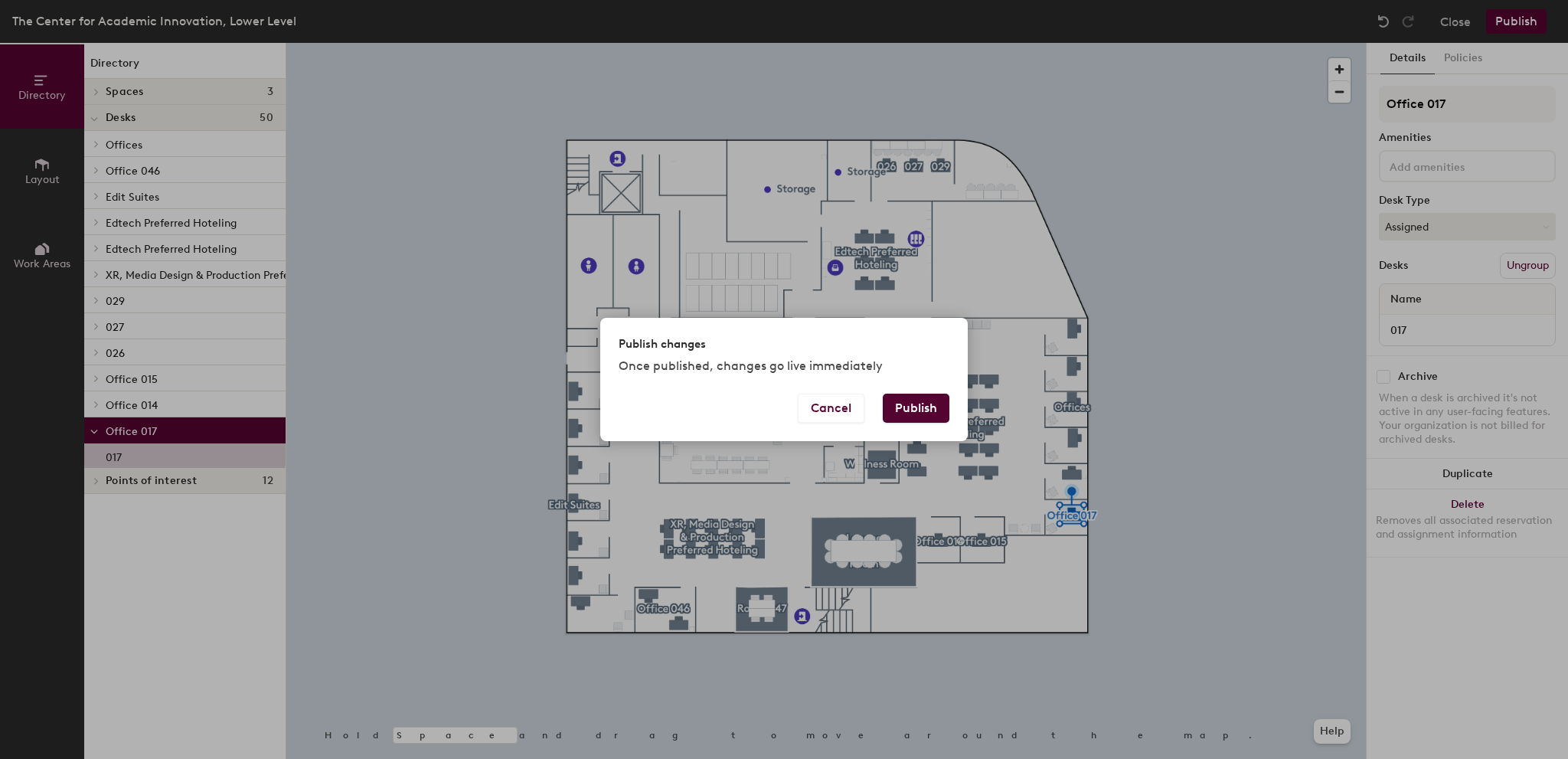
click at [931, 412] on button "Publish" at bounding box center [916, 408] width 67 height 29
